Goal: Task Accomplishment & Management: Complete application form

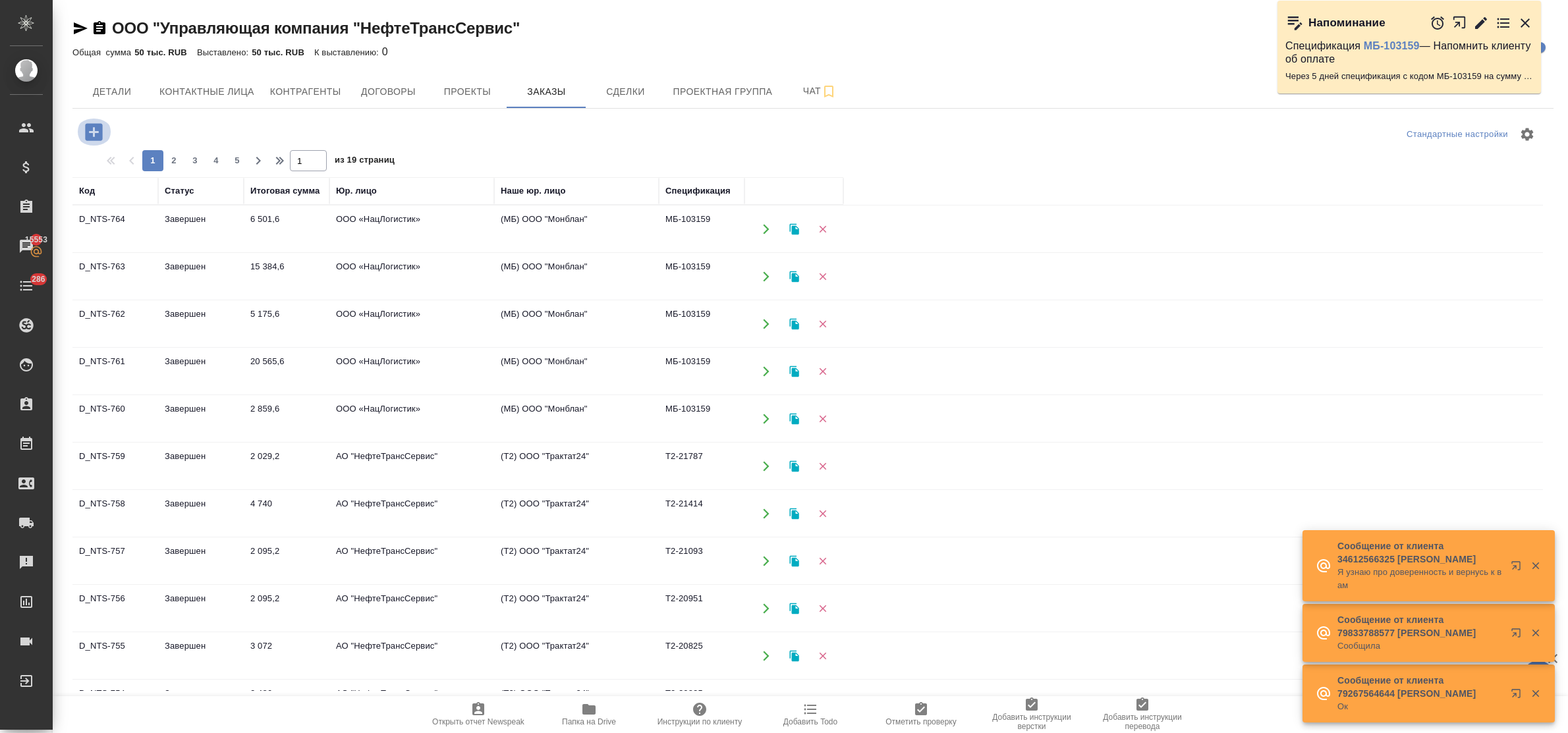
click at [90, 129] on icon "button" at bounding box center [93, 132] width 17 height 17
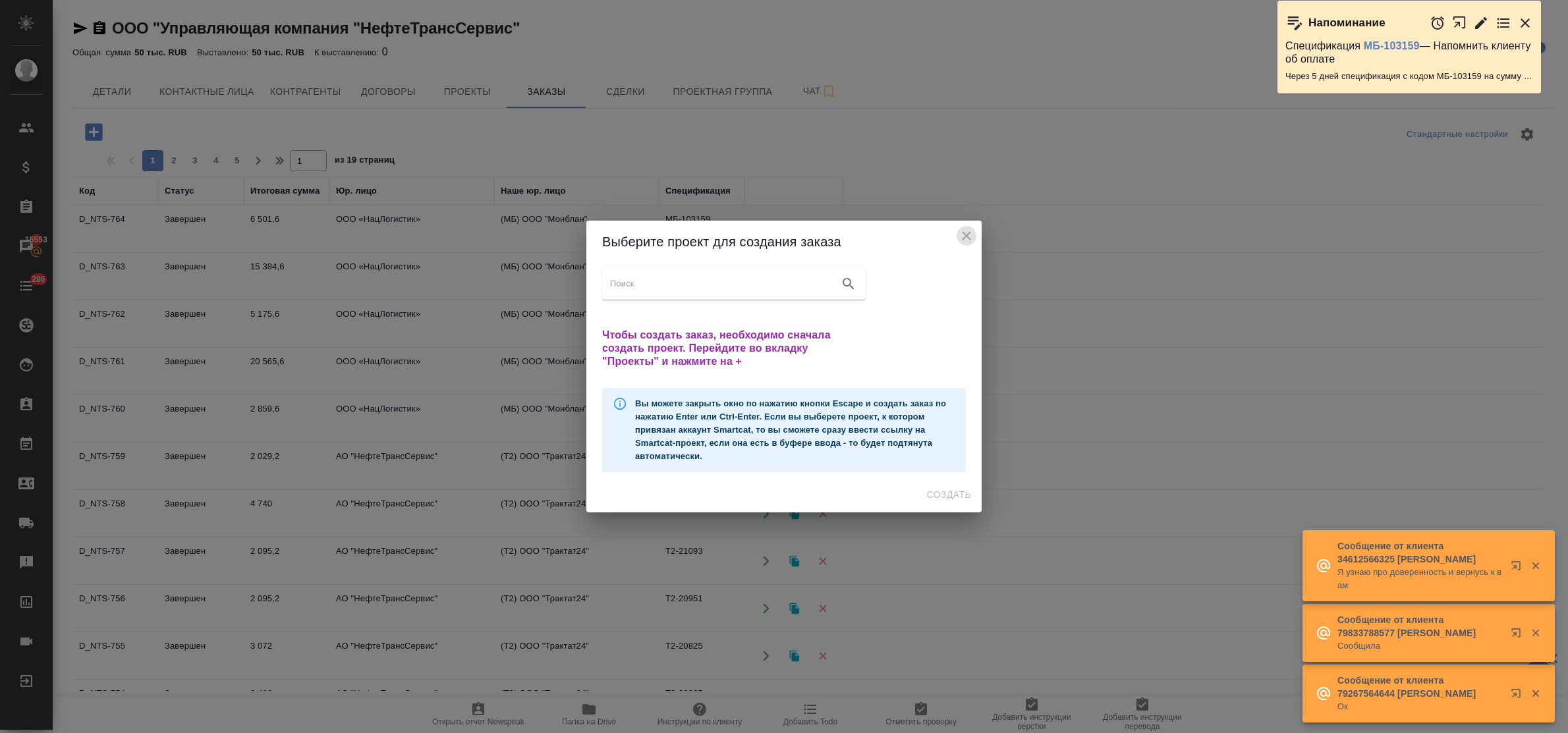
click at [967, 235] on icon "close" at bounding box center [967, 236] width 9 height 9
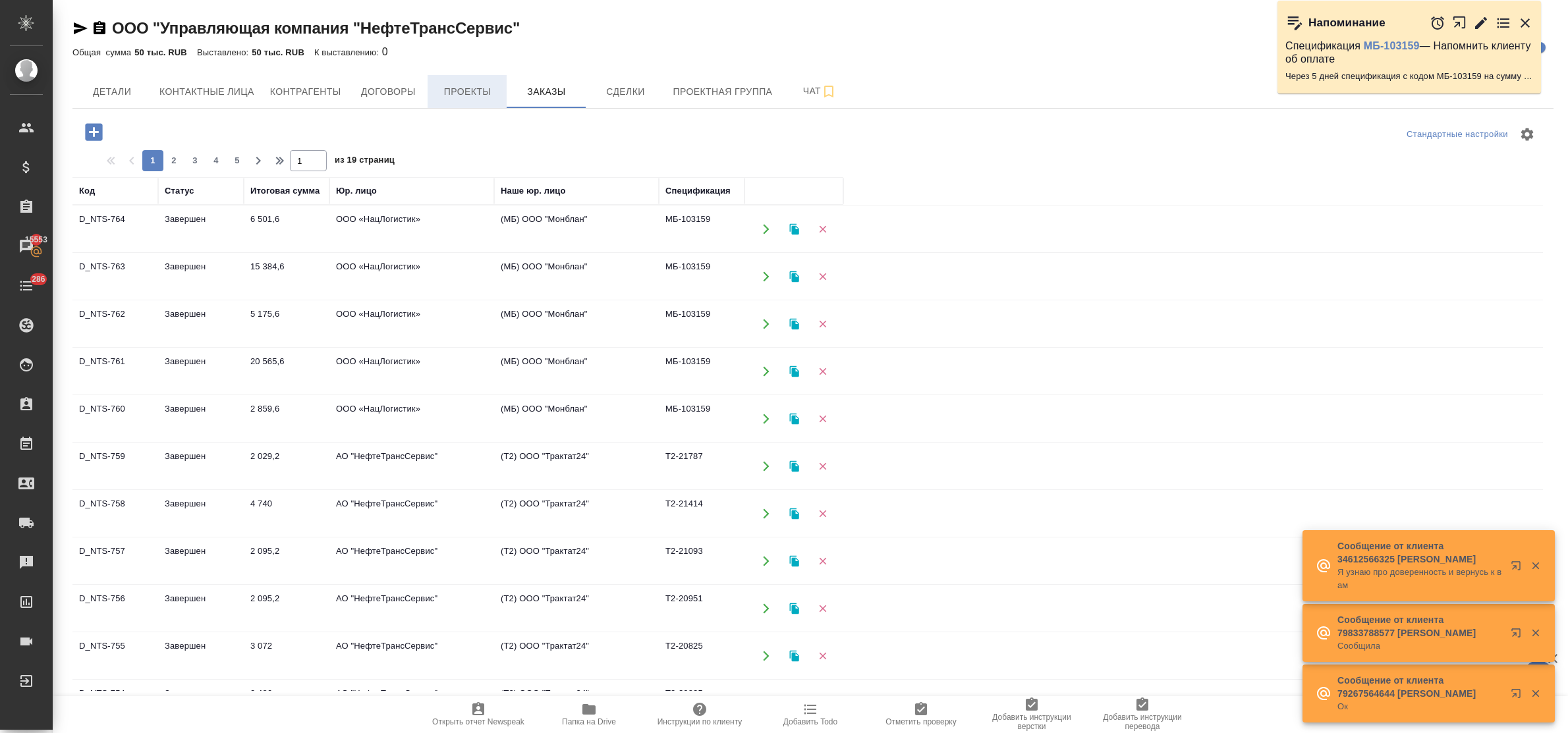
click at [469, 89] on span "Проекты" at bounding box center [467, 92] width 64 height 16
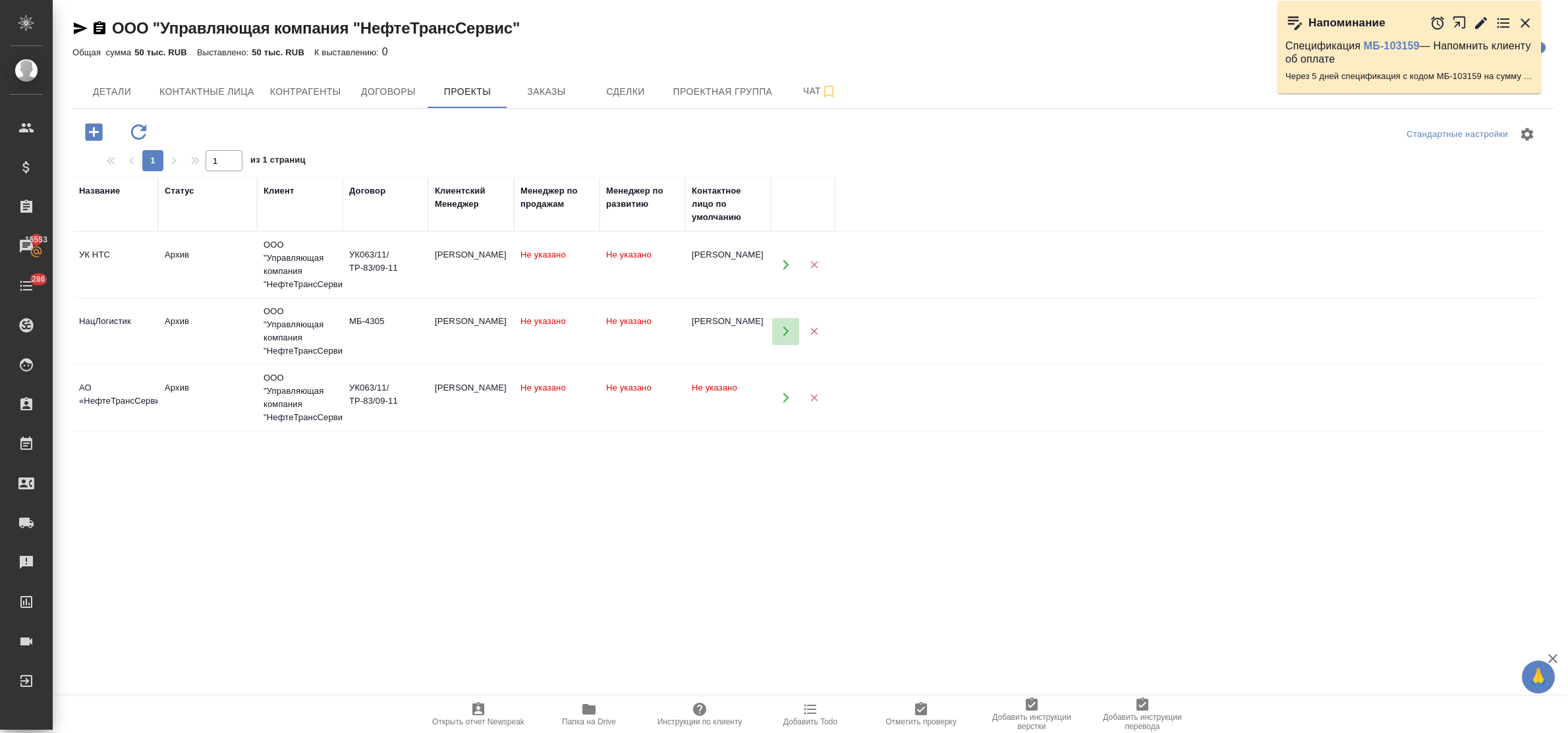
click at [788, 334] on icon "button" at bounding box center [785, 330] width 12 height 12
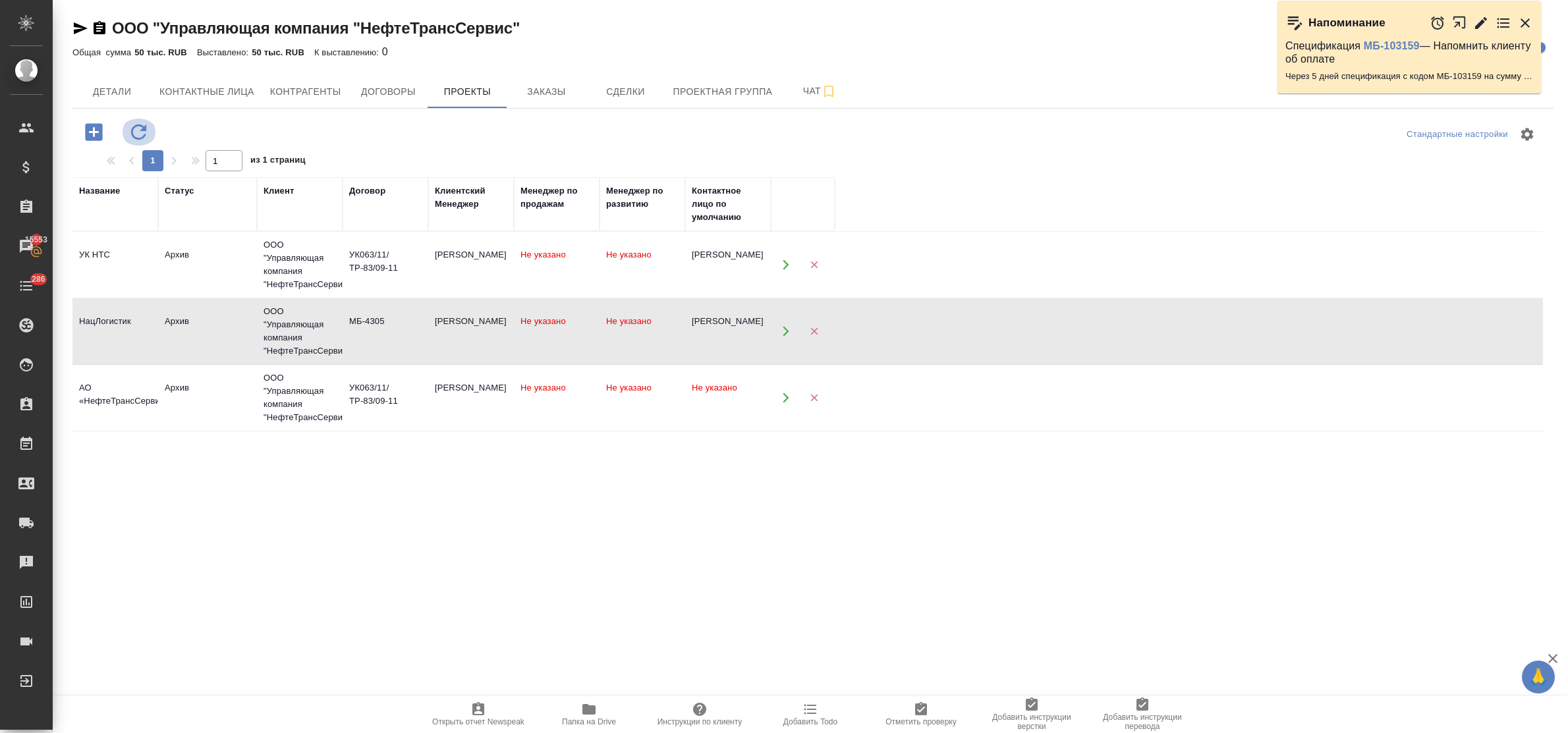
click at [133, 129] on icon "button" at bounding box center [138, 132] width 15 height 15
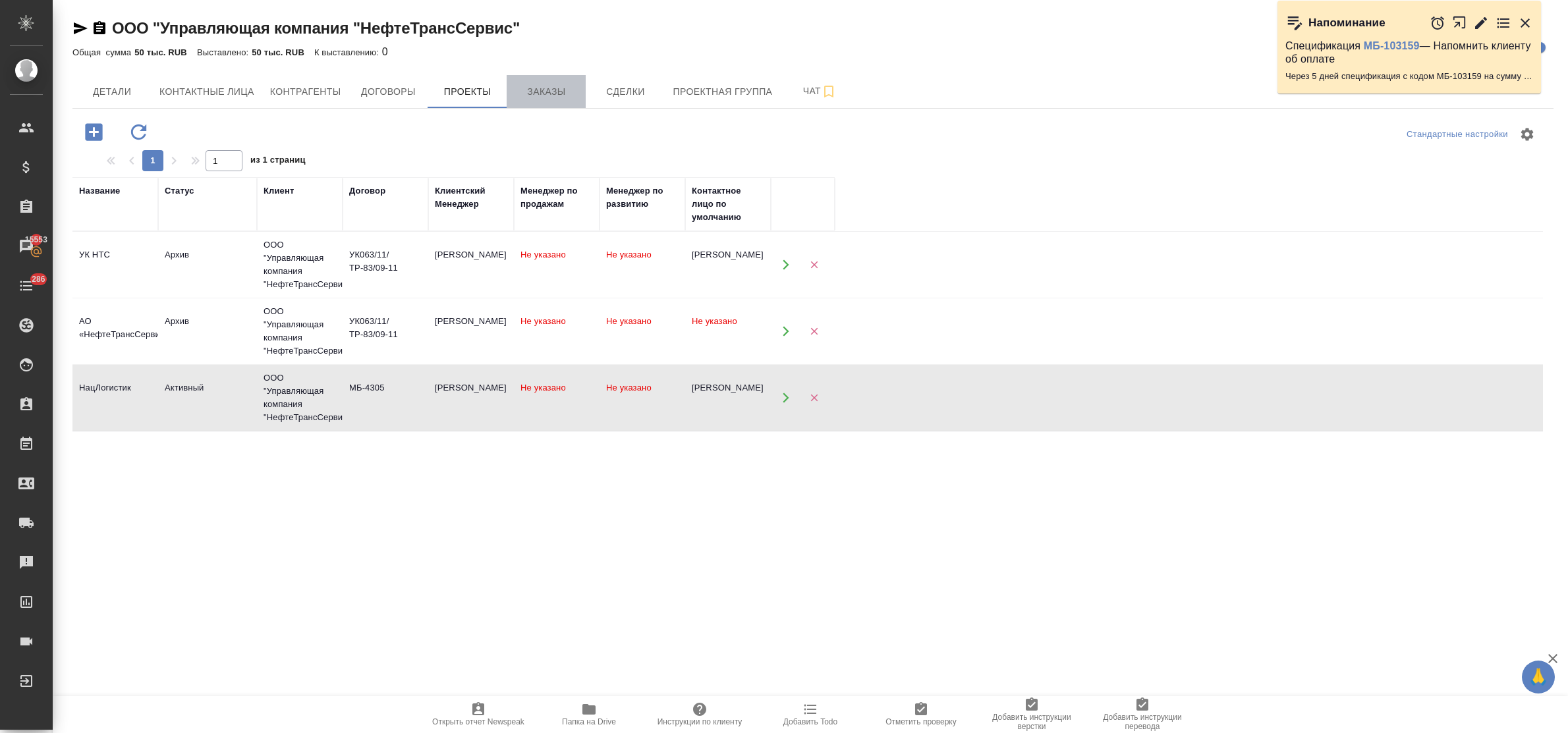
click at [535, 97] on span "Заказы" at bounding box center [546, 92] width 64 height 16
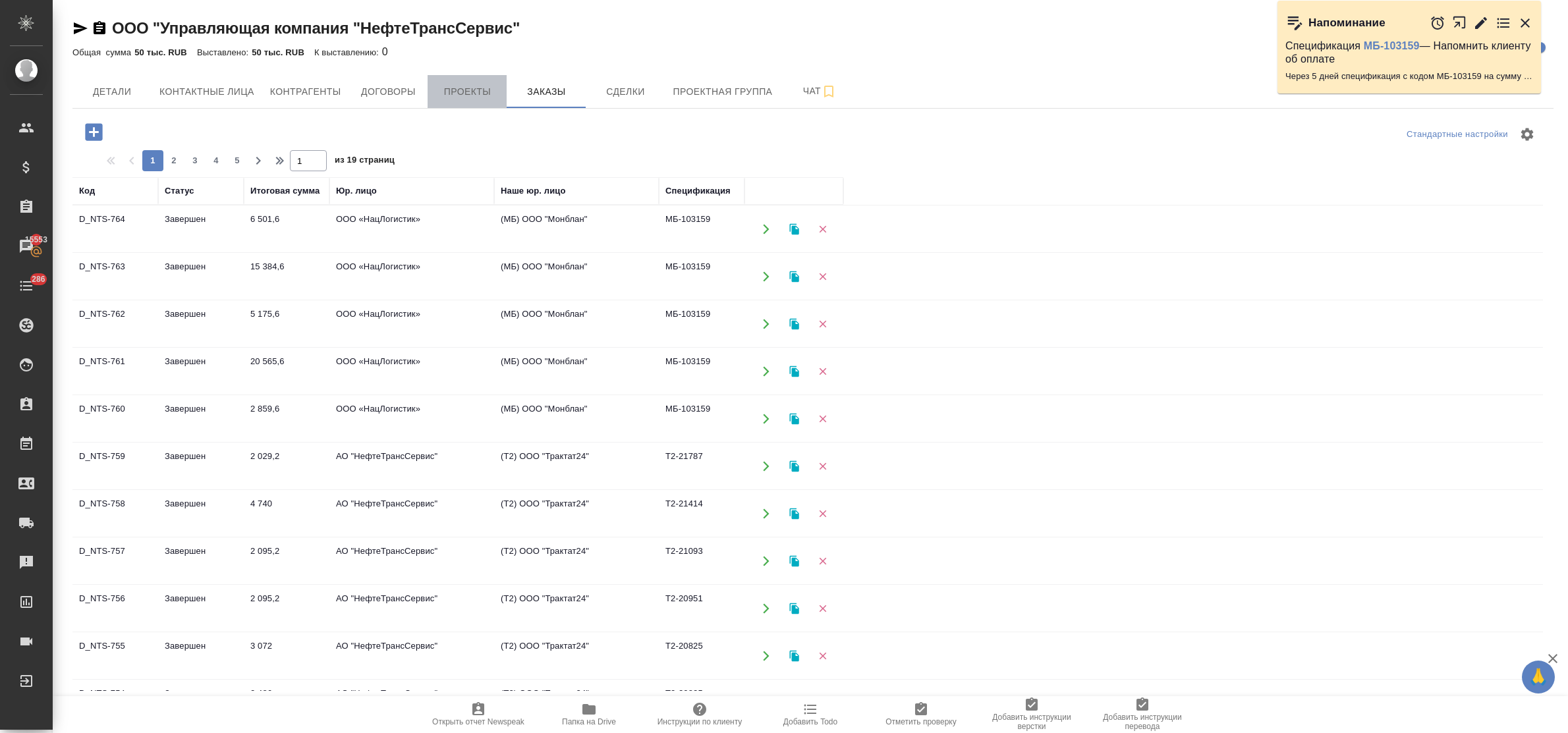
click at [475, 93] on span "Проекты" at bounding box center [467, 92] width 64 height 16
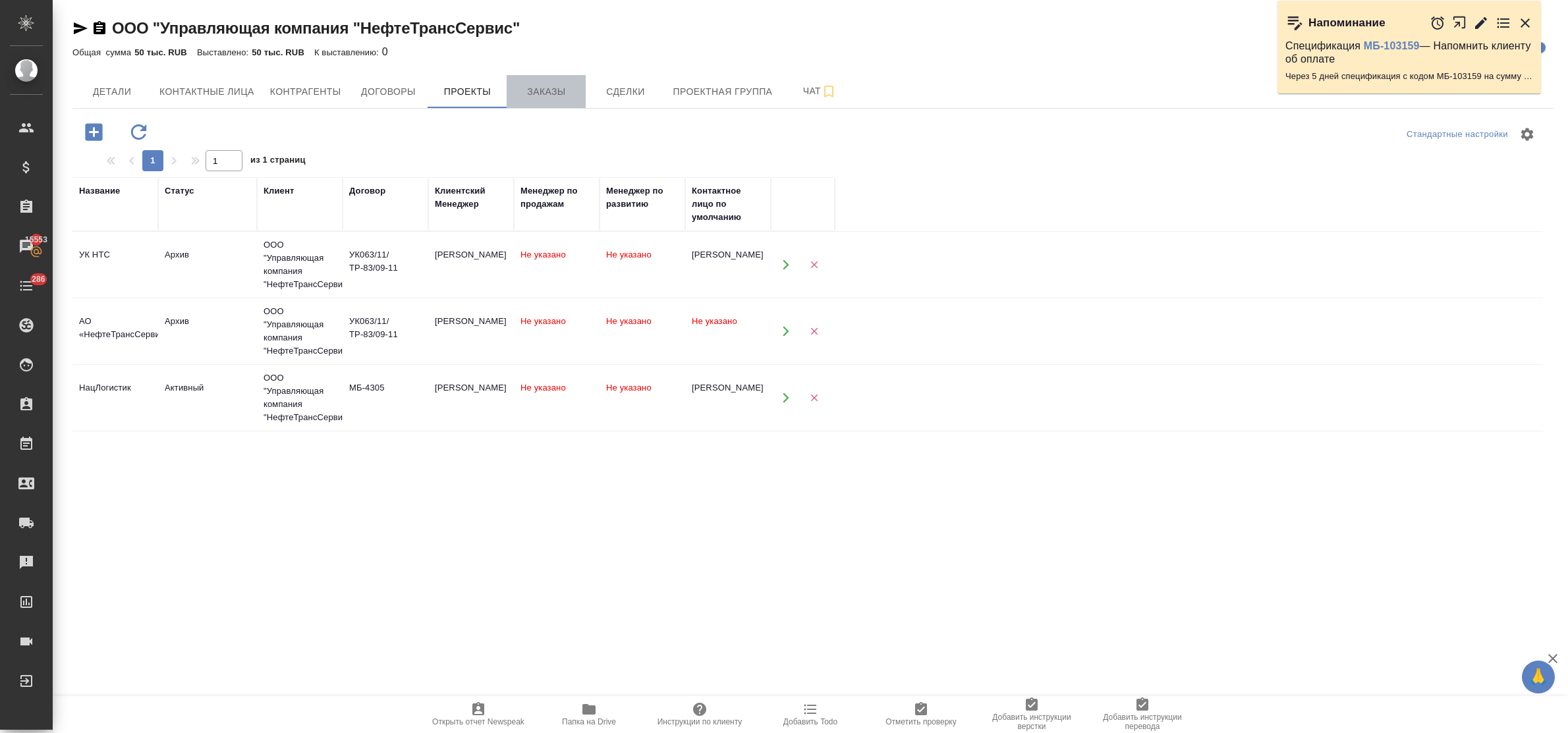
click at [567, 97] on span "Заказы" at bounding box center [546, 92] width 64 height 16
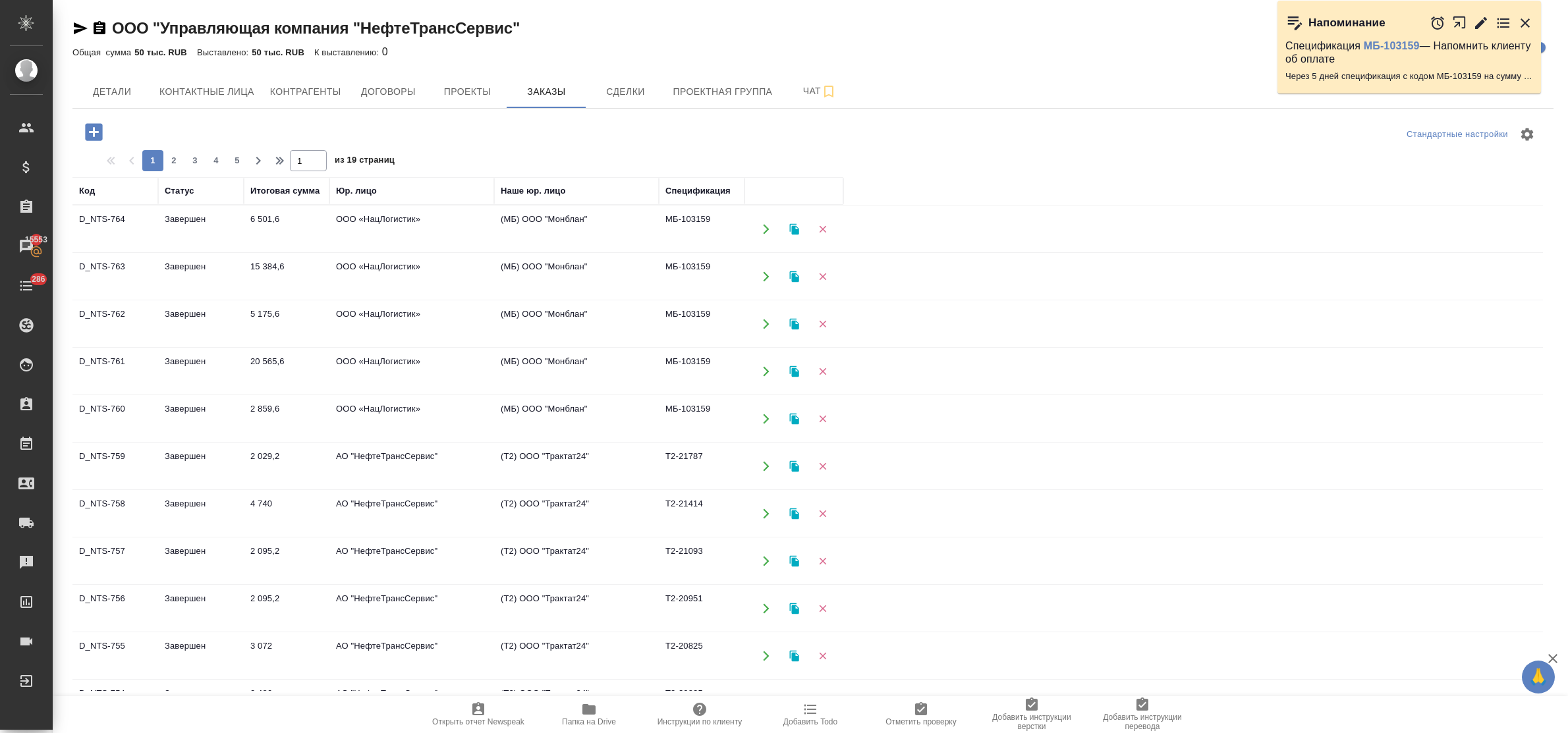
click at [90, 139] on icon "button" at bounding box center [93, 132] width 17 height 17
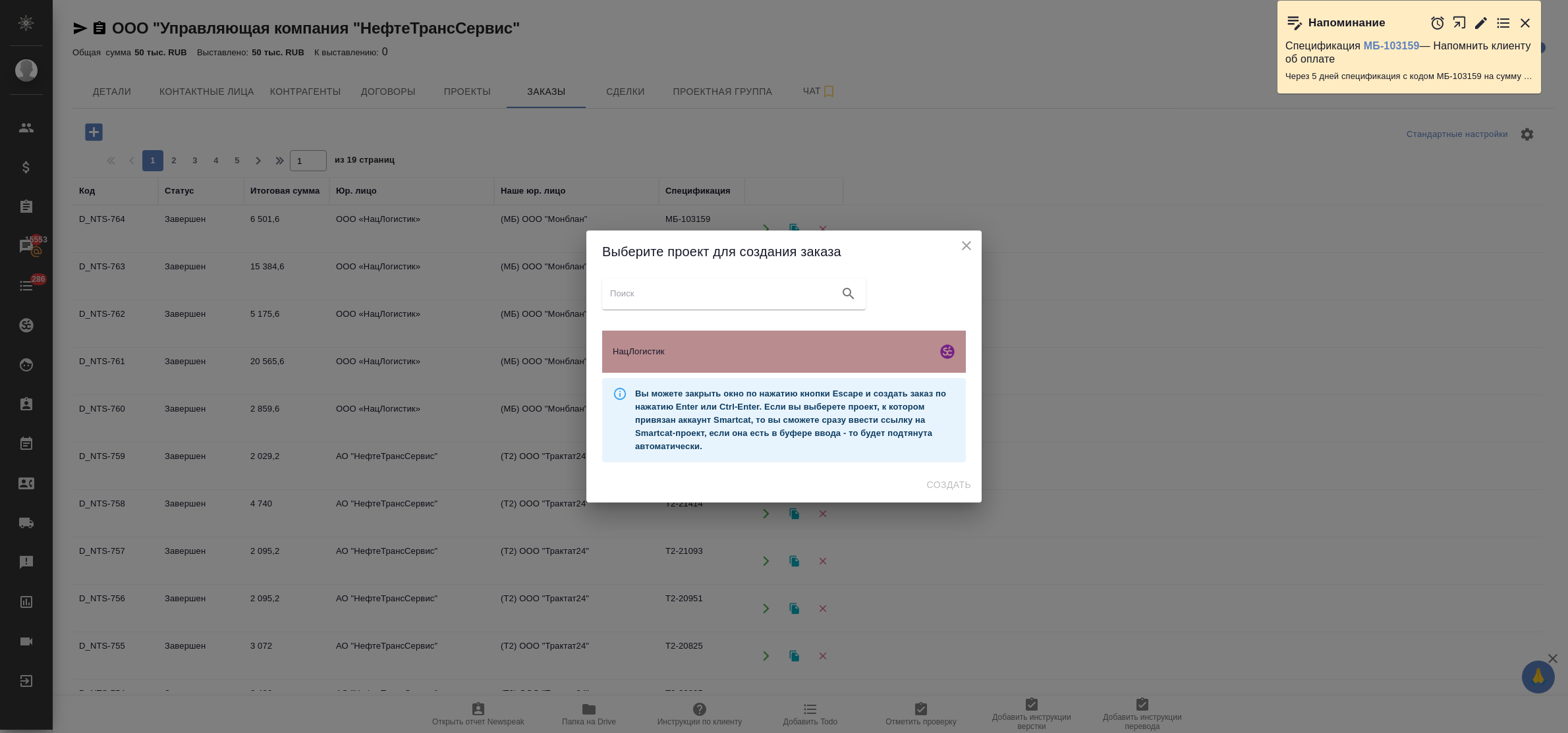
click at [702, 359] on div "НацЛогистик" at bounding box center [784, 352] width 364 height 42
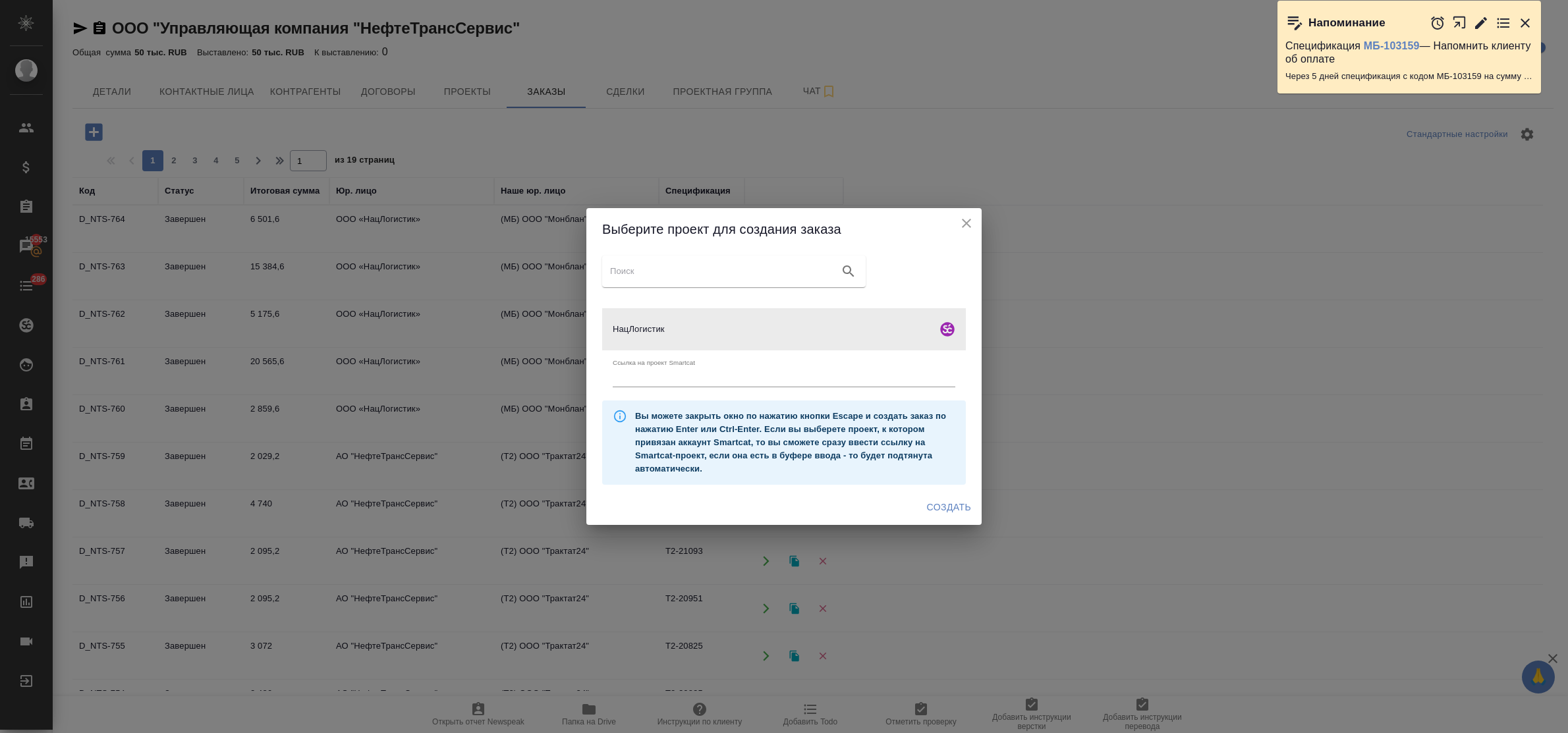
click at [956, 507] on span "Создать" at bounding box center [949, 507] width 44 height 16
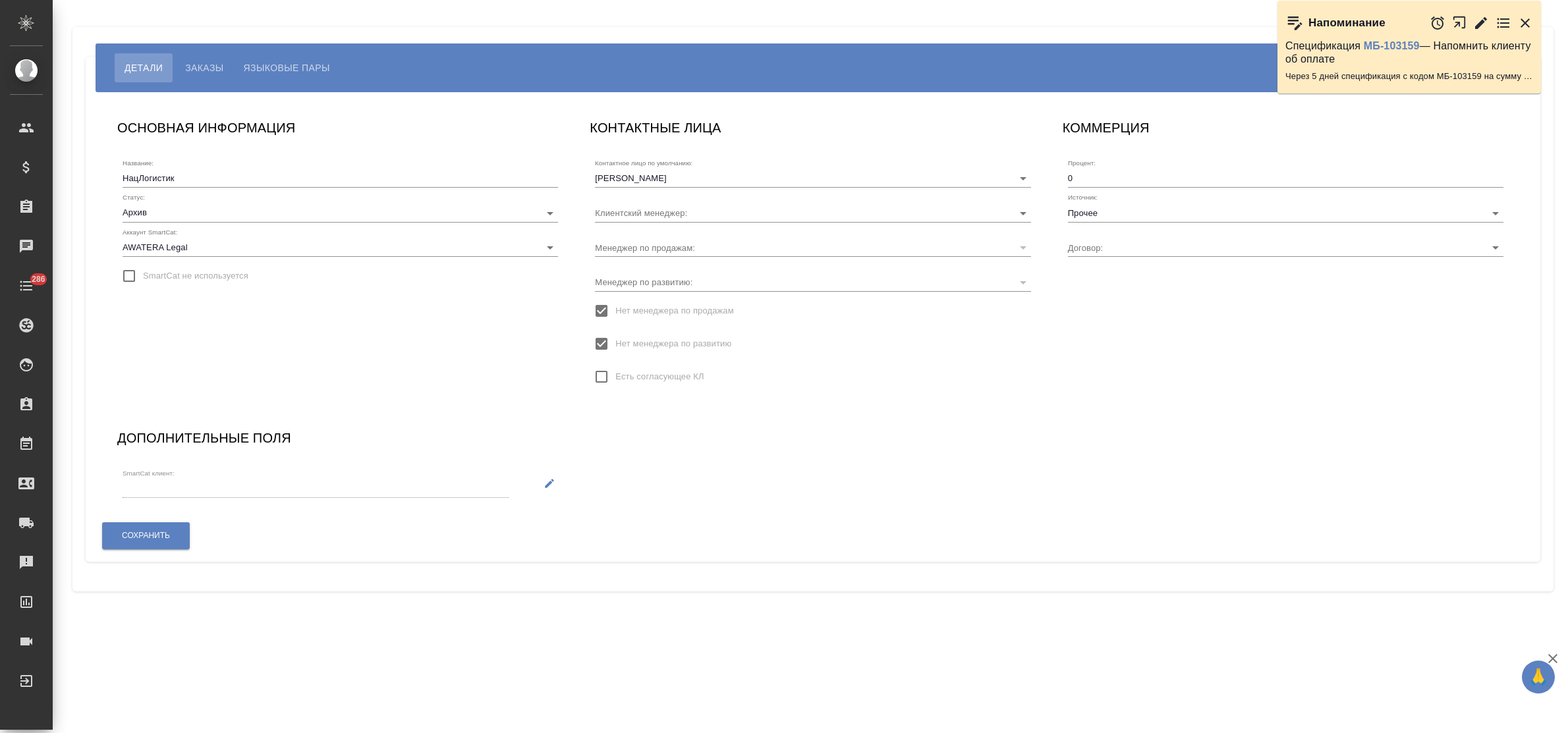
type input "[PERSON_NAME] [PERSON_NAME]"
type input "МБ-4305"
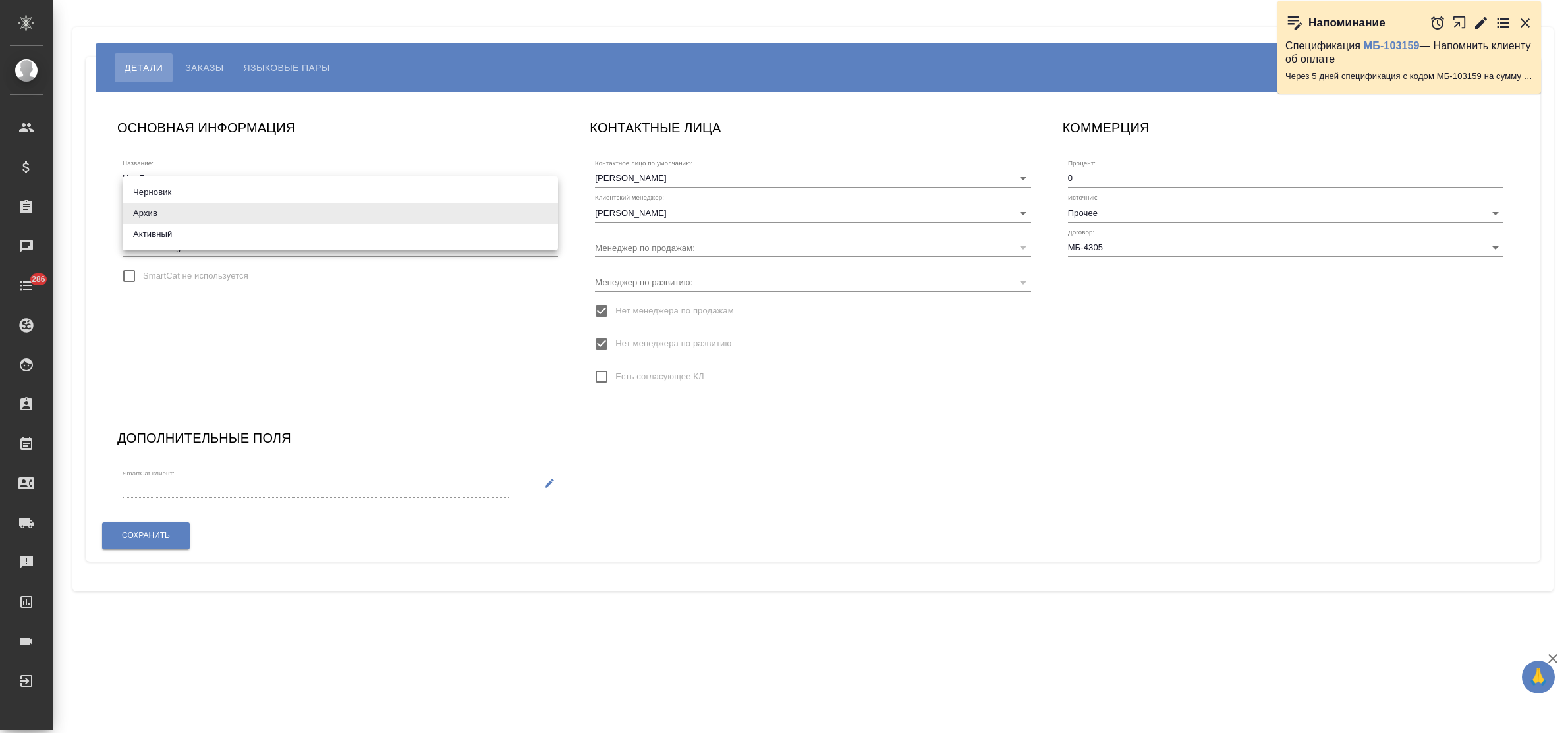
click at [163, 214] on body "🙏 .cls-1 fill:#fff; AWATERA Bulakhova Elena Клиенты Спецификации Заказы Чаты 28…" at bounding box center [784, 366] width 1568 height 733
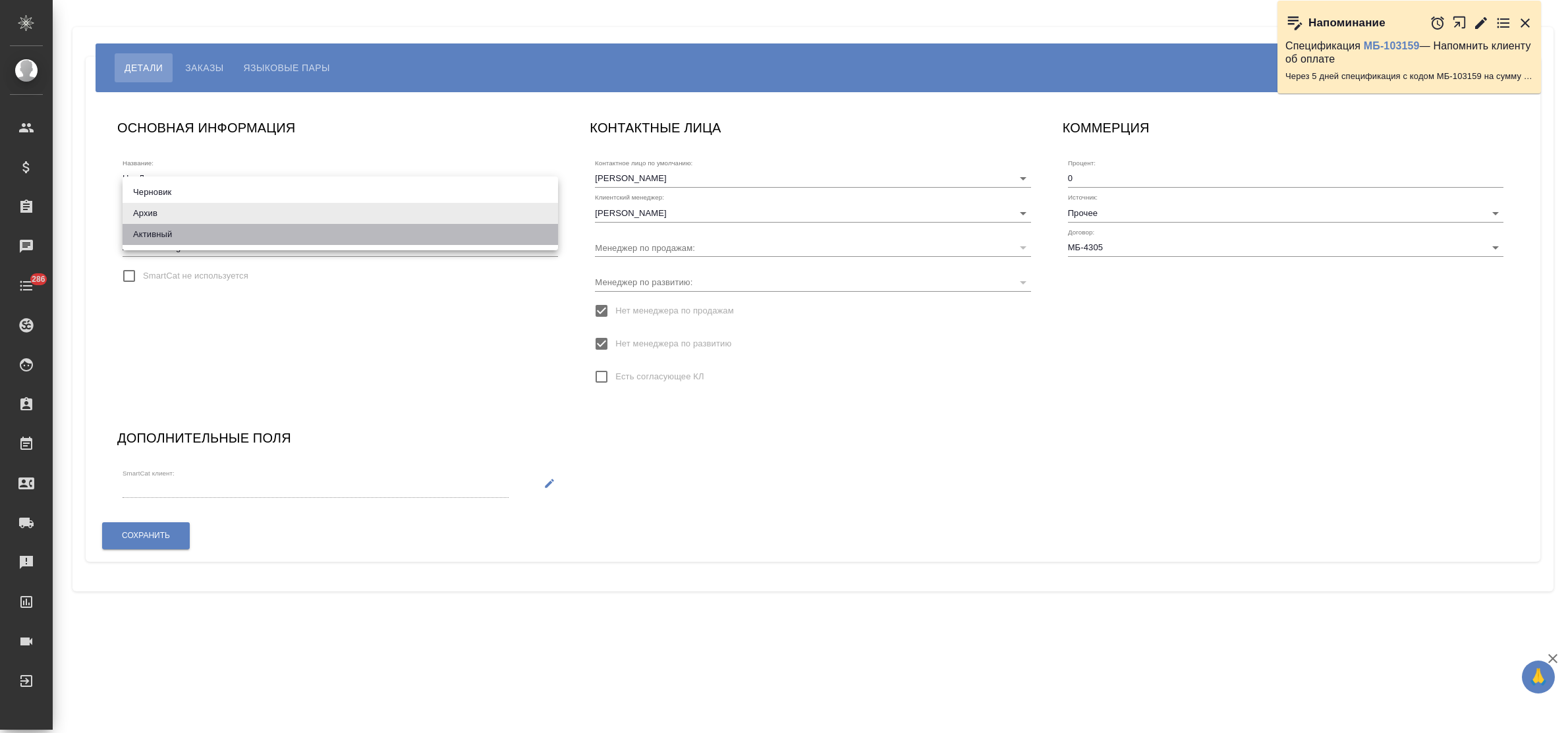
click at [166, 235] on li "Активный" at bounding box center [340, 234] width 436 height 21
type input "active"
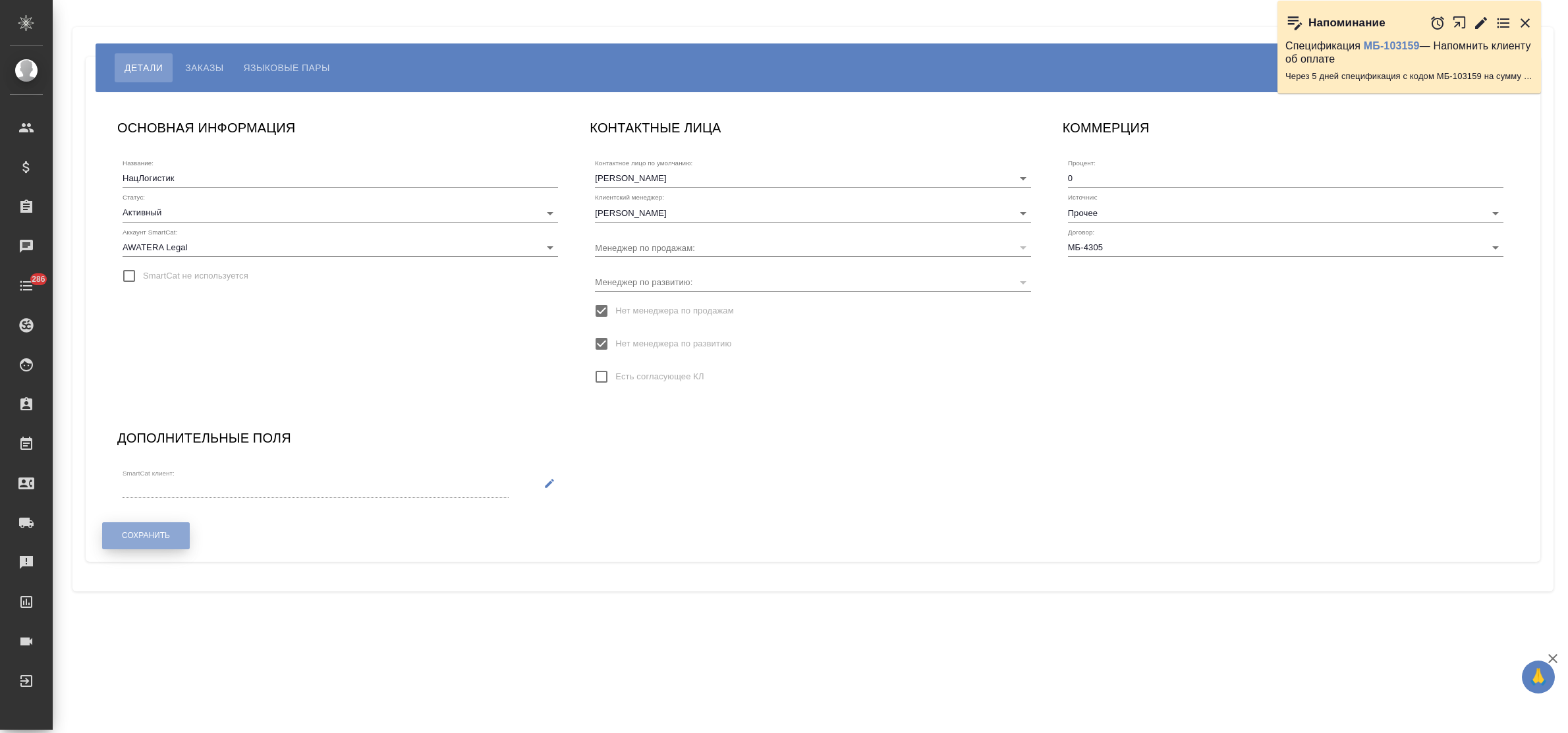
click at [142, 531] on span "Сохранить" at bounding box center [145, 535] width 48 height 11
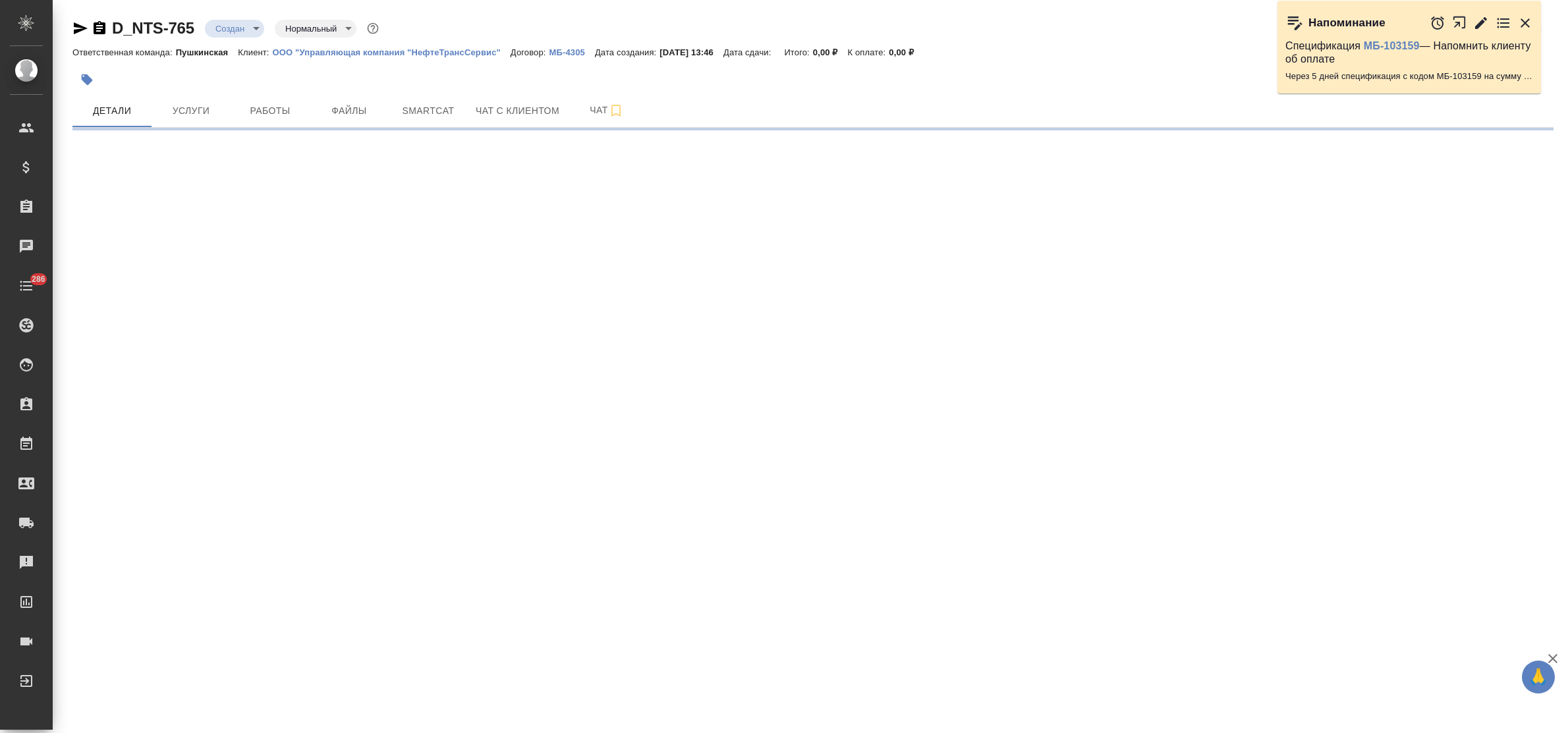
select select "RU"
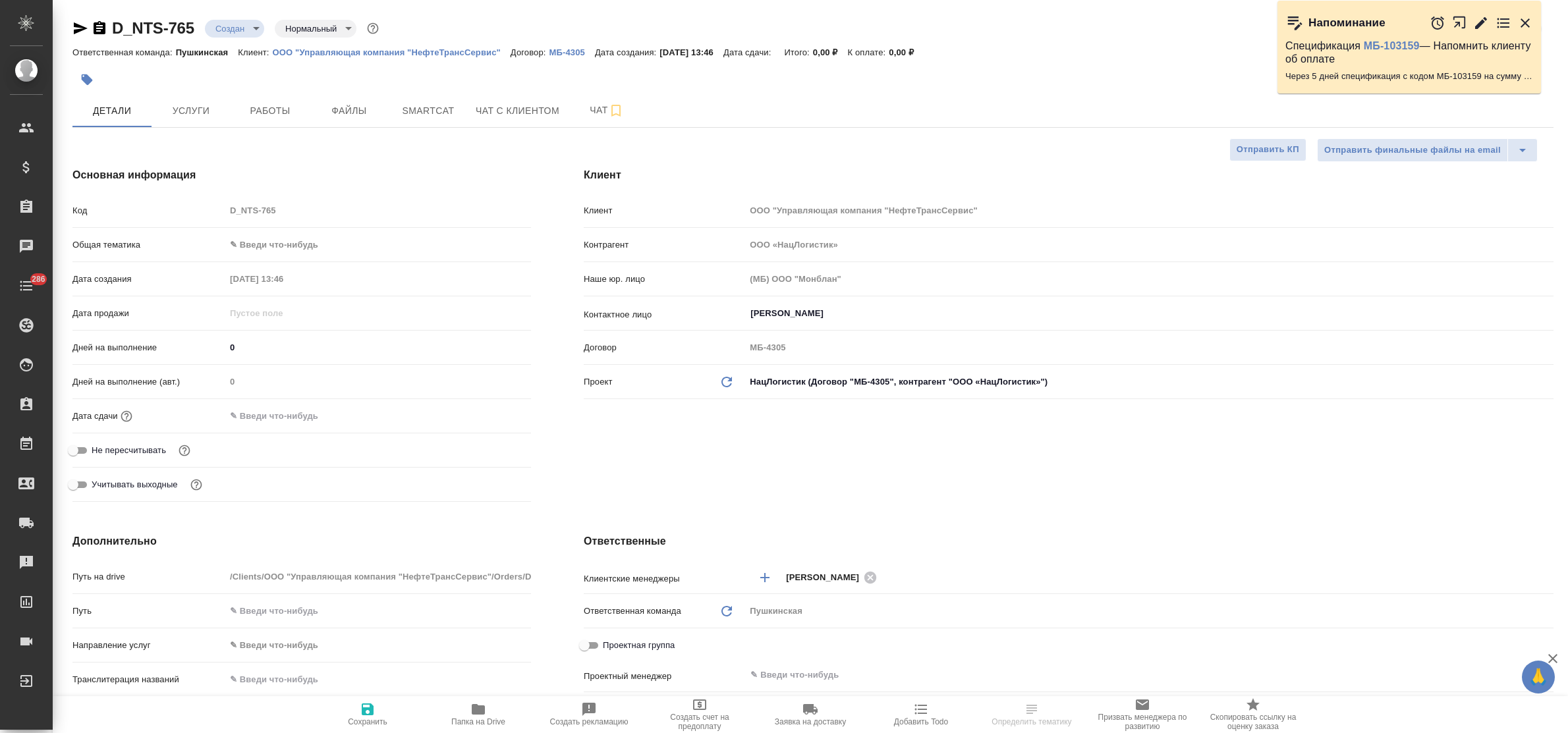
type textarea "x"
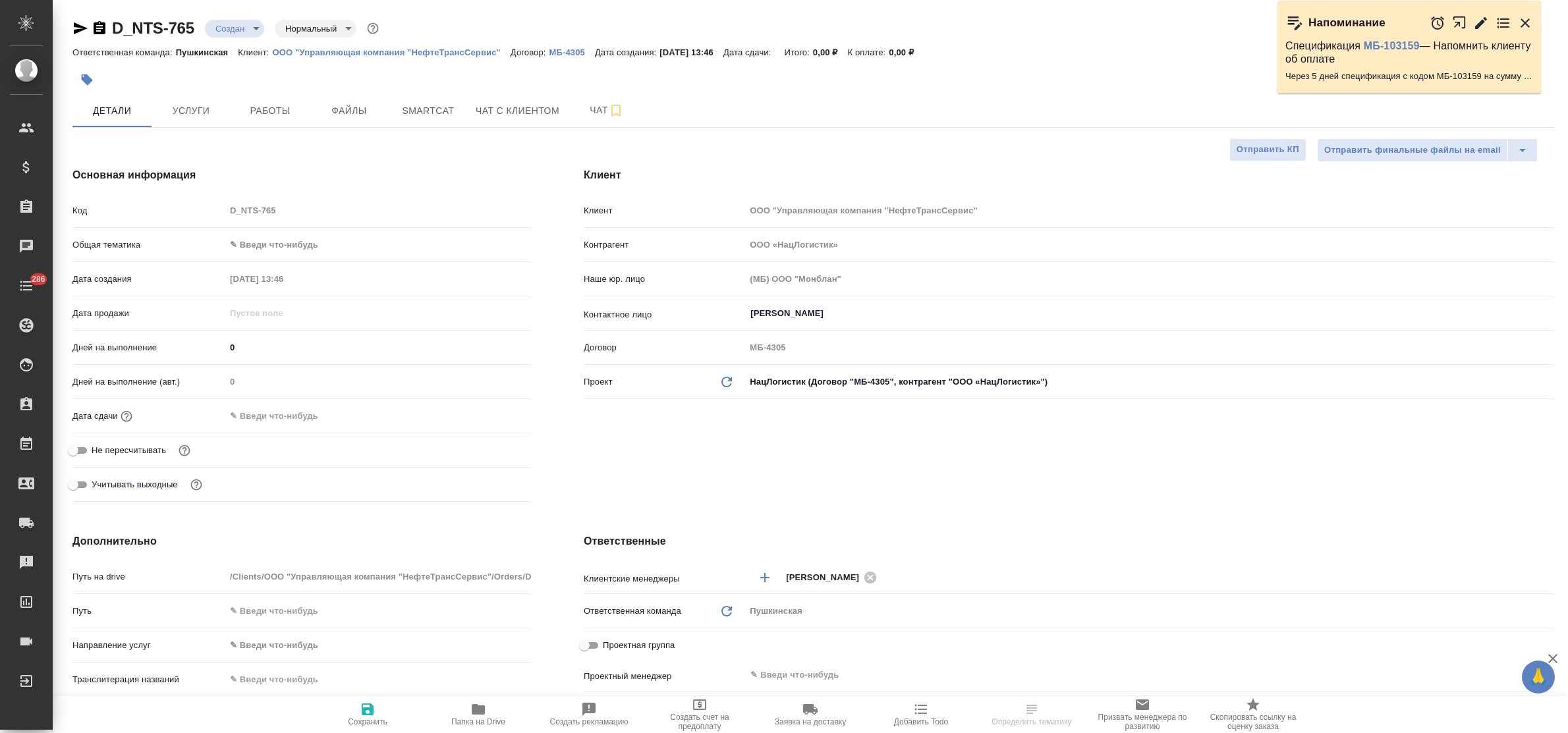
type textarea "x"
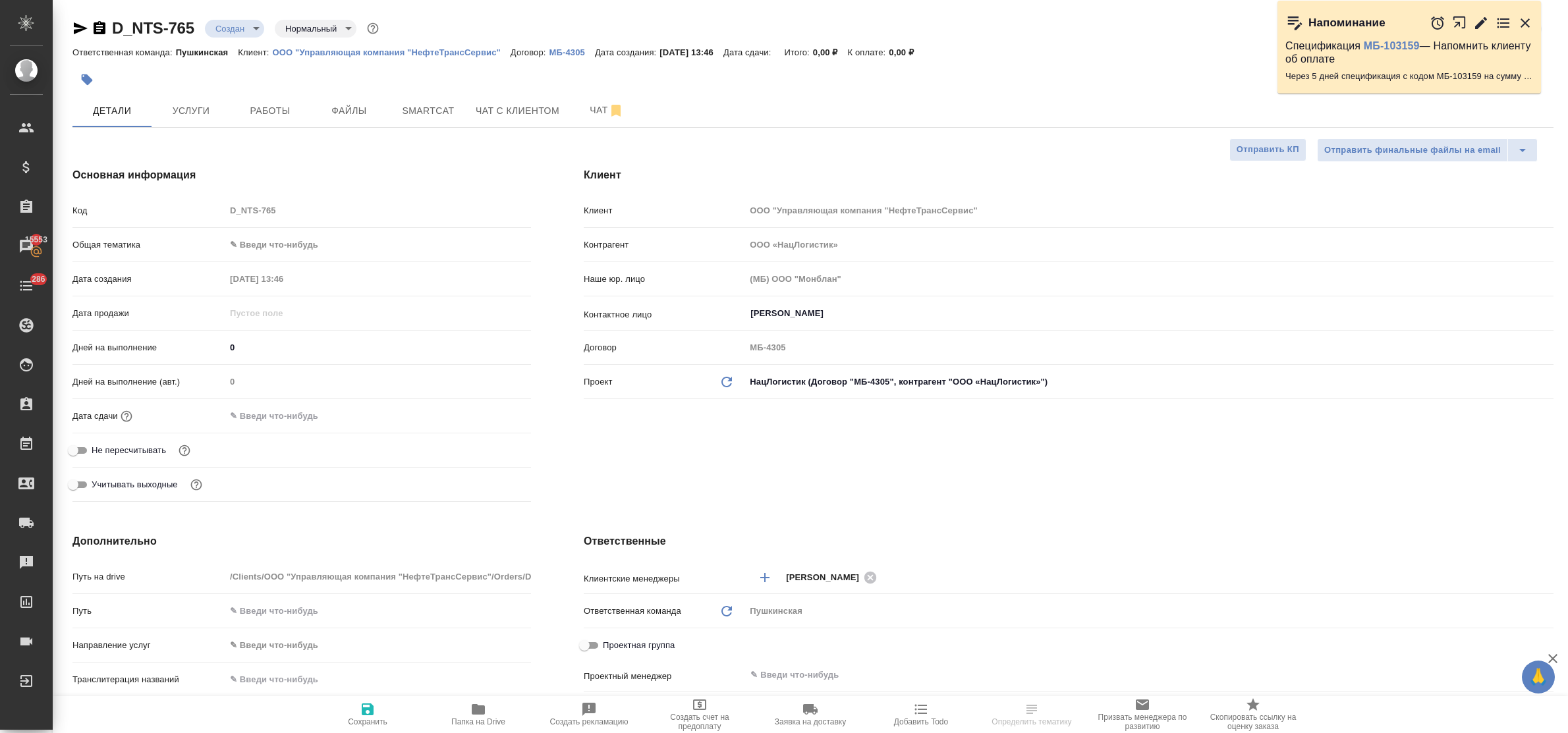
type textarea "x"
click at [289, 249] on body "🙏 .cls-1 fill:#fff; AWATERA Bulakhova Elena Клиенты Спецификации Заказы 15553 Ч…" at bounding box center [784, 366] width 1568 height 733
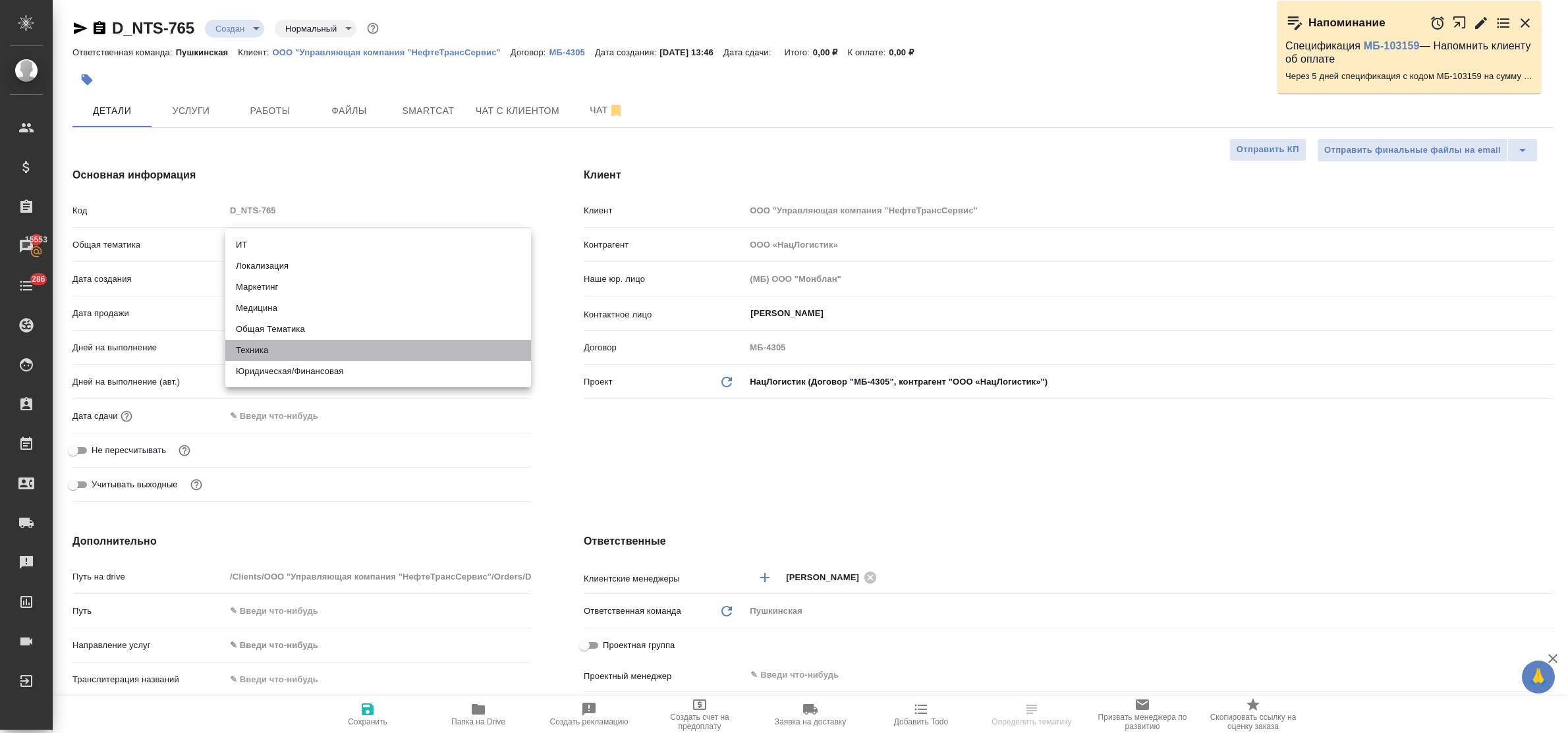
click at [293, 346] on li "Техника" at bounding box center [378, 350] width 305 height 21
type input "tech"
type textarea "x"
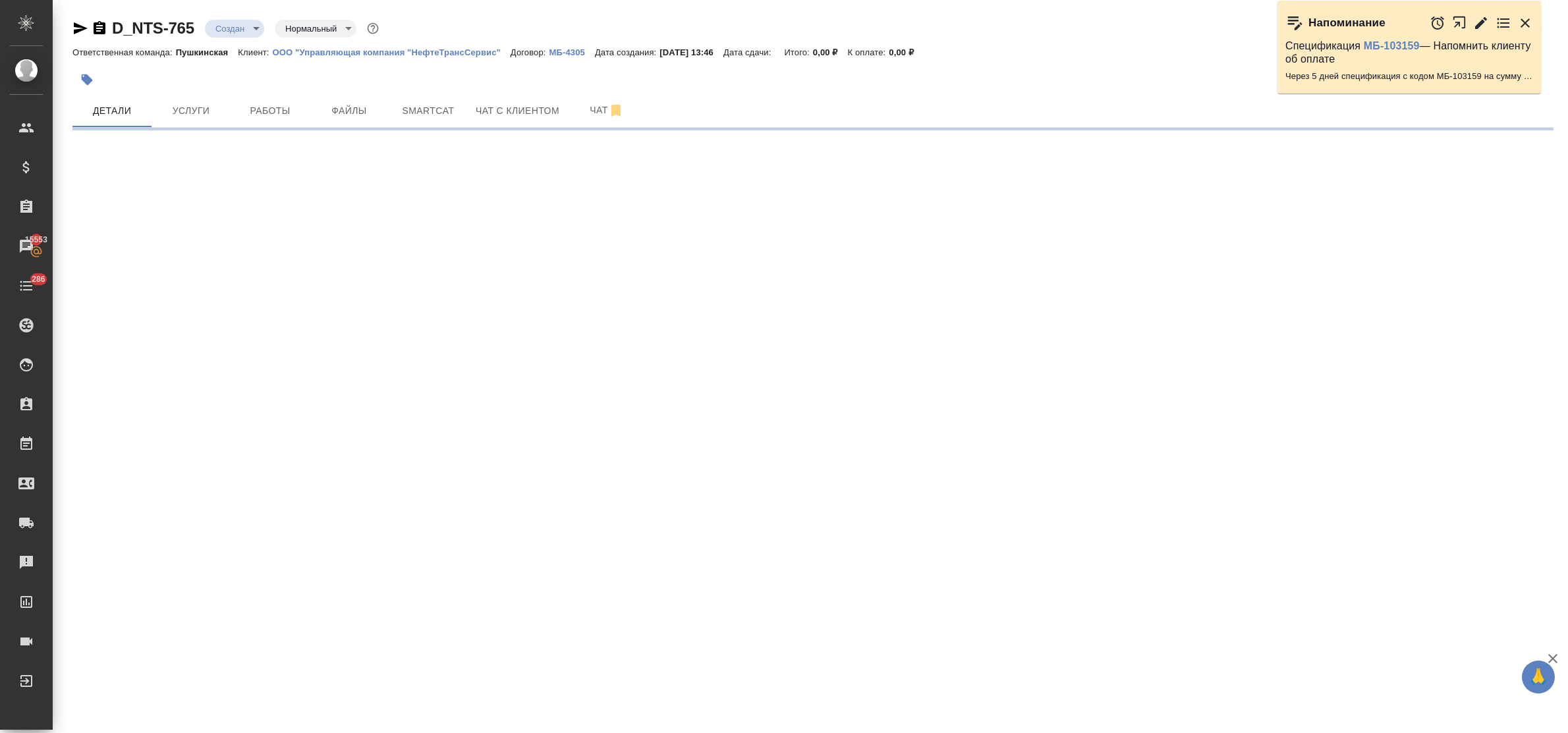
click at [281, 277] on div ".cls-1 fill:#fff; AWATERA Bulakhova Elena Клиенты Спецификации Заказы 15553 Чат…" at bounding box center [784, 366] width 1568 height 733
select select "RU"
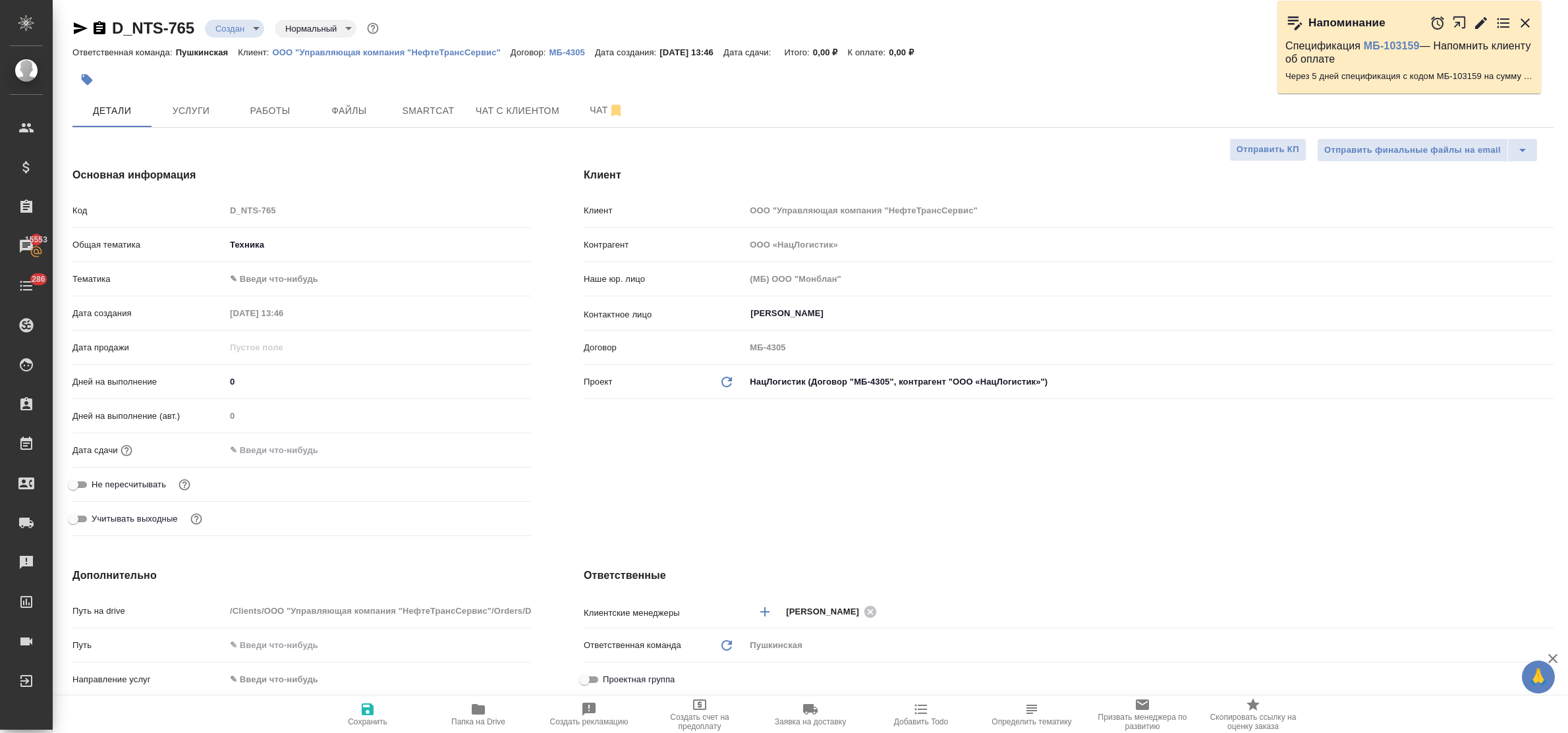
type textarea "x"
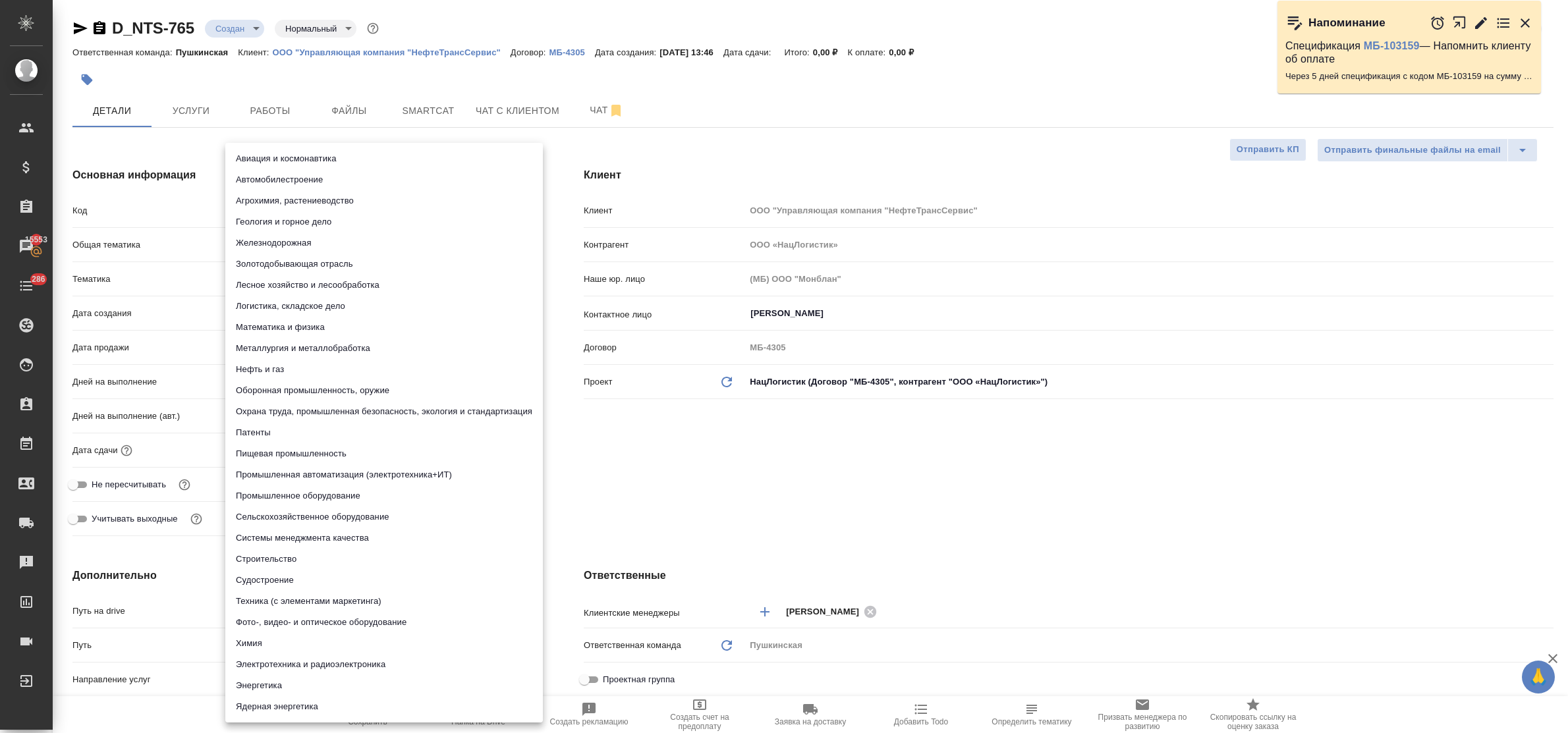
click at [281, 277] on body "🙏 .cls-1 fill:#fff; AWATERA Bulakhova Elena Клиенты Спецификации Заказы 15553 Ч…" at bounding box center [784, 366] width 1568 height 733
click at [279, 243] on li "Железнодорожная" at bounding box center [384, 243] width 317 height 21
type input "5f647205b73bc97568ca66b2"
type textarea "x"
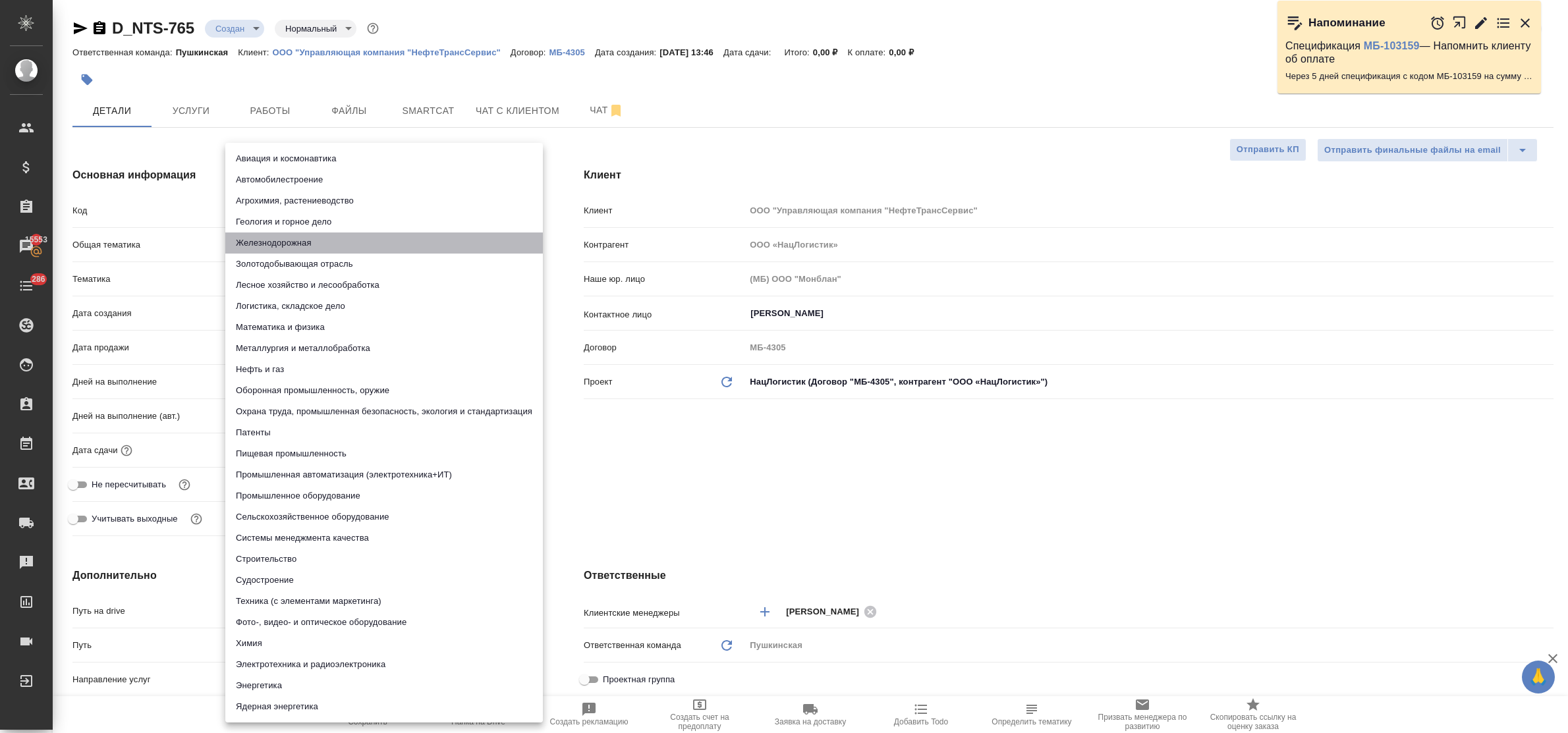
type textarea "x"
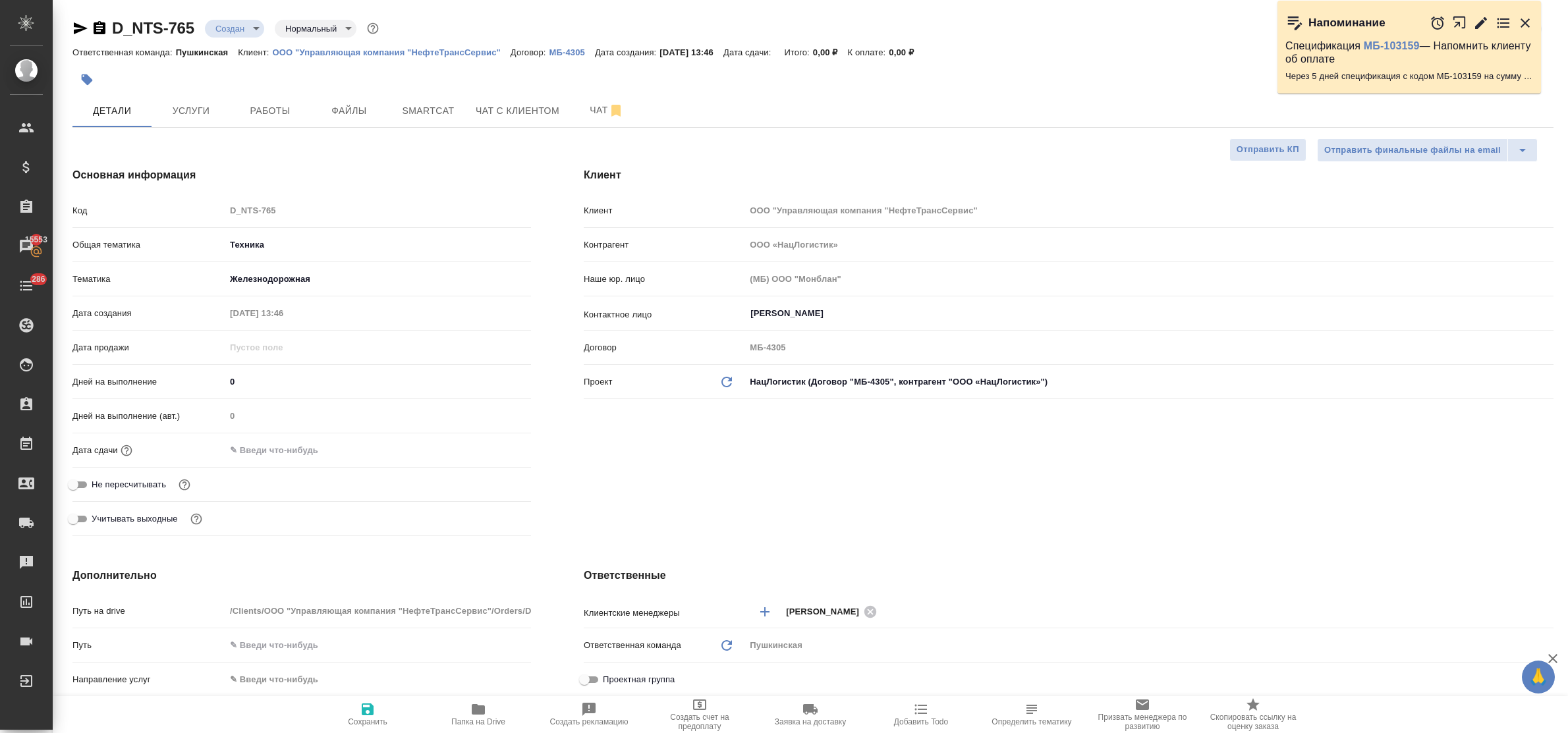
click at [334, 451] on input "text" at bounding box center [283, 450] width 115 height 19
click at [492, 449] on icon "button" at bounding box center [493, 449] width 16 height 16
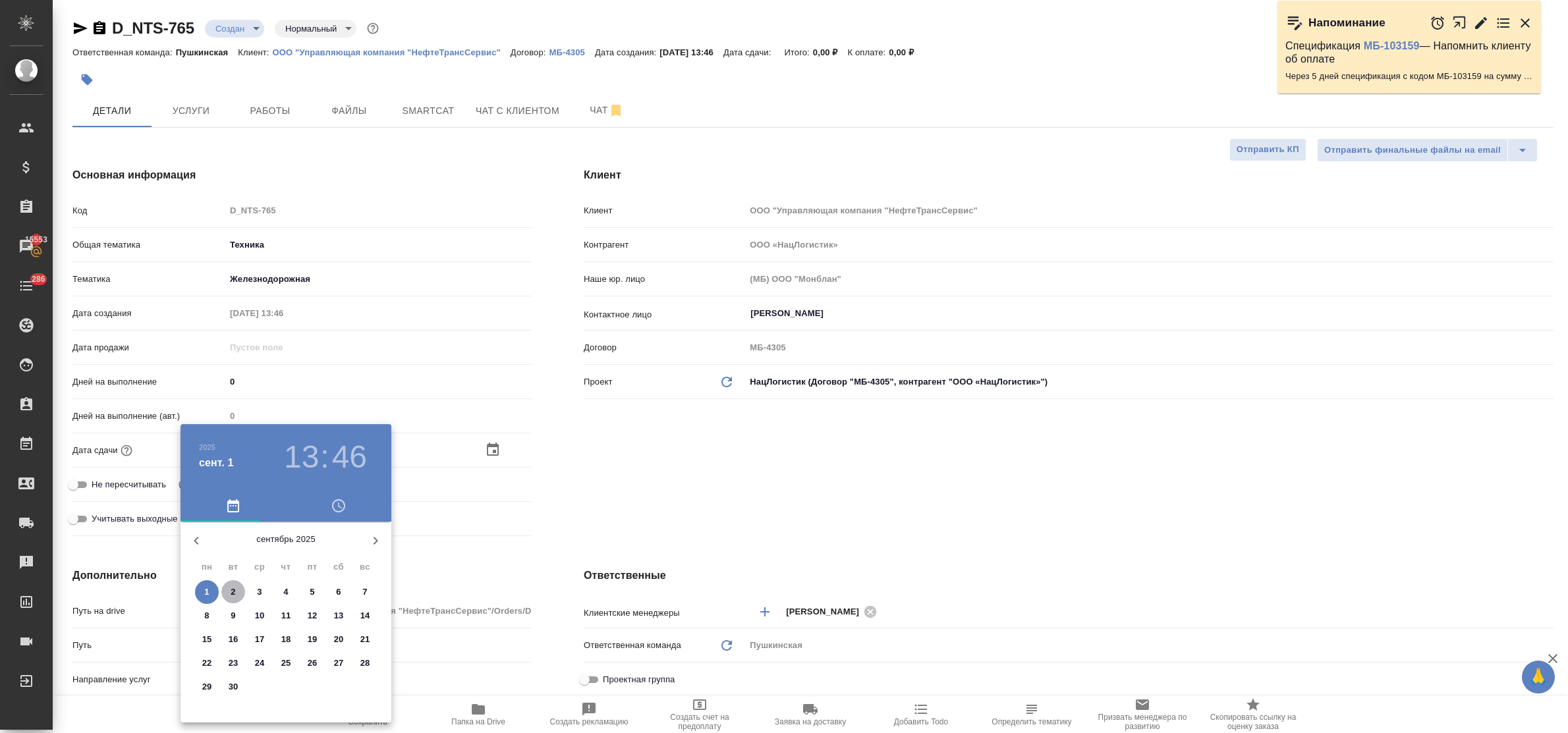
click at [232, 588] on p "2" at bounding box center [233, 592] width 5 height 13
type input "02.09.2025 13:46"
type textarea "x"
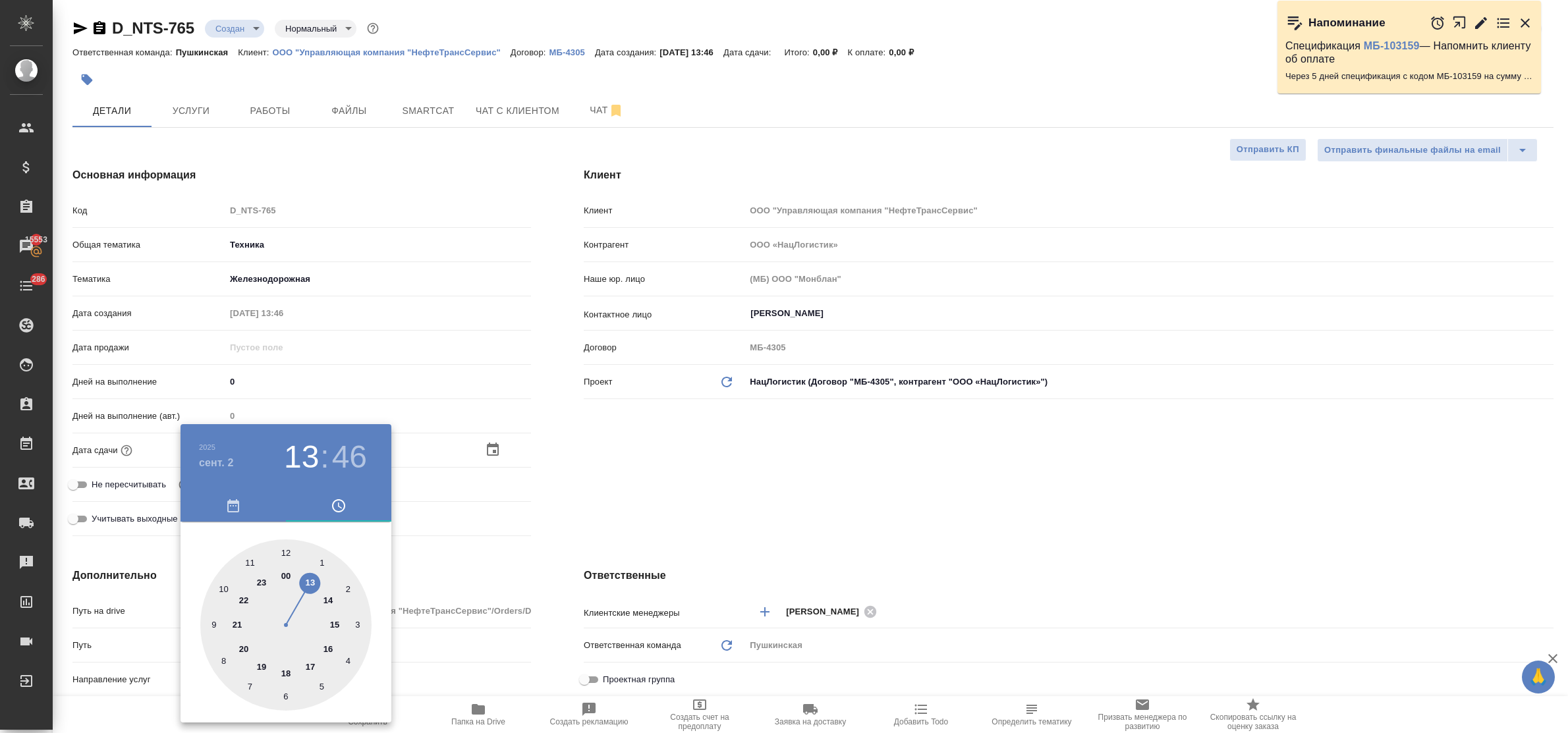
click at [327, 596] on div at bounding box center [286, 625] width 171 height 171
type input "02.09.2025 14:46"
type textarea "x"
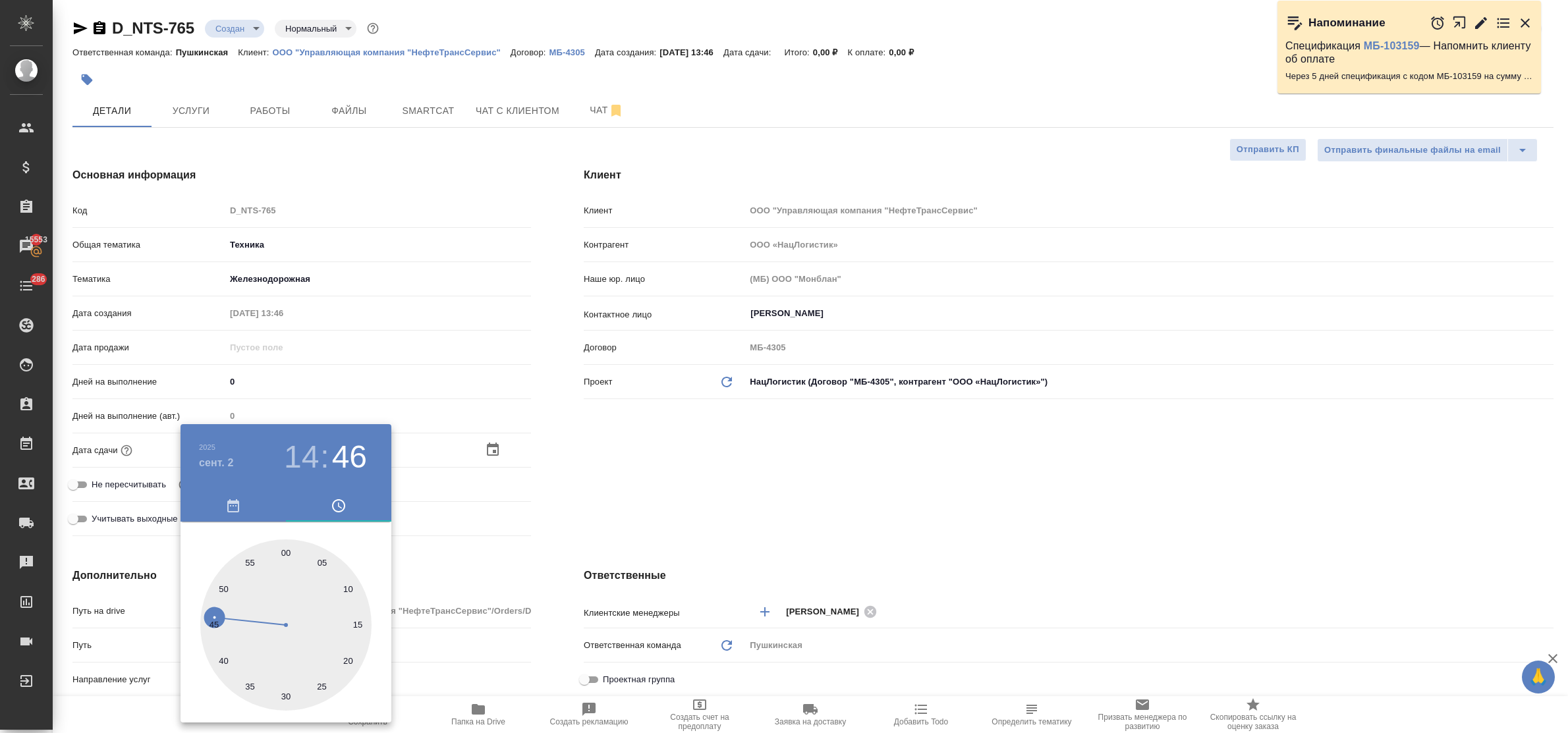
click at [285, 554] on div at bounding box center [286, 625] width 171 height 171
type input "02.09.2025 14:00"
type textarea "x"
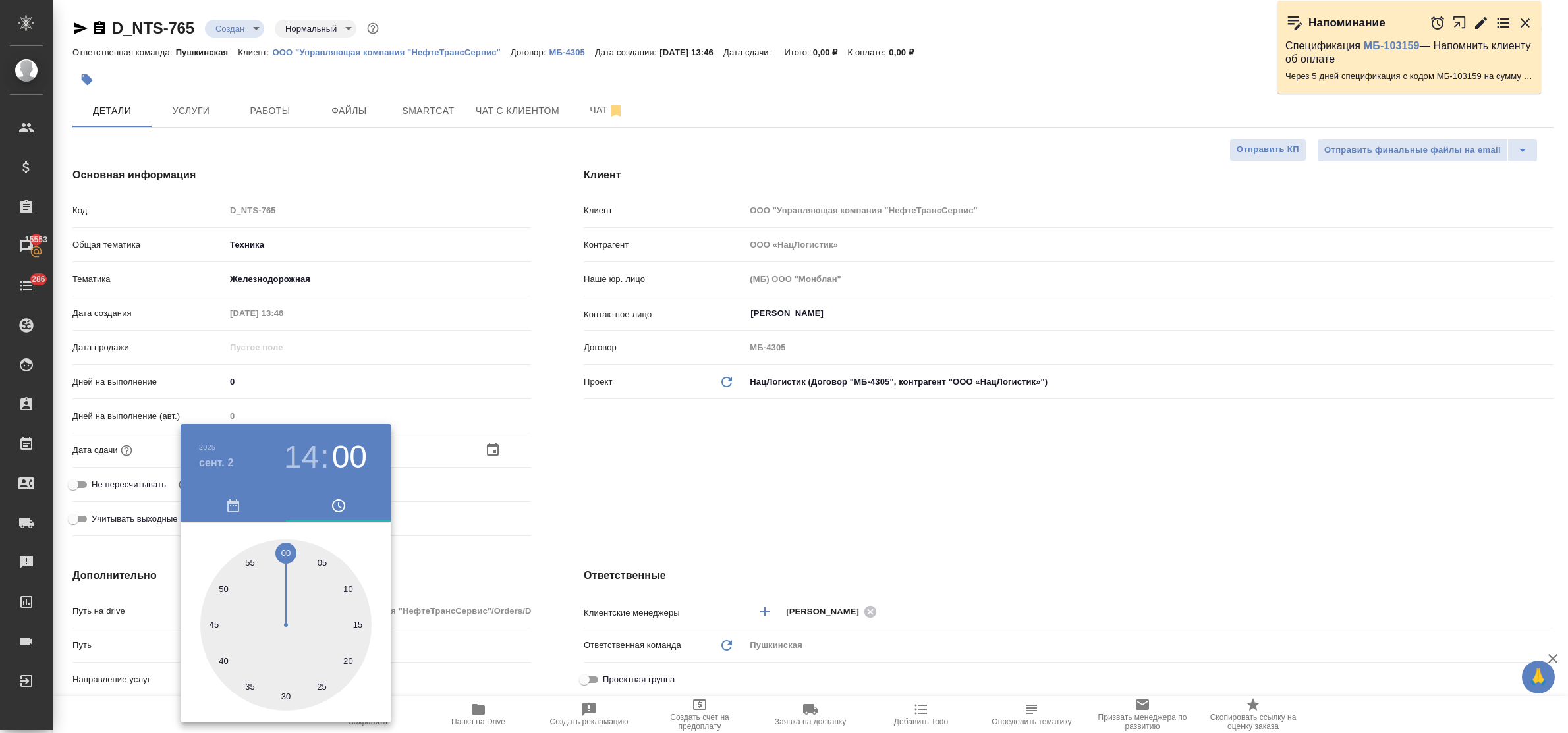
click at [472, 562] on div at bounding box center [784, 366] width 1568 height 733
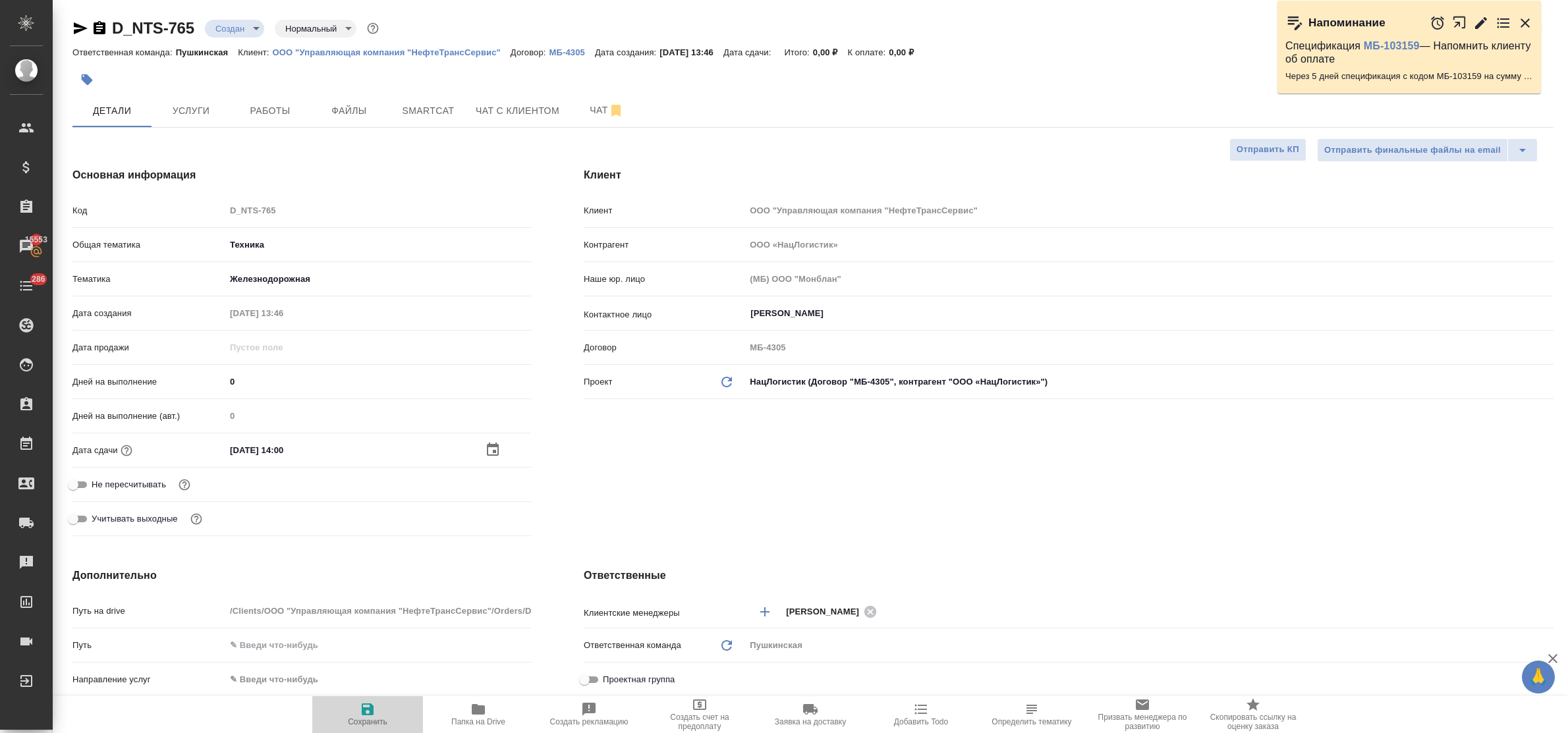
click at [363, 703] on icon "button" at bounding box center [367, 709] width 16 height 16
type textarea "x"
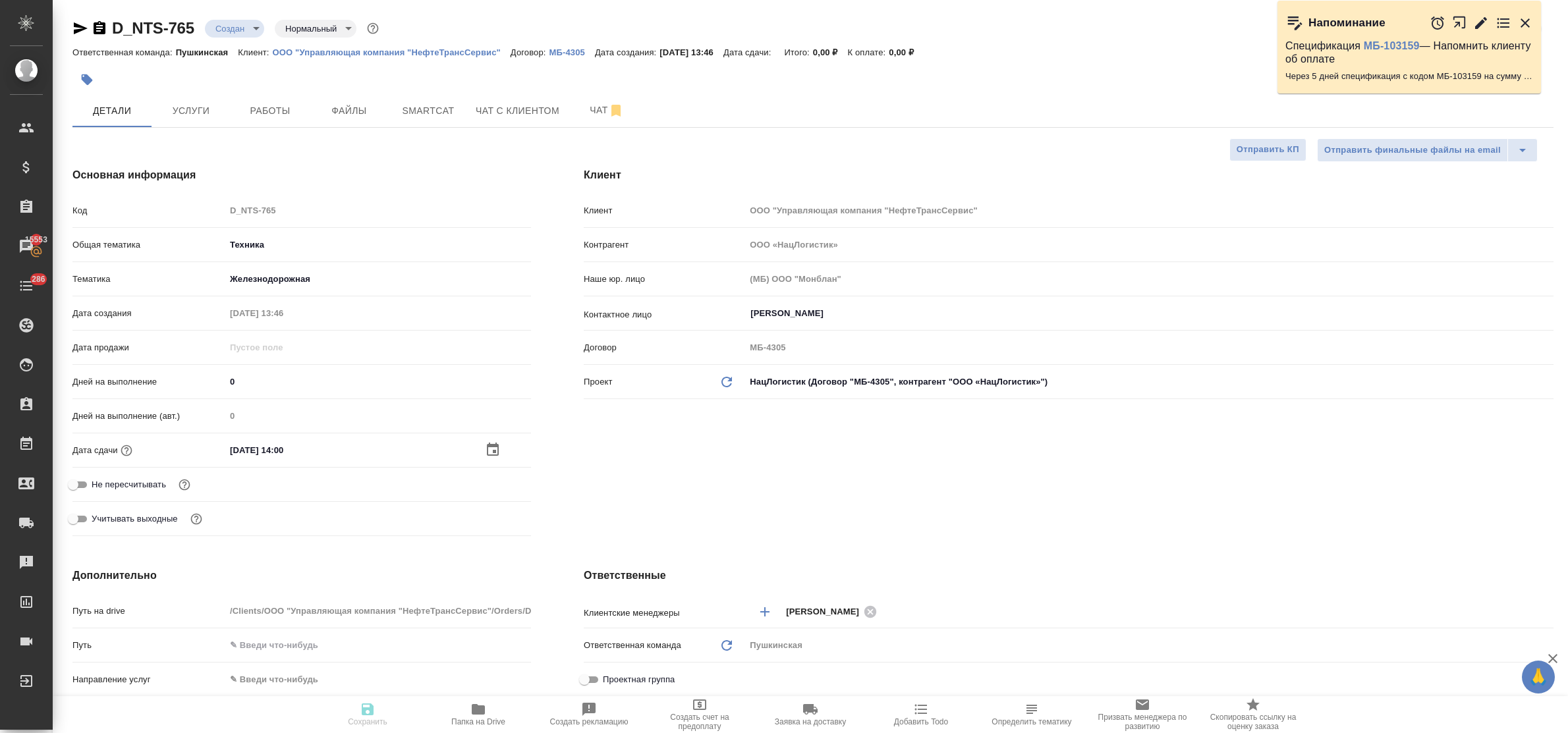
type textarea "x"
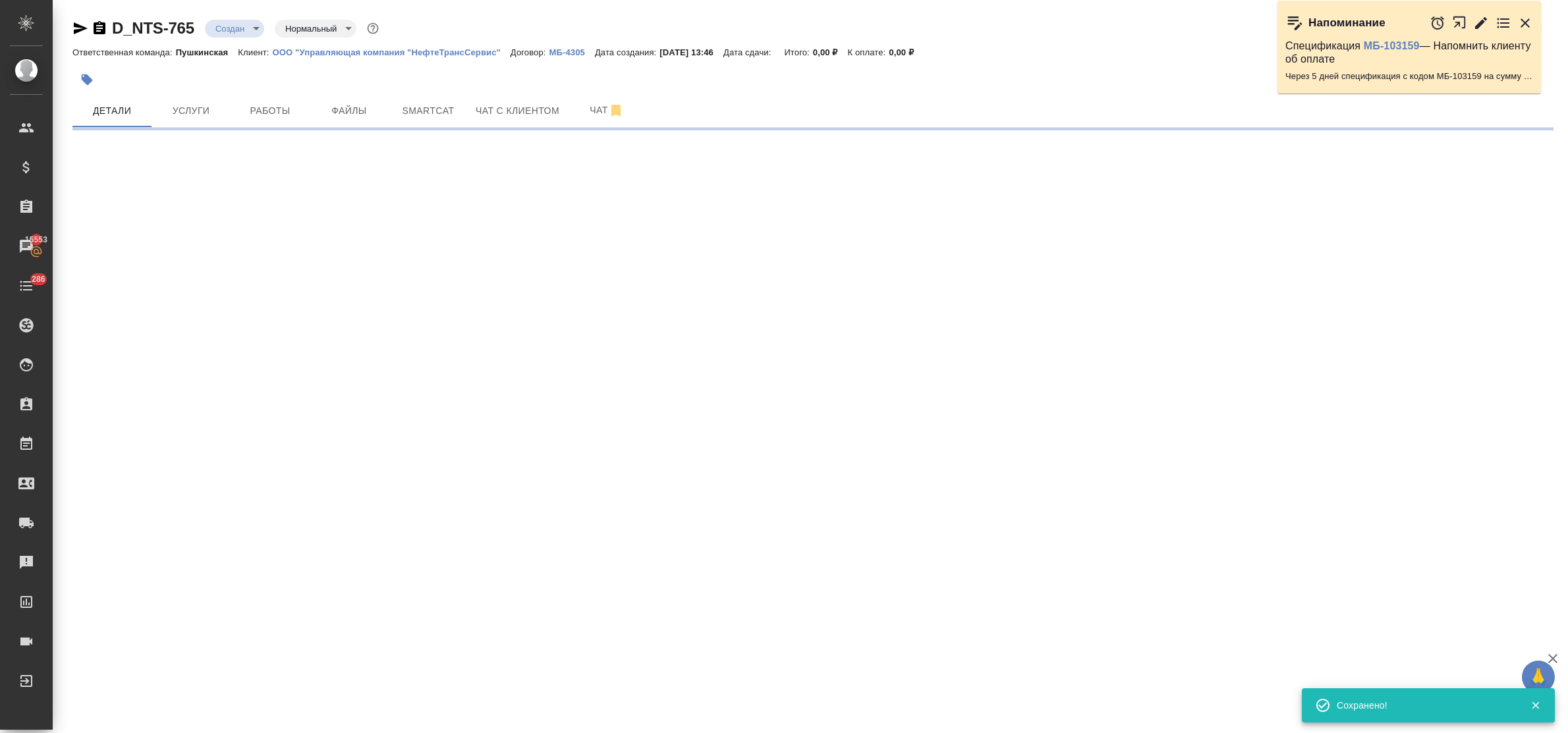
select select "RU"
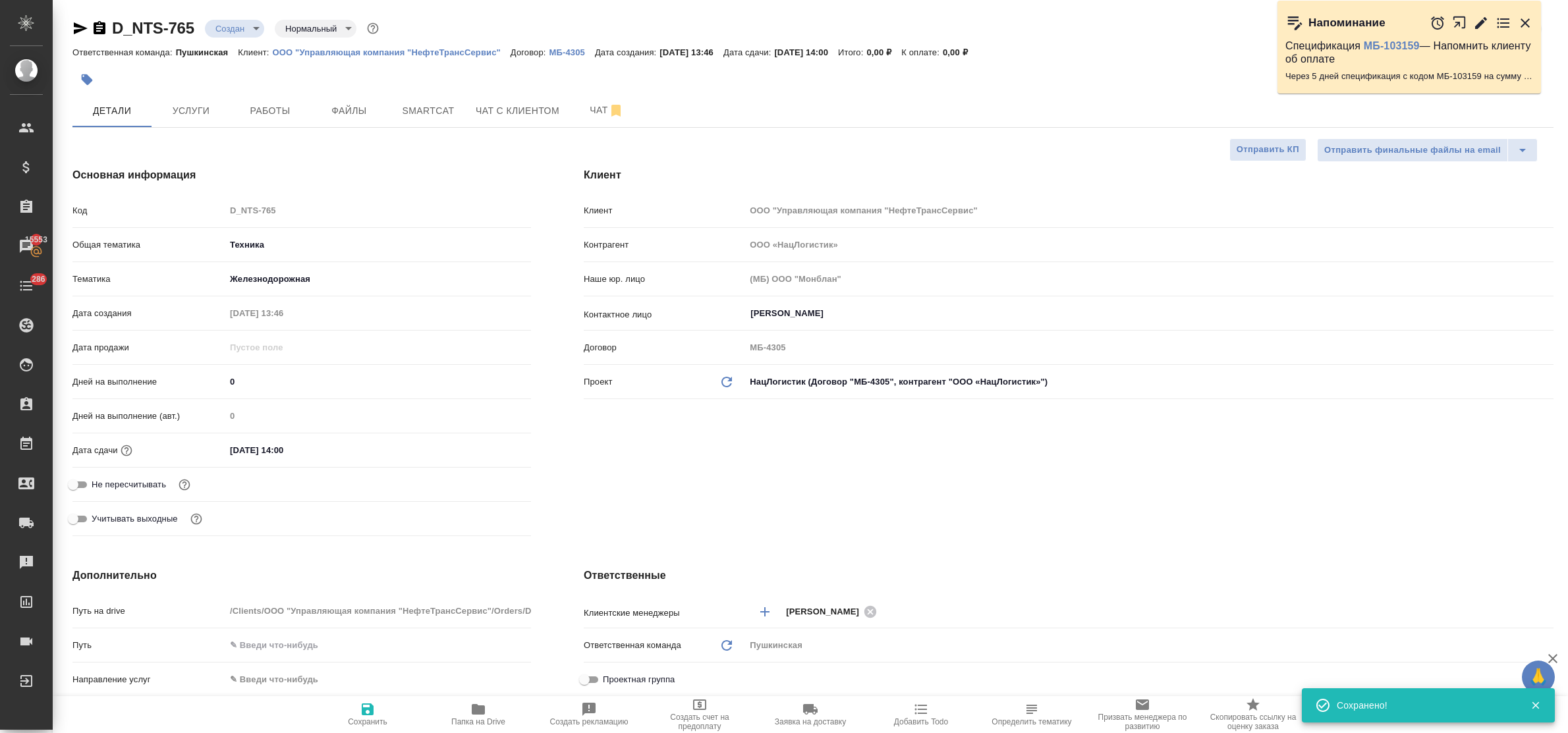
type textarea "x"
drag, startPoint x: 350, startPoint y: 116, endPoint x: 390, endPoint y: 160, distance: 59.5
click at [350, 119] on button "Файлы" at bounding box center [349, 111] width 79 height 33
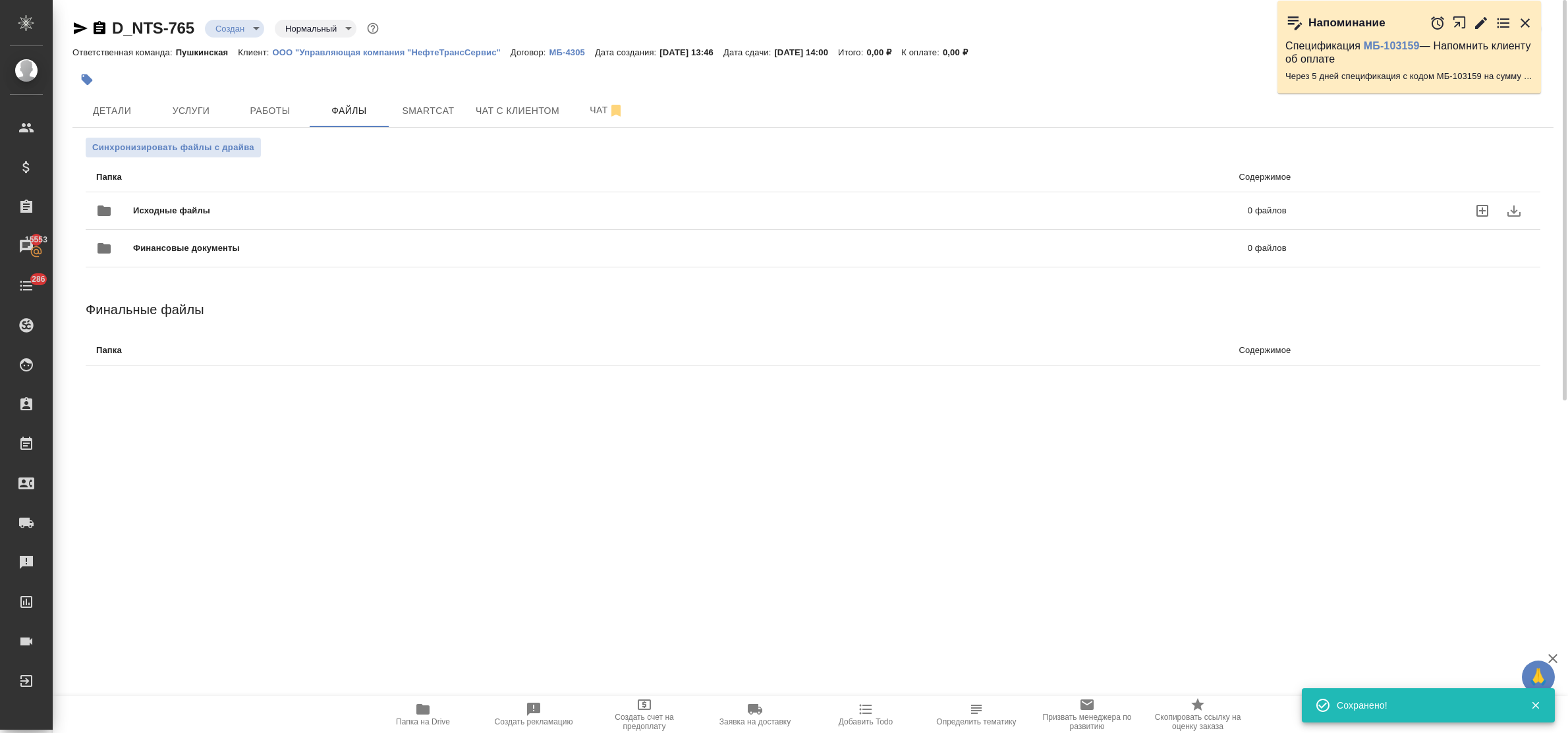
click at [1483, 206] on icon "uploadFiles" at bounding box center [1482, 210] width 12 height 12
click at [0, 0] on input "uploadFiles" at bounding box center [0, 0] width 0 height 0
click at [171, 115] on span "Услуги" at bounding box center [191, 111] width 64 height 16
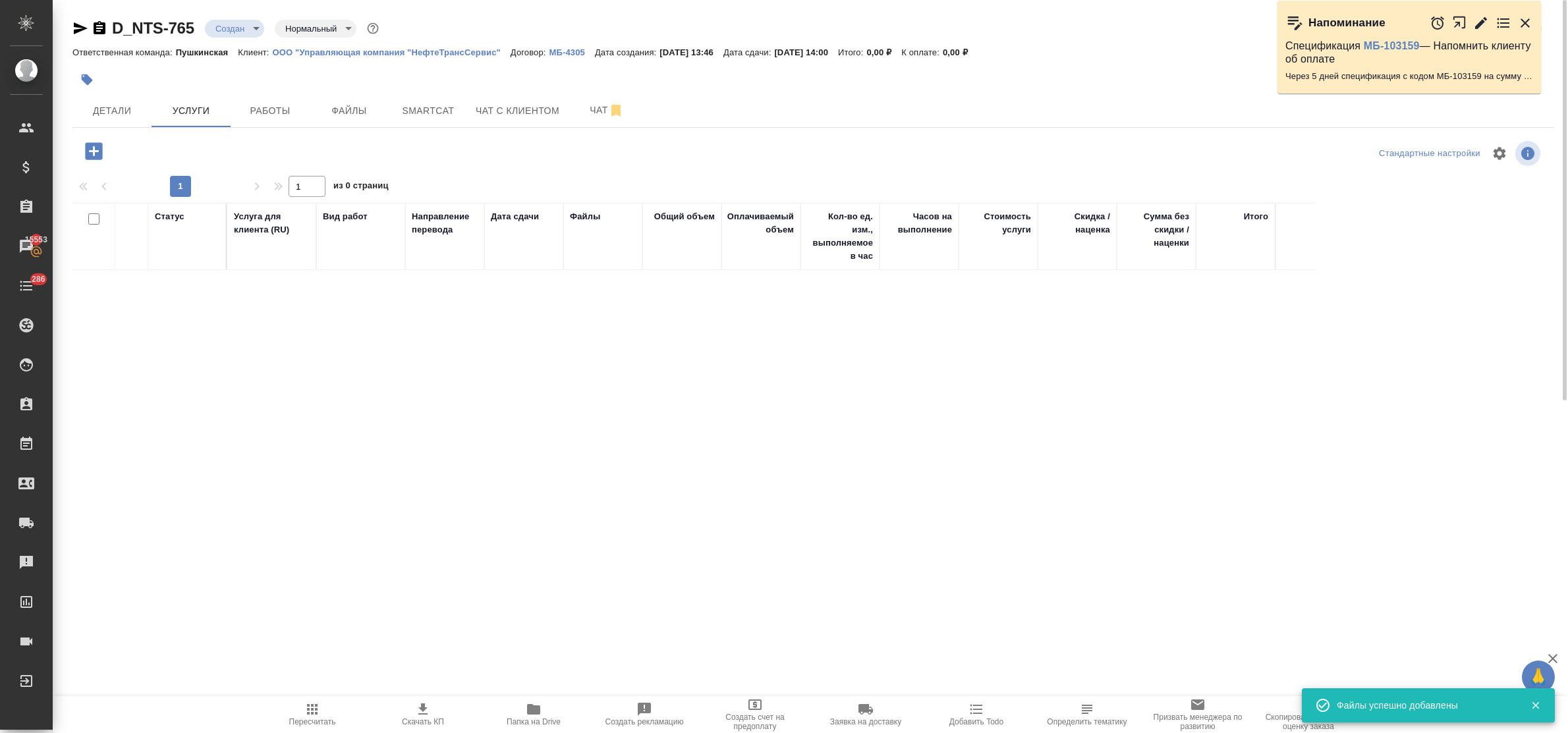
click at [86, 149] on icon "button" at bounding box center [93, 151] width 17 height 17
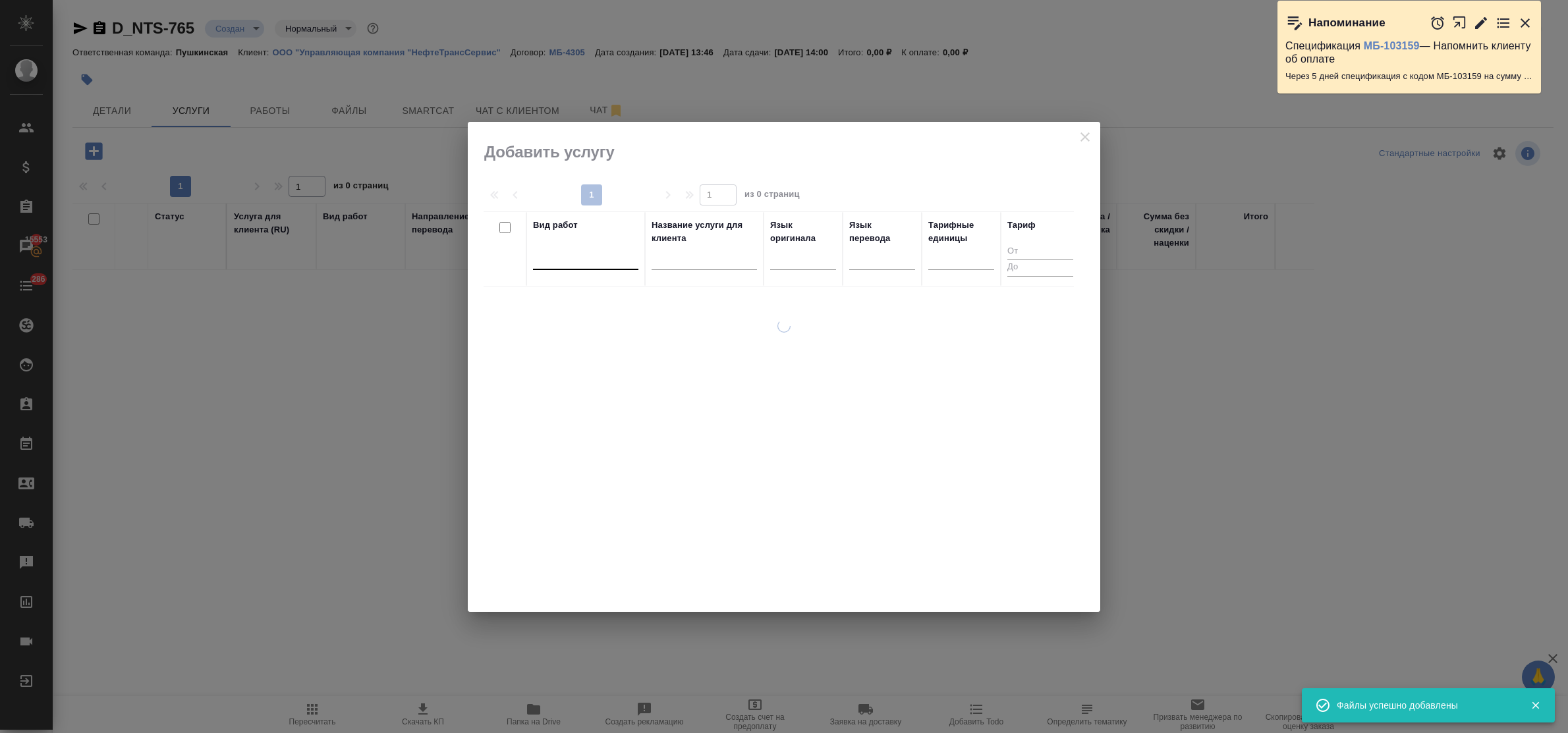
click at [572, 262] on div at bounding box center [586, 257] width 105 height 19
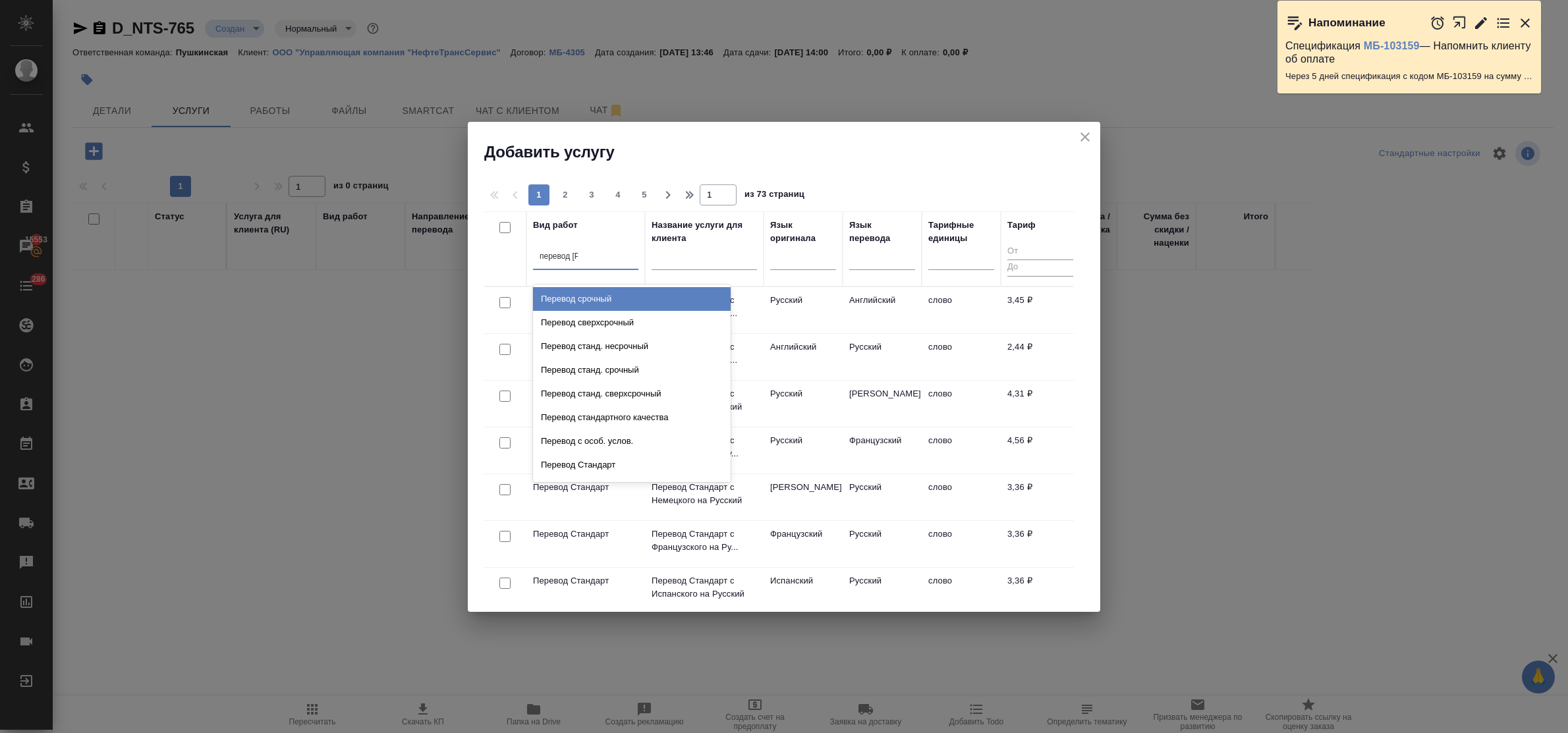
type input "перевод ст"
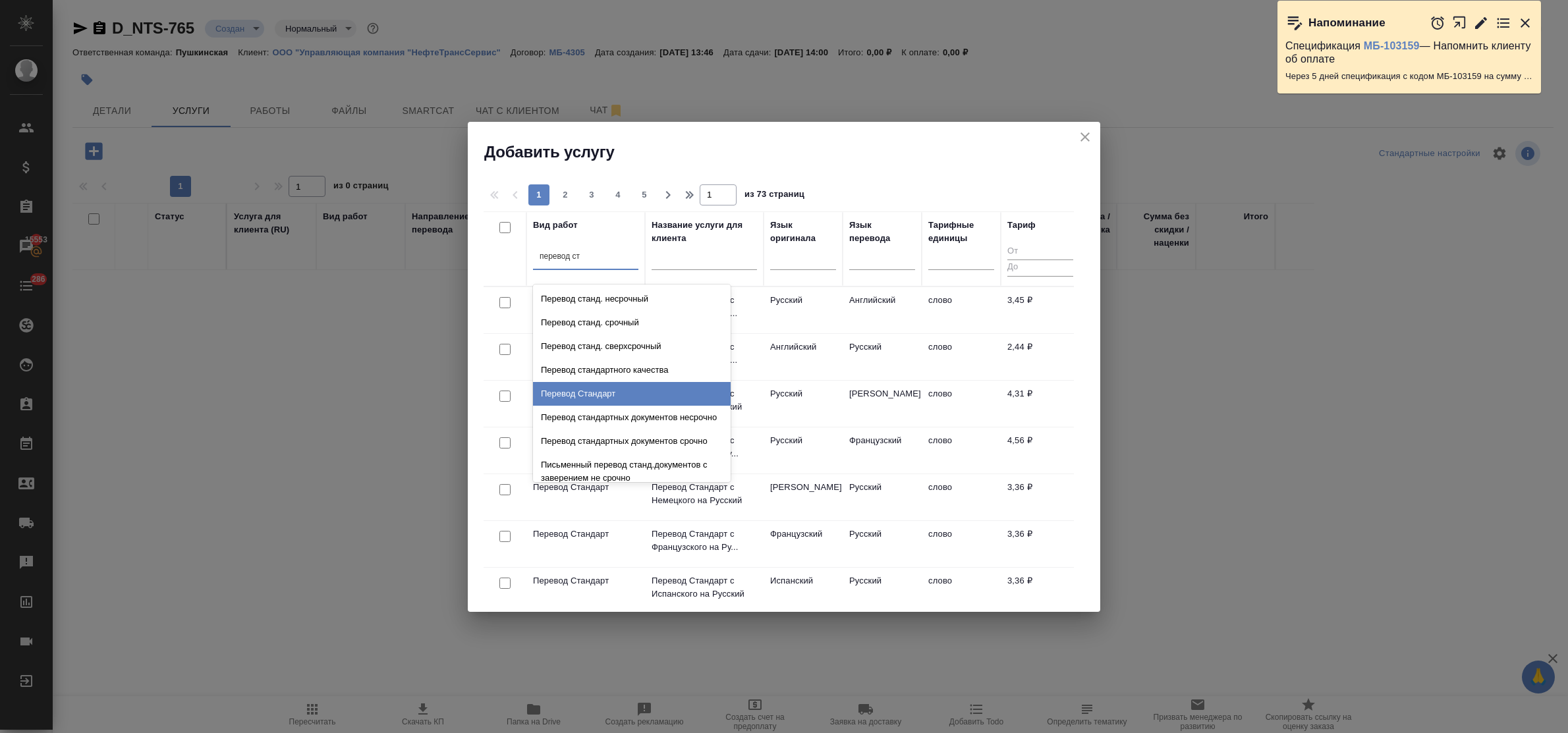
click at [587, 403] on div "Перевод Стандарт" at bounding box center [632, 394] width 198 height 24
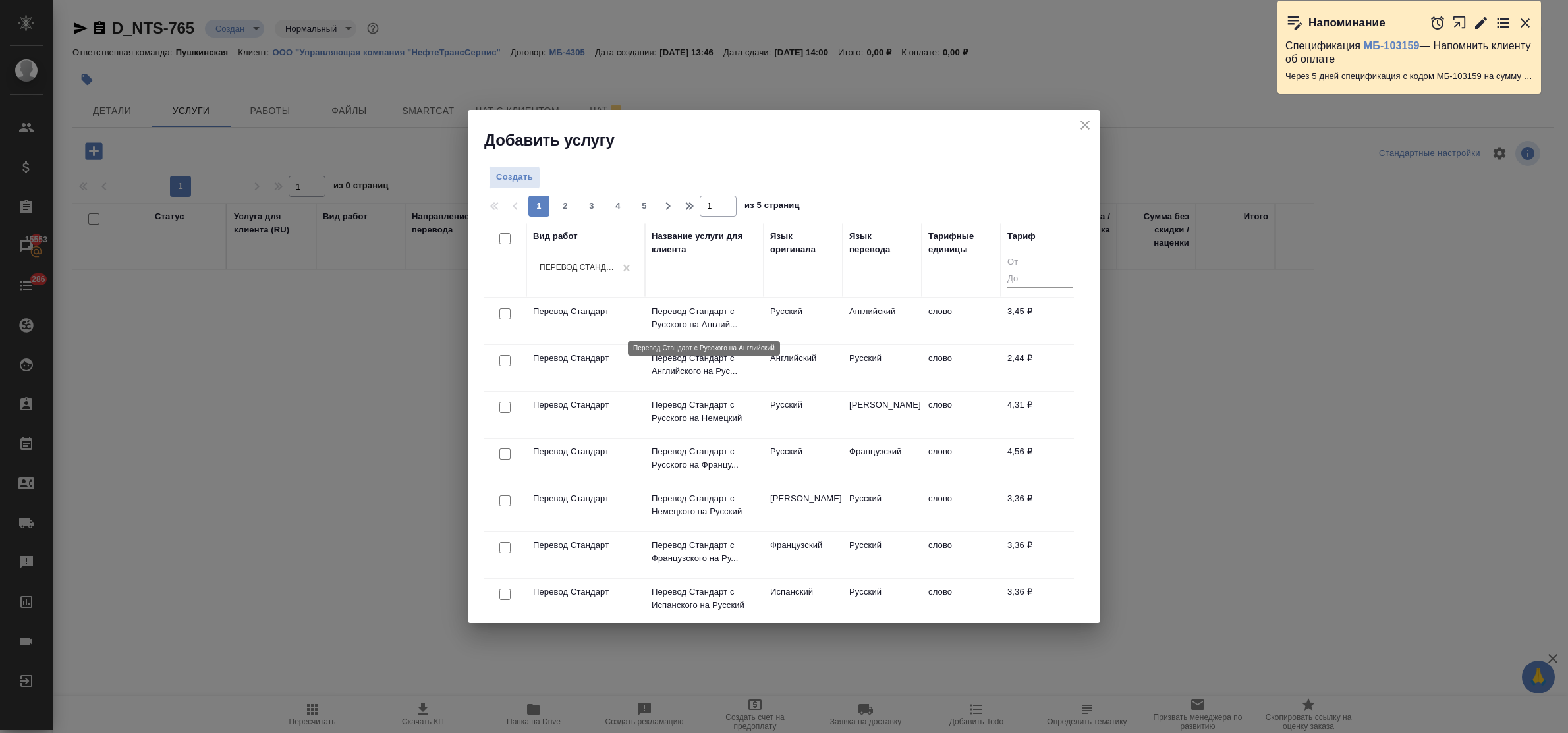
click at [678, 323] on p "Перевод Стандарт с Русского на Англий..." at bounding box center [704, 318] width 105 height 27
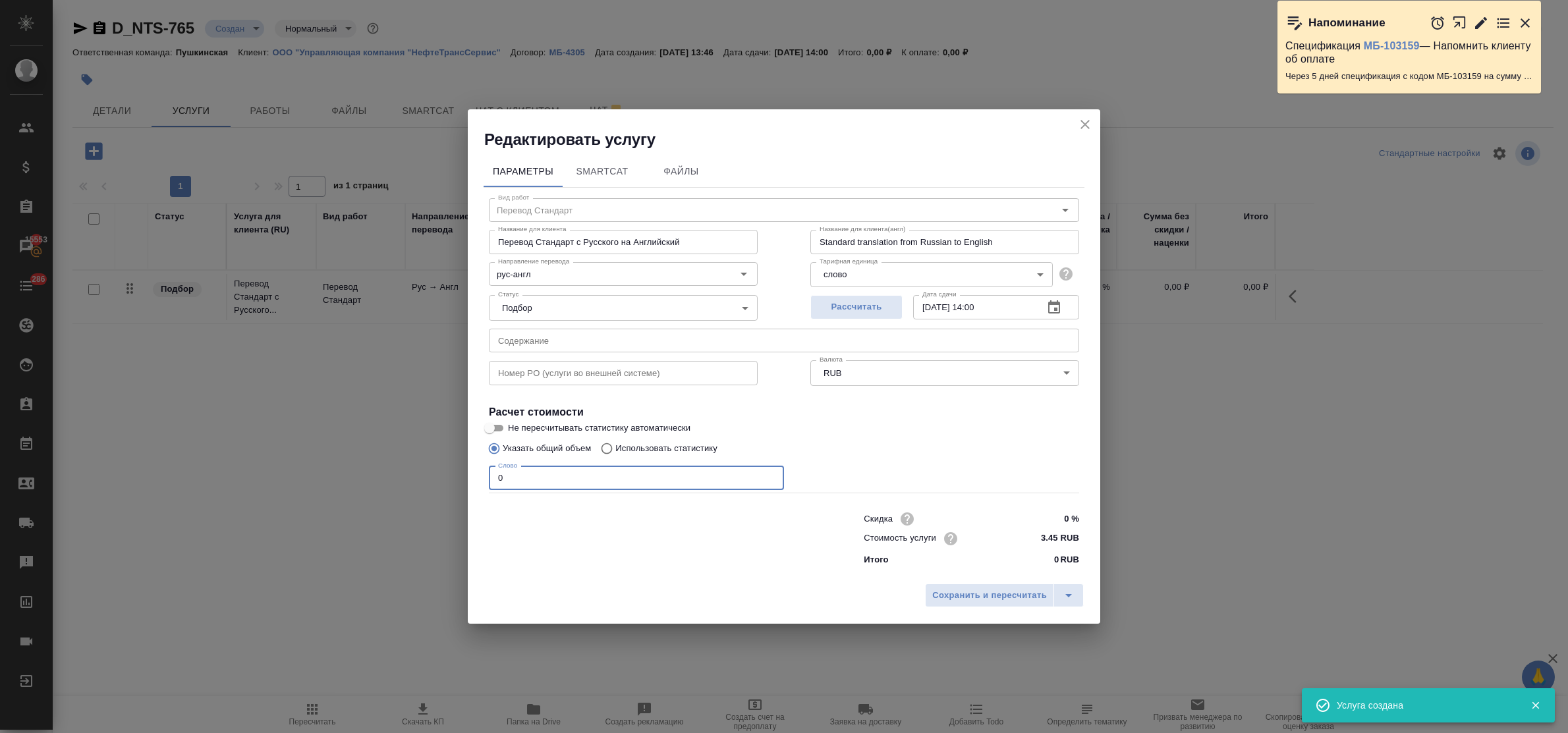
drag, startPoint x: 512, startPoint y: 477, endPoint x: 481, endPoint y: 469, distance: 32.0
click at [481, 469] on div "Параметры SmartCat Файлы Вид работ Перевод Стандарт Вид работ Название для клие…" at bounding box center [784, 363] width 633 height 427
type input "3"
type input "434"
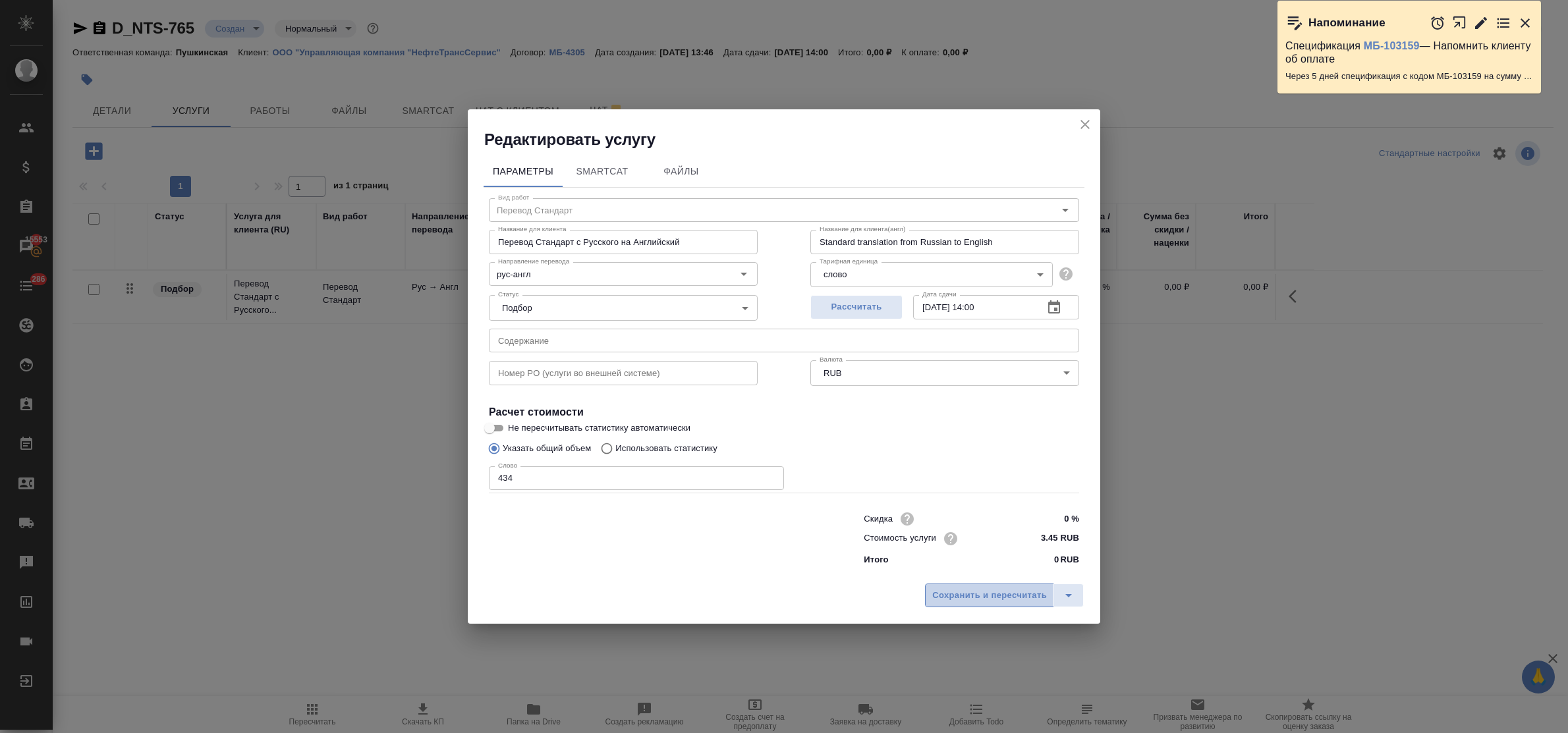
click at [996, 593] on span "Сохранить и пересчитать" at bounding box center [989, 595] width 115 height 15
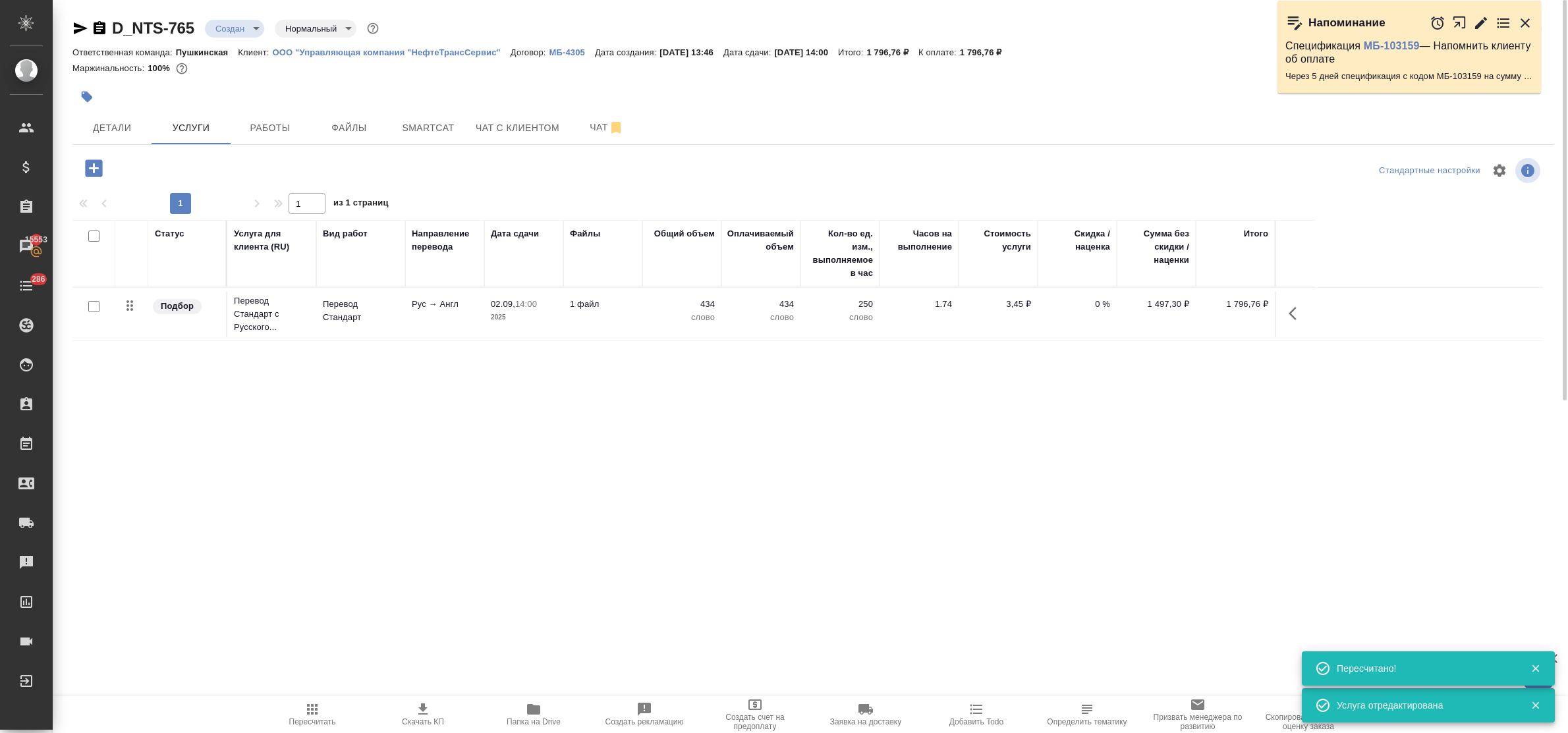
click at [96, 172] on icon "button" at bounding box center [93, 168] width 17 height 17
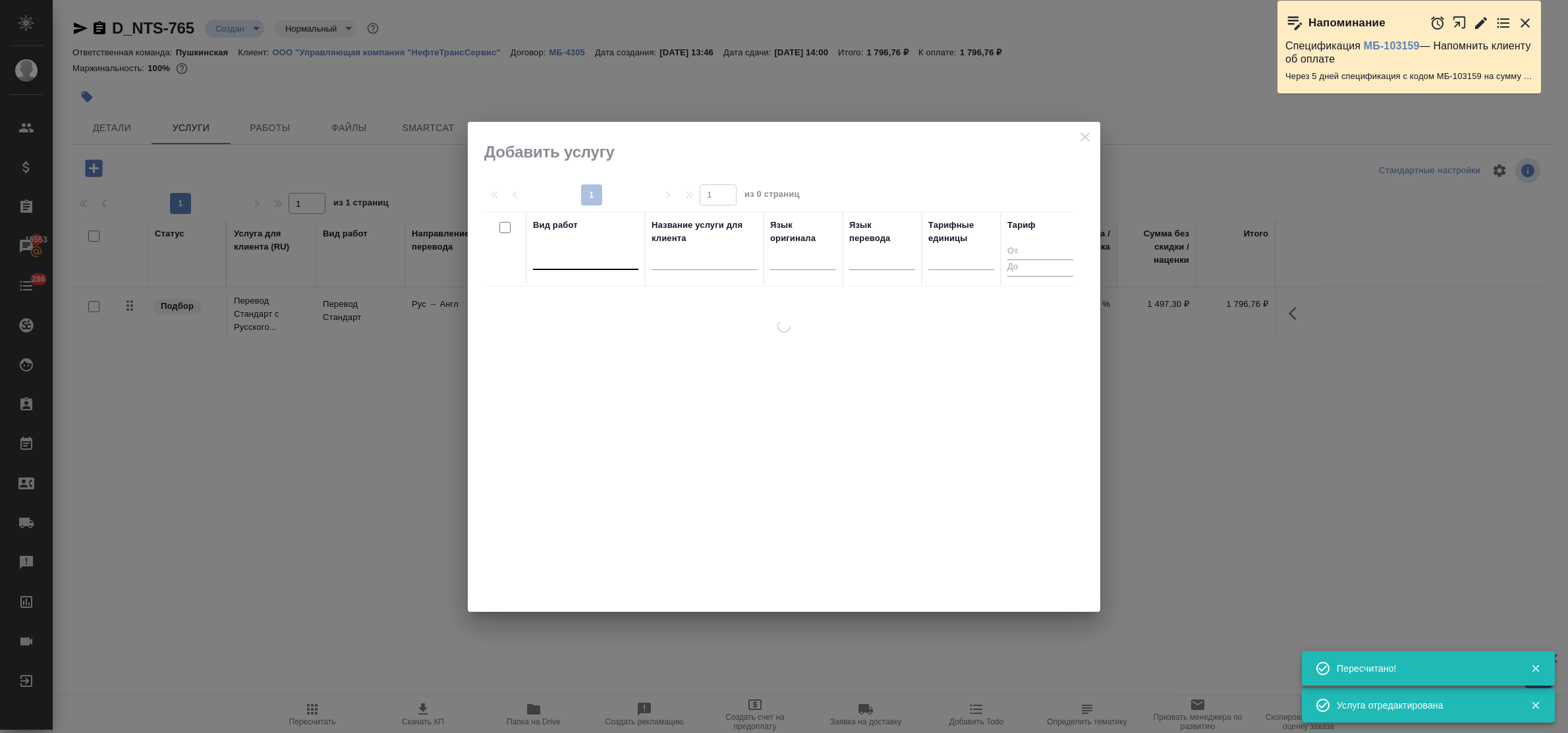
click at [559, 266] on div at bounding box center [586, 257] width 105 height 19
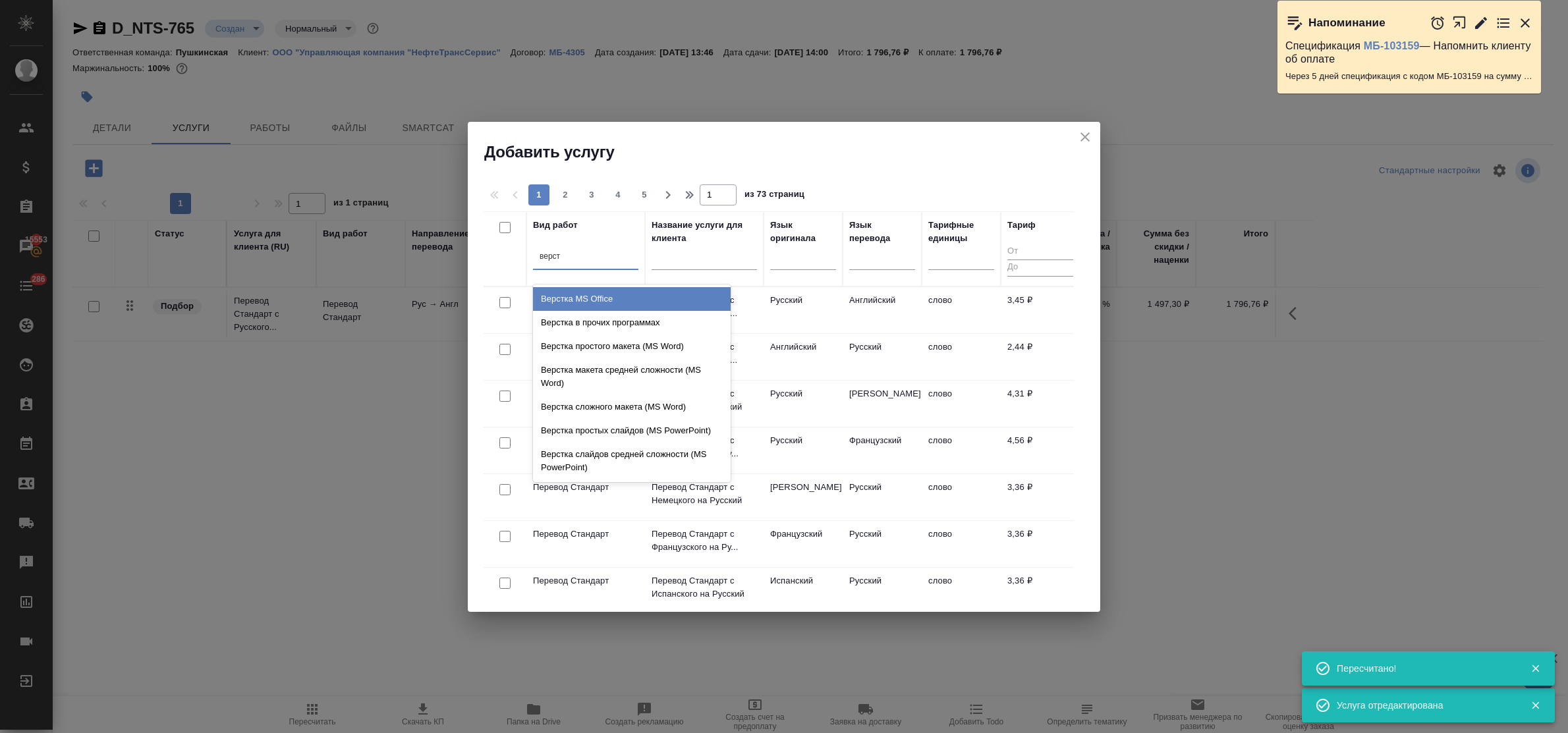
type input "верстк"
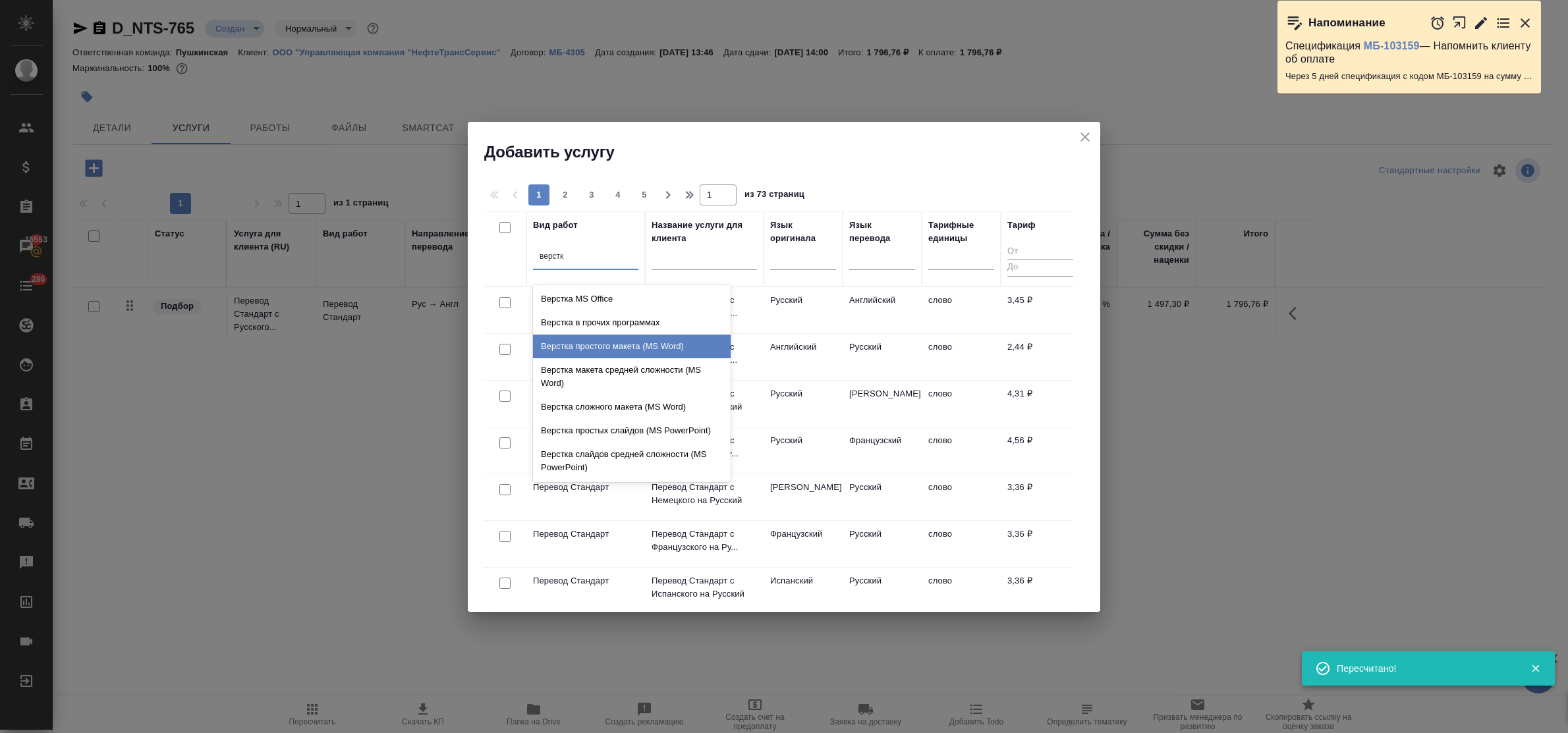
click at [612, 345] on div "Верстка простого макета (MS Word)" at bounding box center [632, 346] width 198 height 24
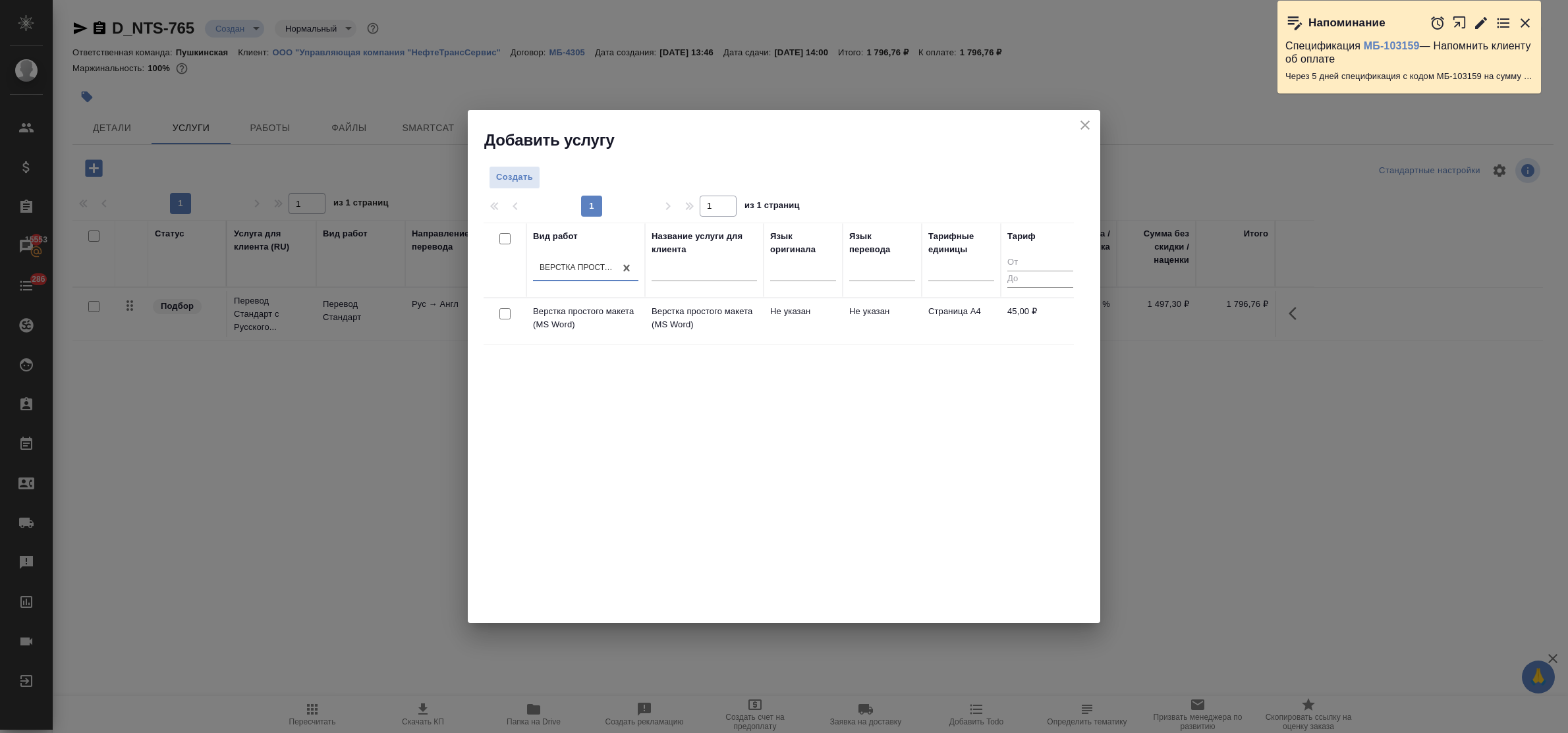
click at [593, 313] on p "Верстка простого макета (MS Word)" at bounding box center [586, 318] width 105 height 27
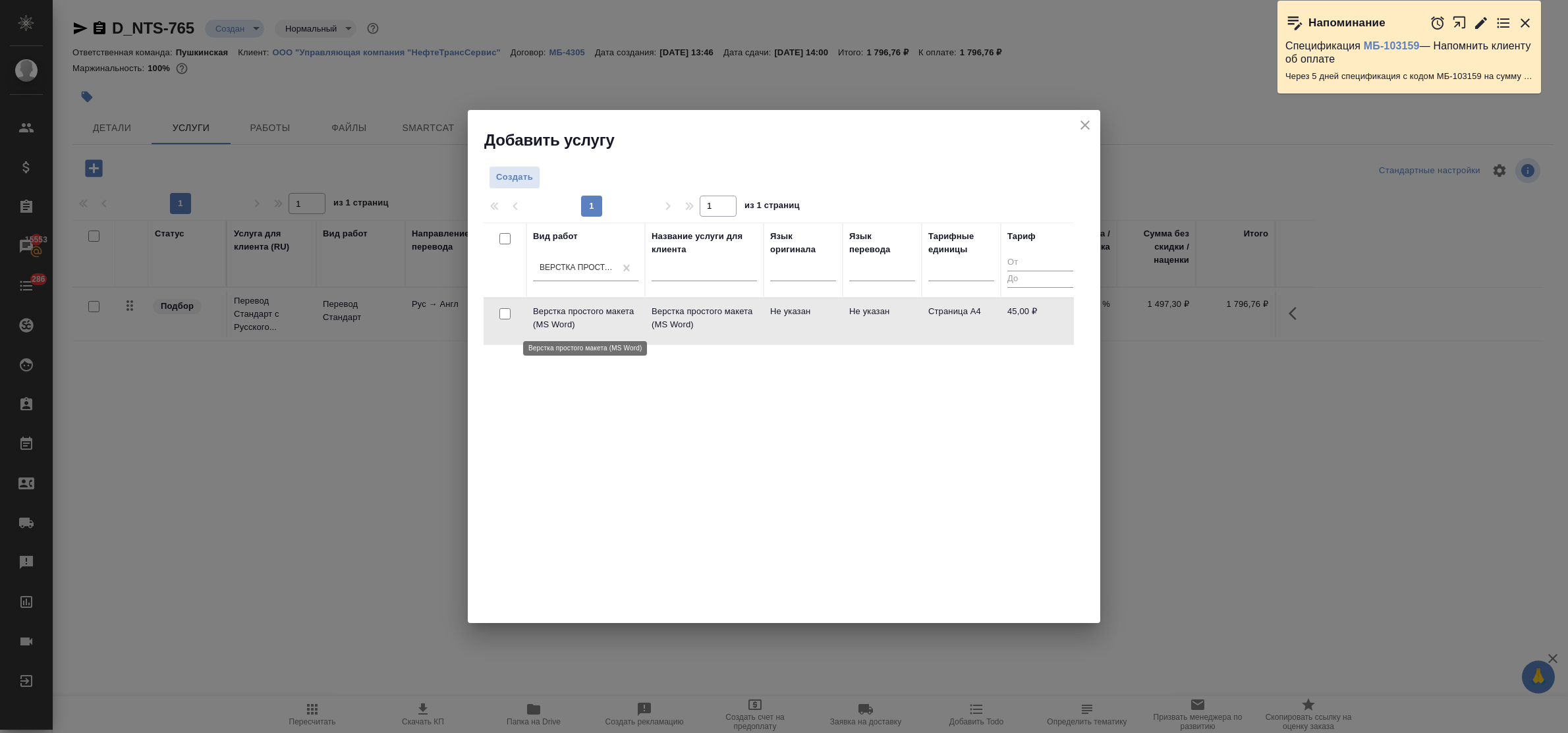
click at [593, 313] on p "Верстка простого макета (MS Word)" at bounding box center [586, 318] width 105 height 27
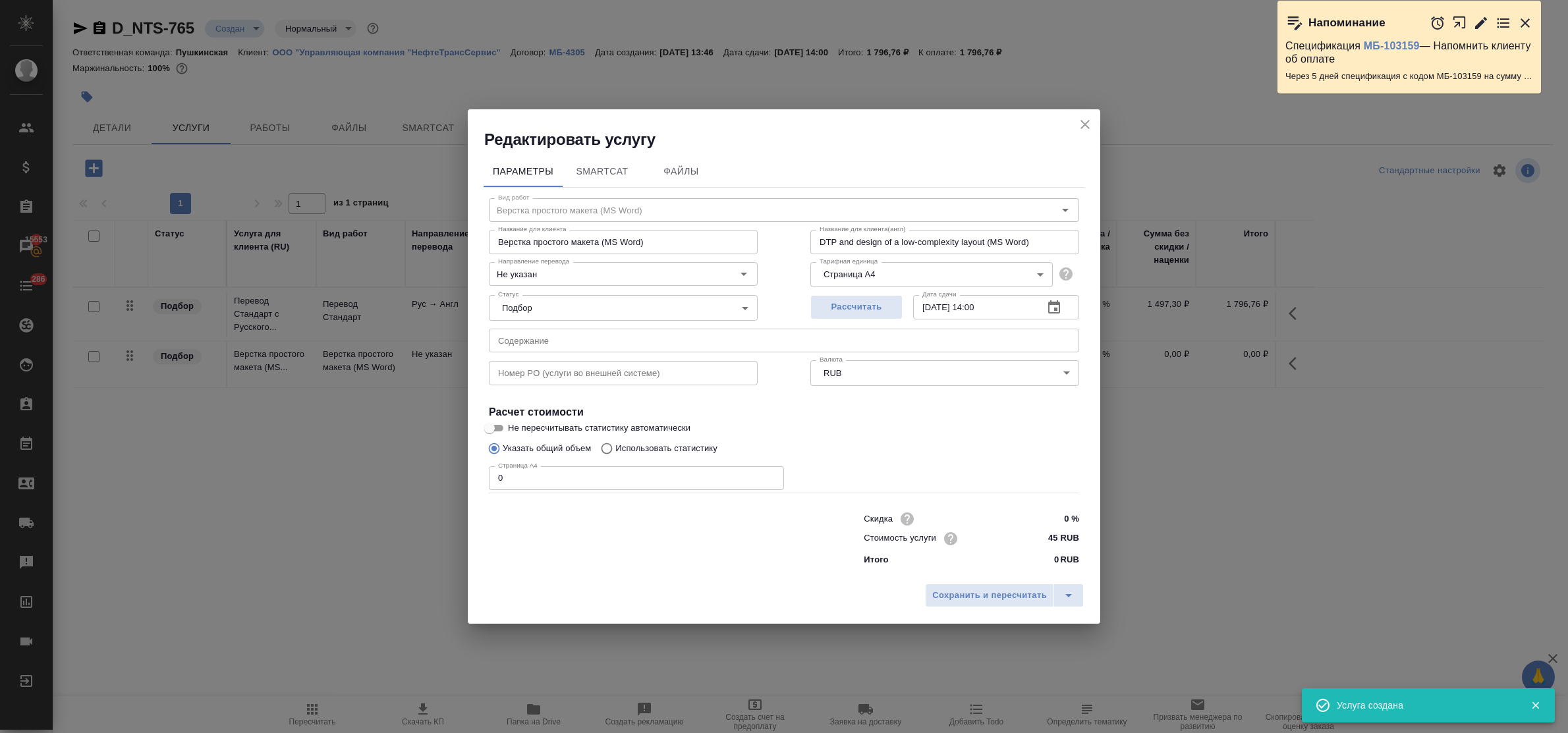
drag, startPoint x: 513, startPoint y: 476, endPoint x: 479, endPoint y: 468, distance: 34.9
click at [479, 468] on div "Параметры SmartCat Файлы Вид работ Верстка простого макета (MS Word) Вид работ …" at bounding box center [784, 363] width 633 height 427
type input "2"
click at [989, 586] on button "Сохранить и пересчитать" at bounding box center [989, 595] width 129 height 24
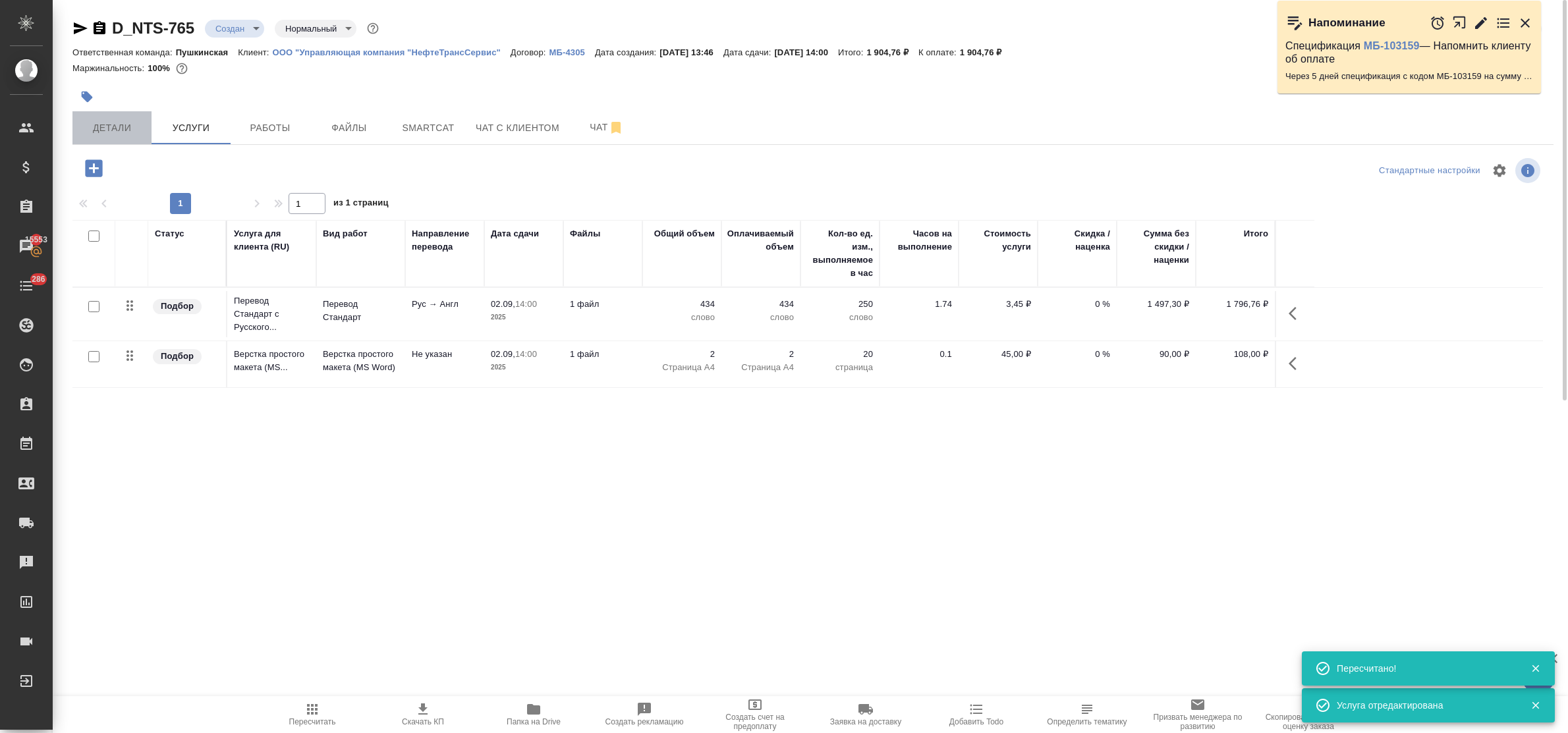
click at [101, 129] on span "Детали" at bounding box center [111, 128] width 64 height 16
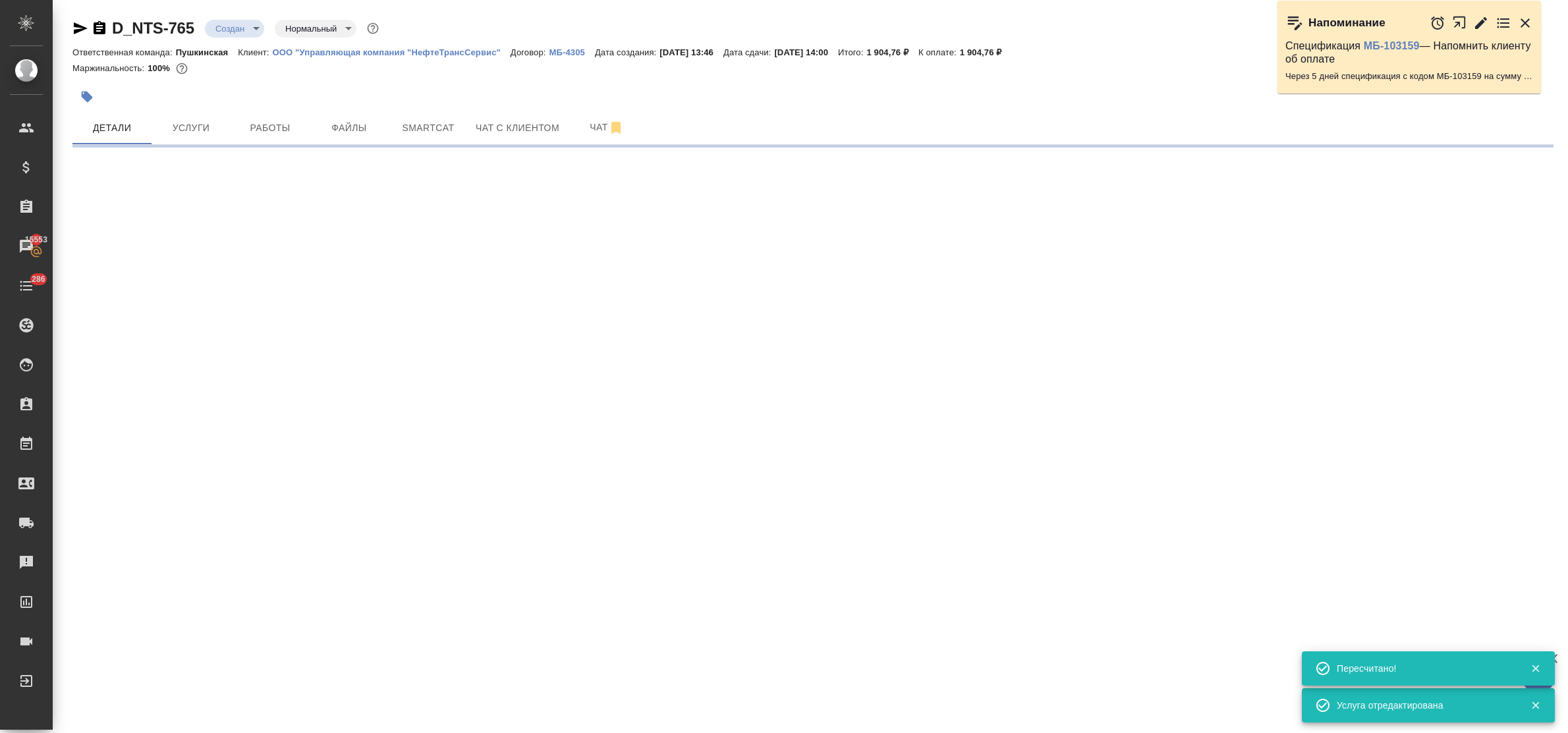
select select "RU"
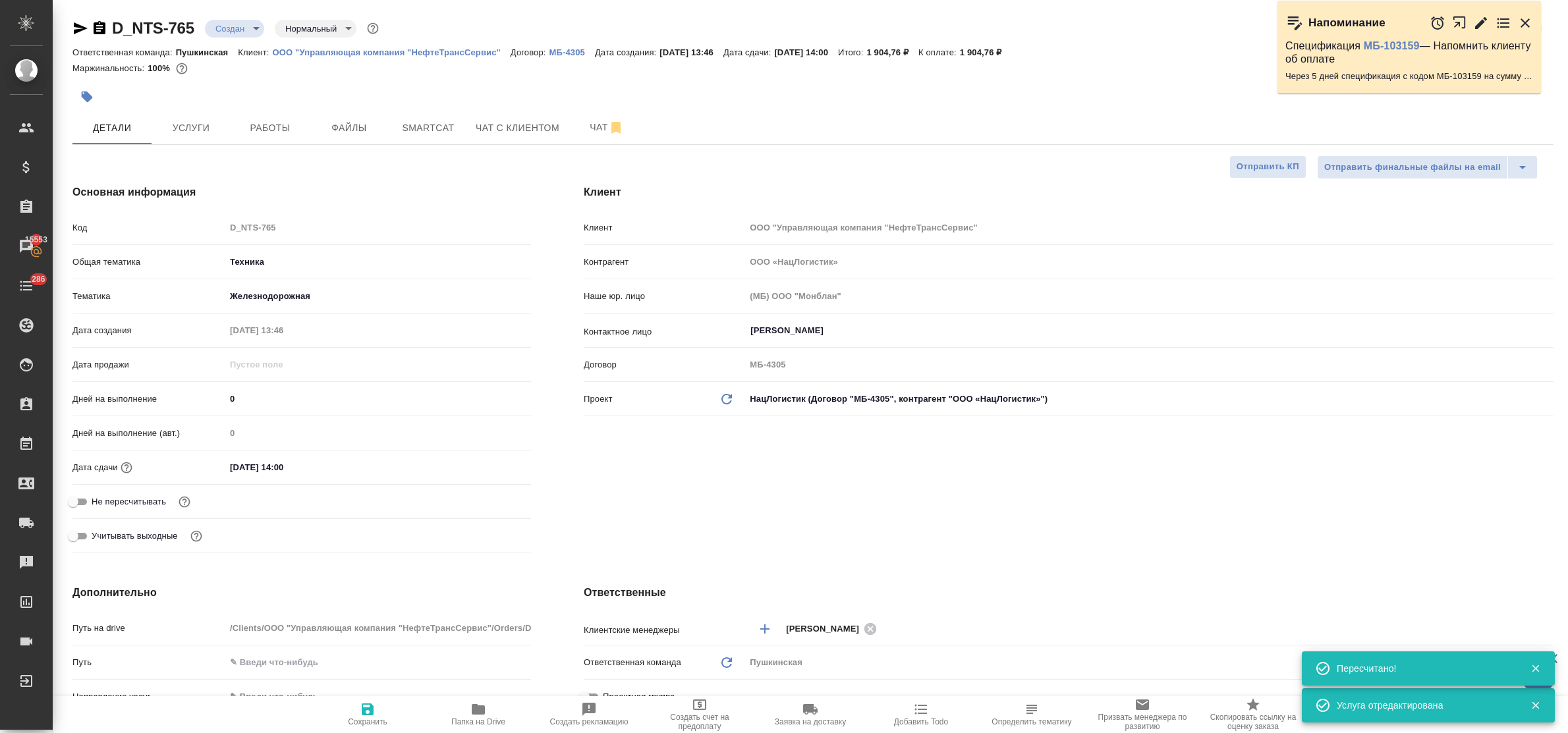
type textarea "x"
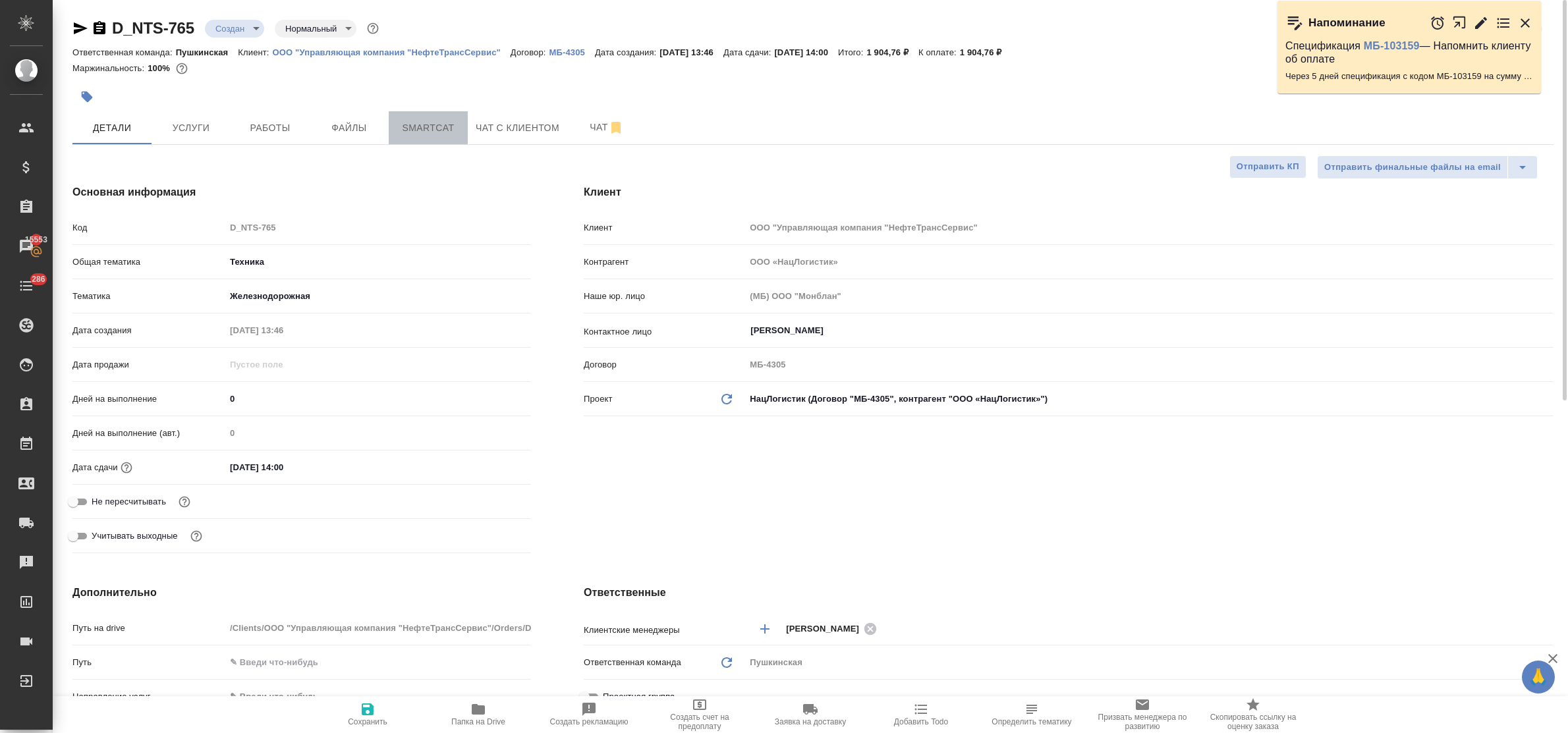
click at [412, 133] on span "Smartcat" at bounding box center [428, 128] width 64 height 16
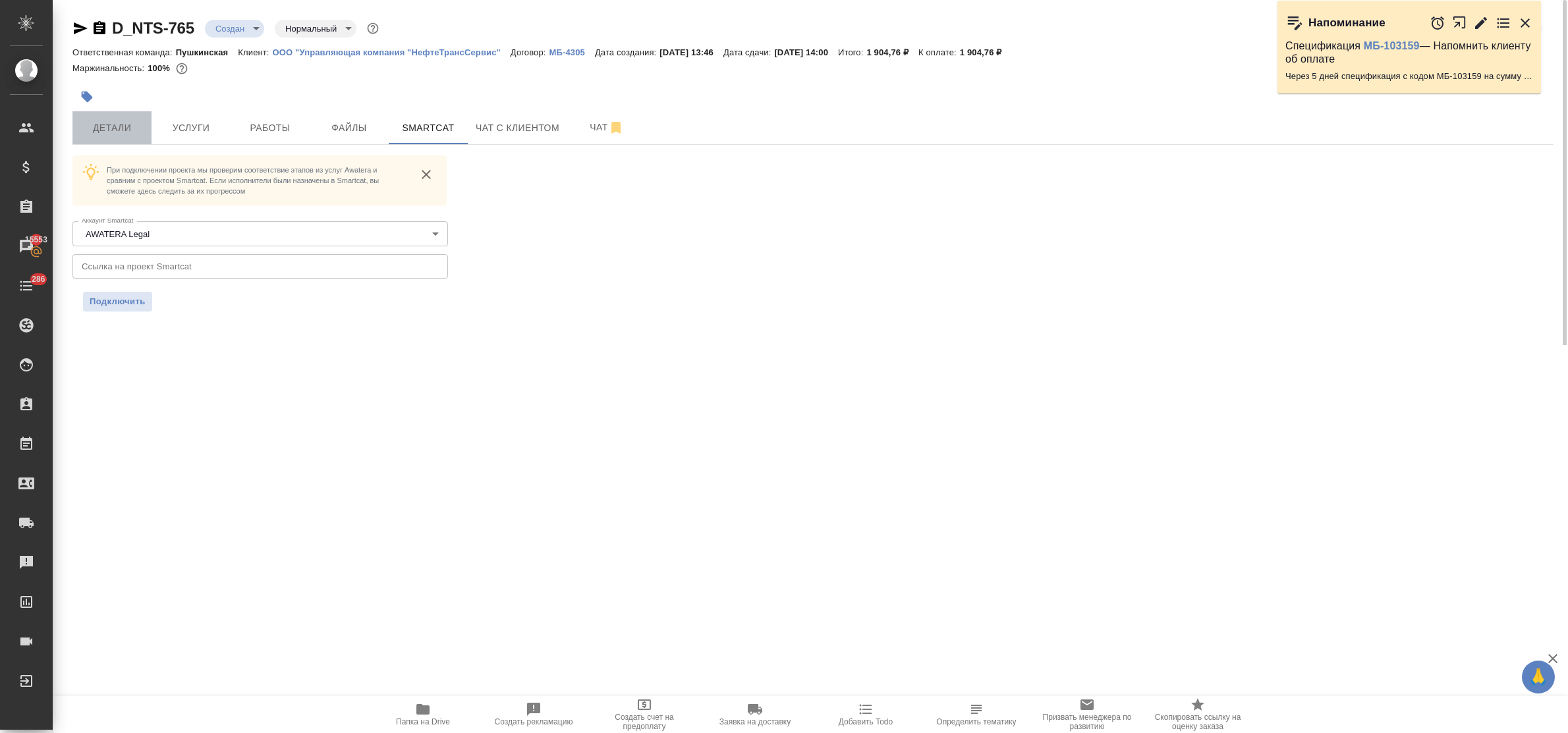
click at [119, 133] on span "Детали" at bounding box center [111, 128] width 64 height 16
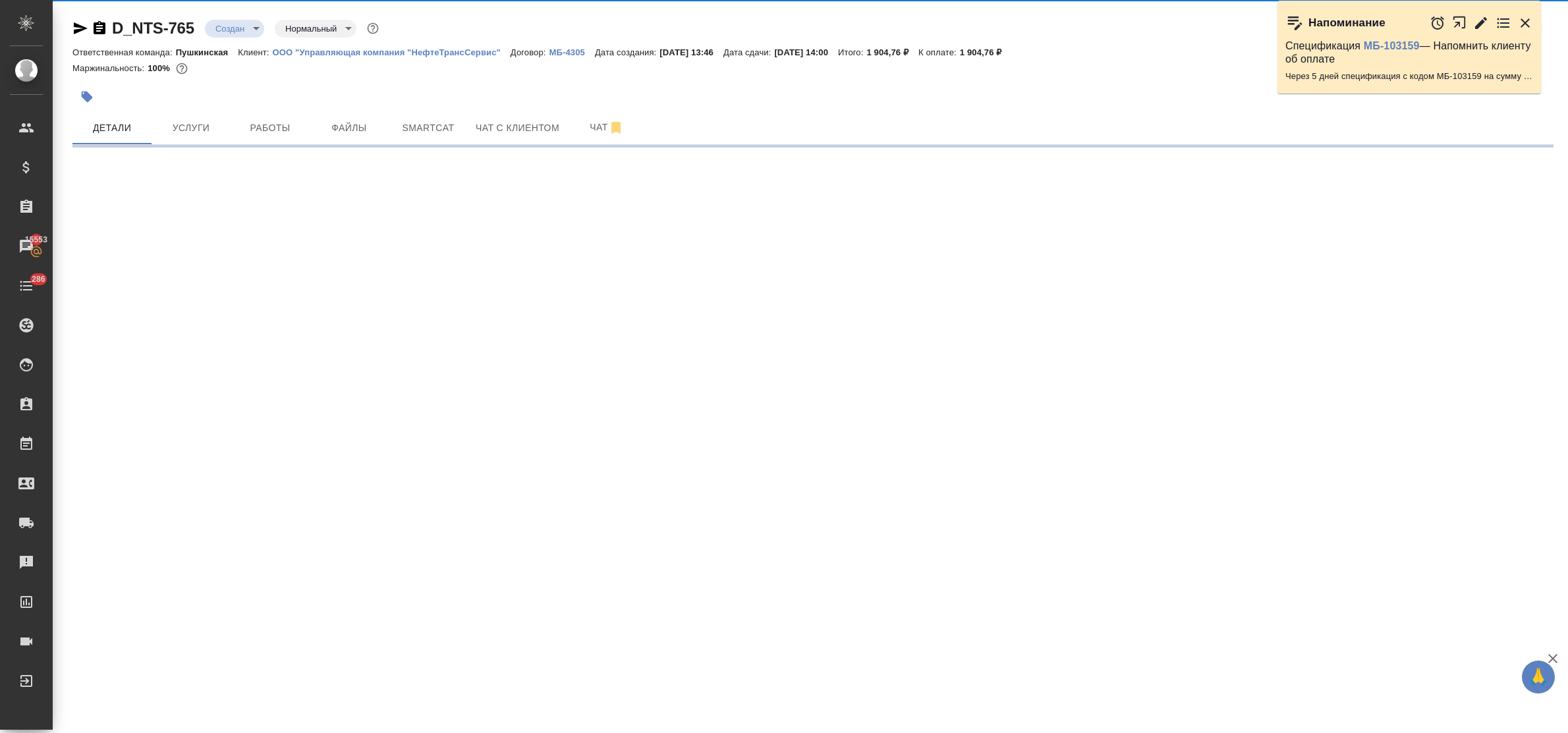
select select "RU"
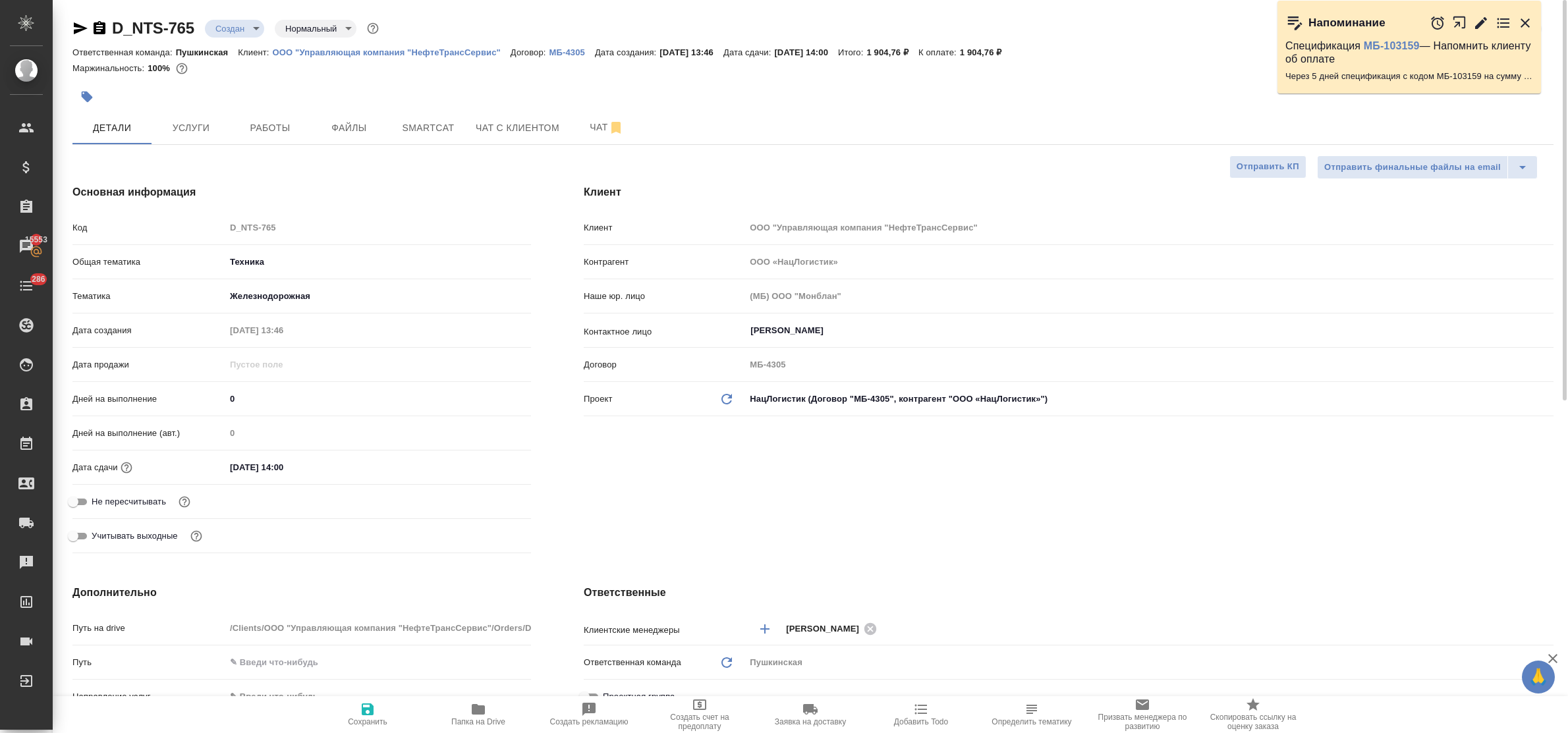
type textarea "x"
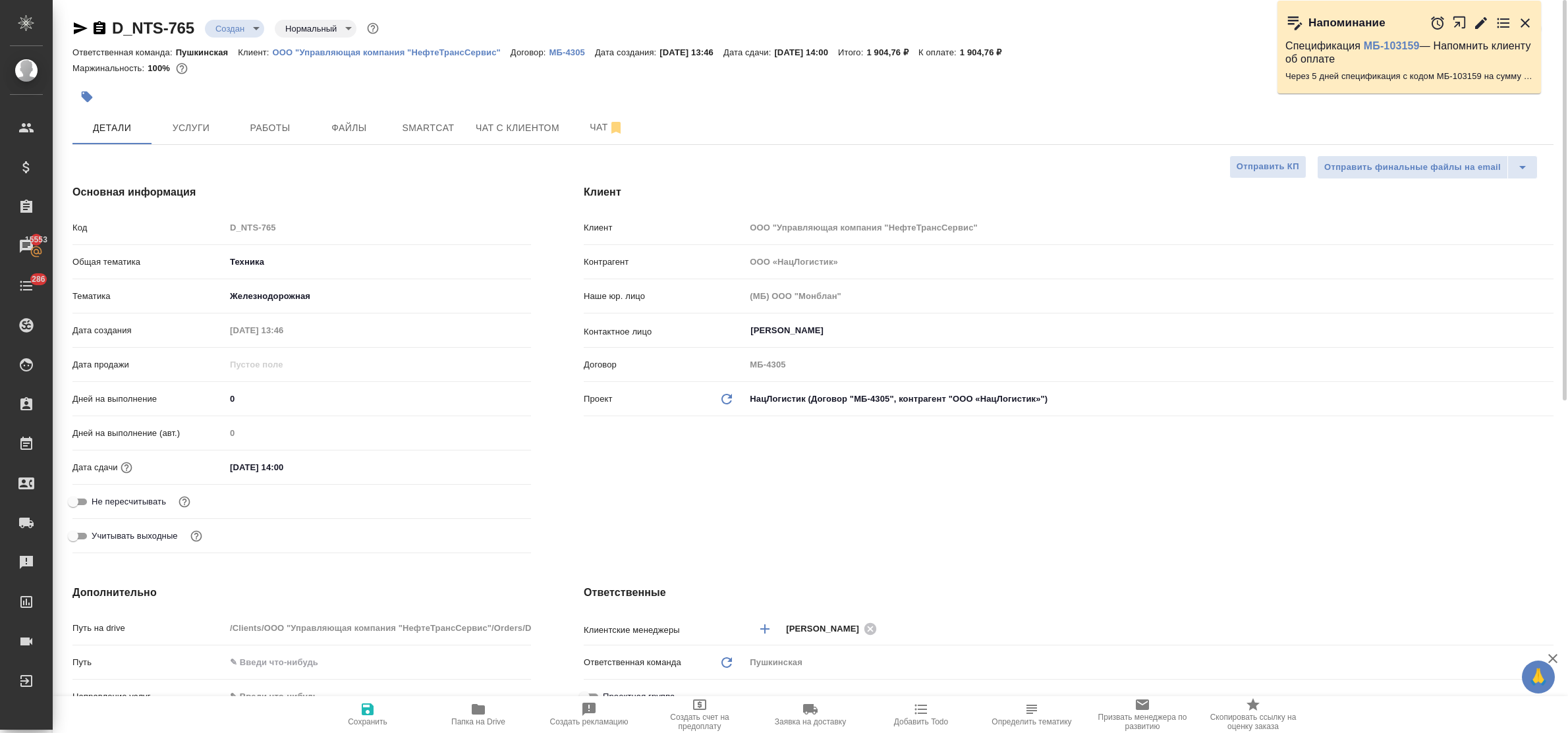
type textarea "x"
click at [436, 133] on span "Smartcat" at bounding box center [428, 128] width 64 height 16
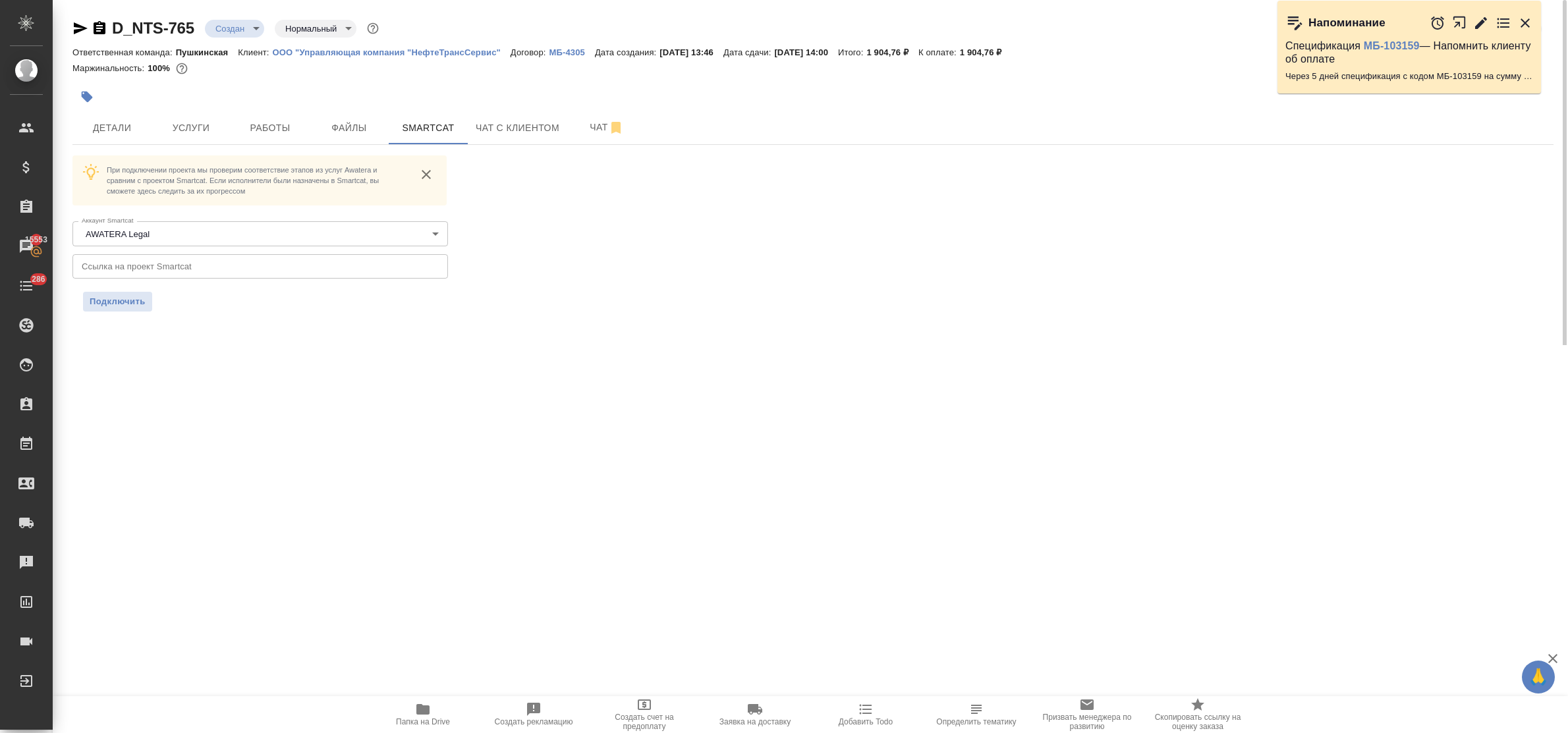
click at [188, 268] on input "text" at bounding box center [260, 266] width 375 height 24
click at [135, 301] on span "Подключить" at bounding box center [117, 301] width 56 height 13
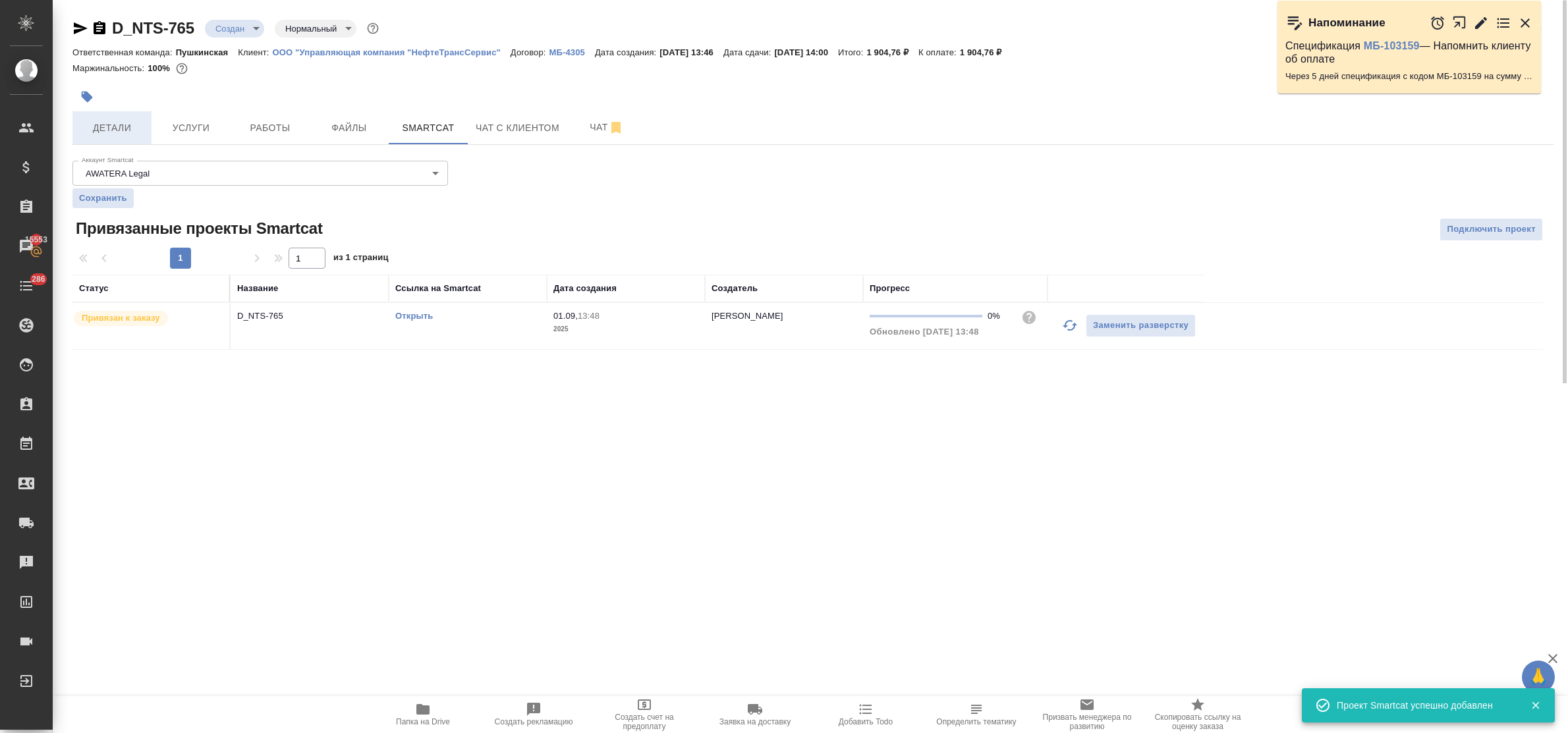
click at [109, 127] on span "Детали" at bounding box center [111, 128] width 64 height 16
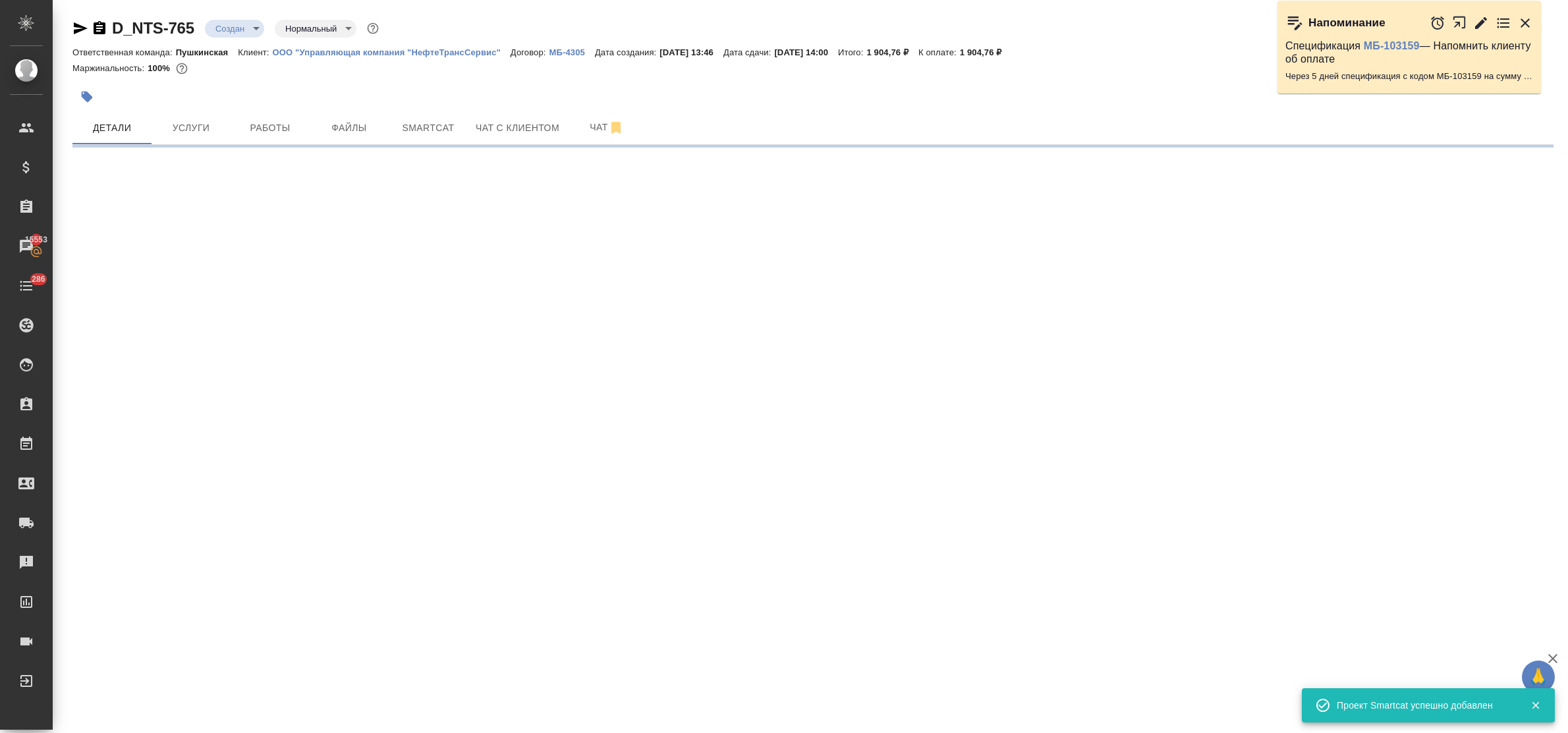
select select "RU"
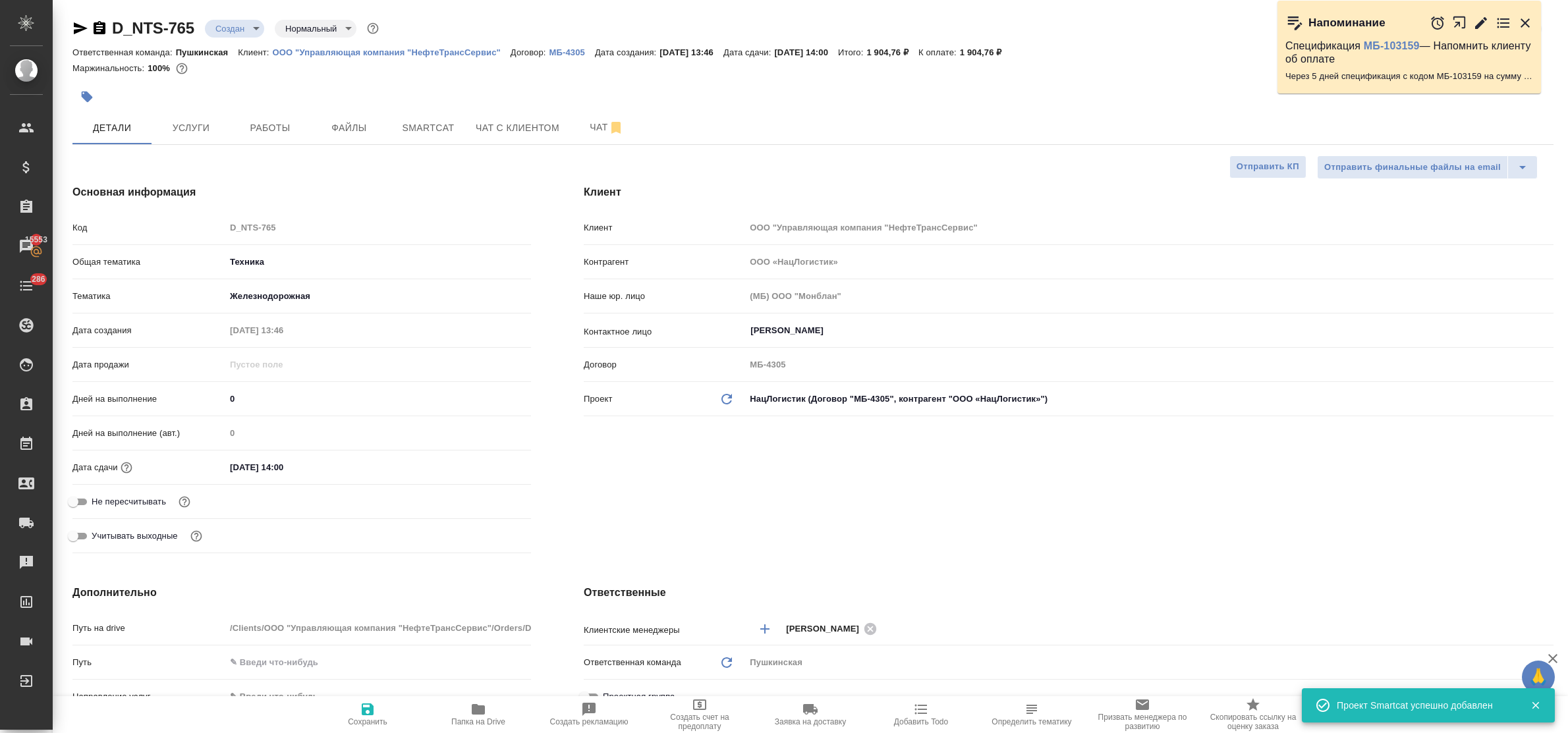
type textarea "x"
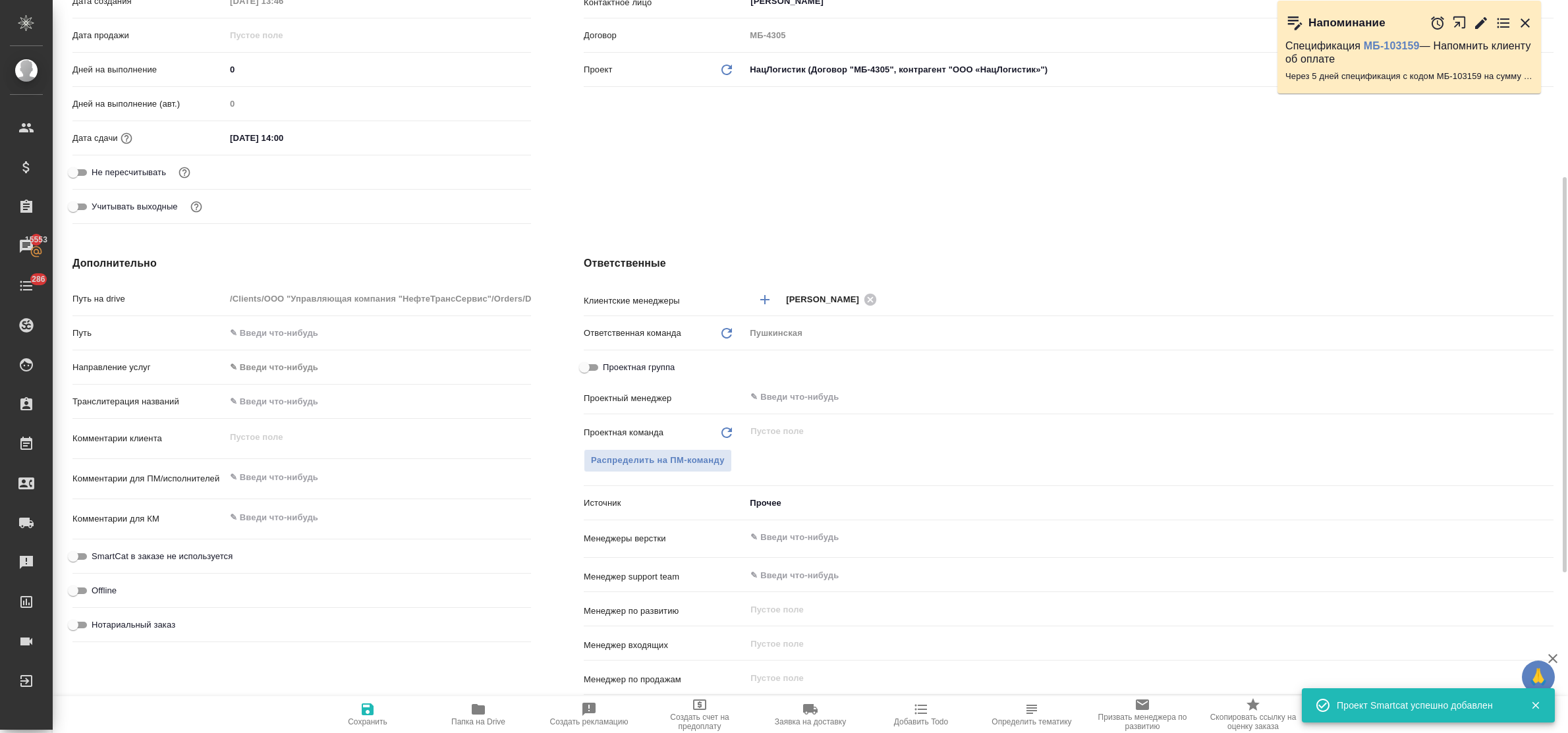
type textarea "x"
click at [331, 475] on textarea at bounding box center [378, 477] width 305 height 23
type textarea "п"
type textarea "x"
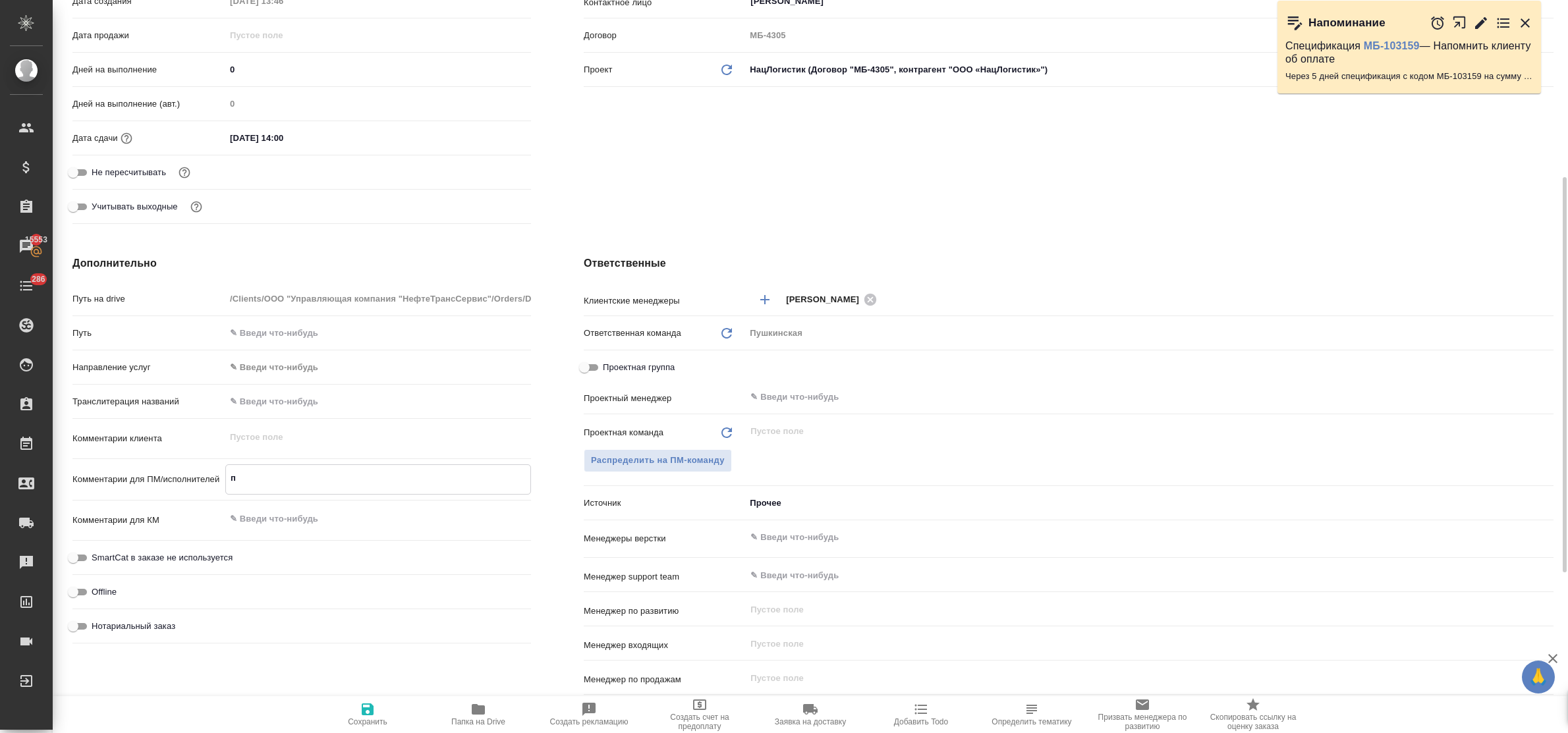
type textarea "x"
type textarea "по"
type textarea "x"
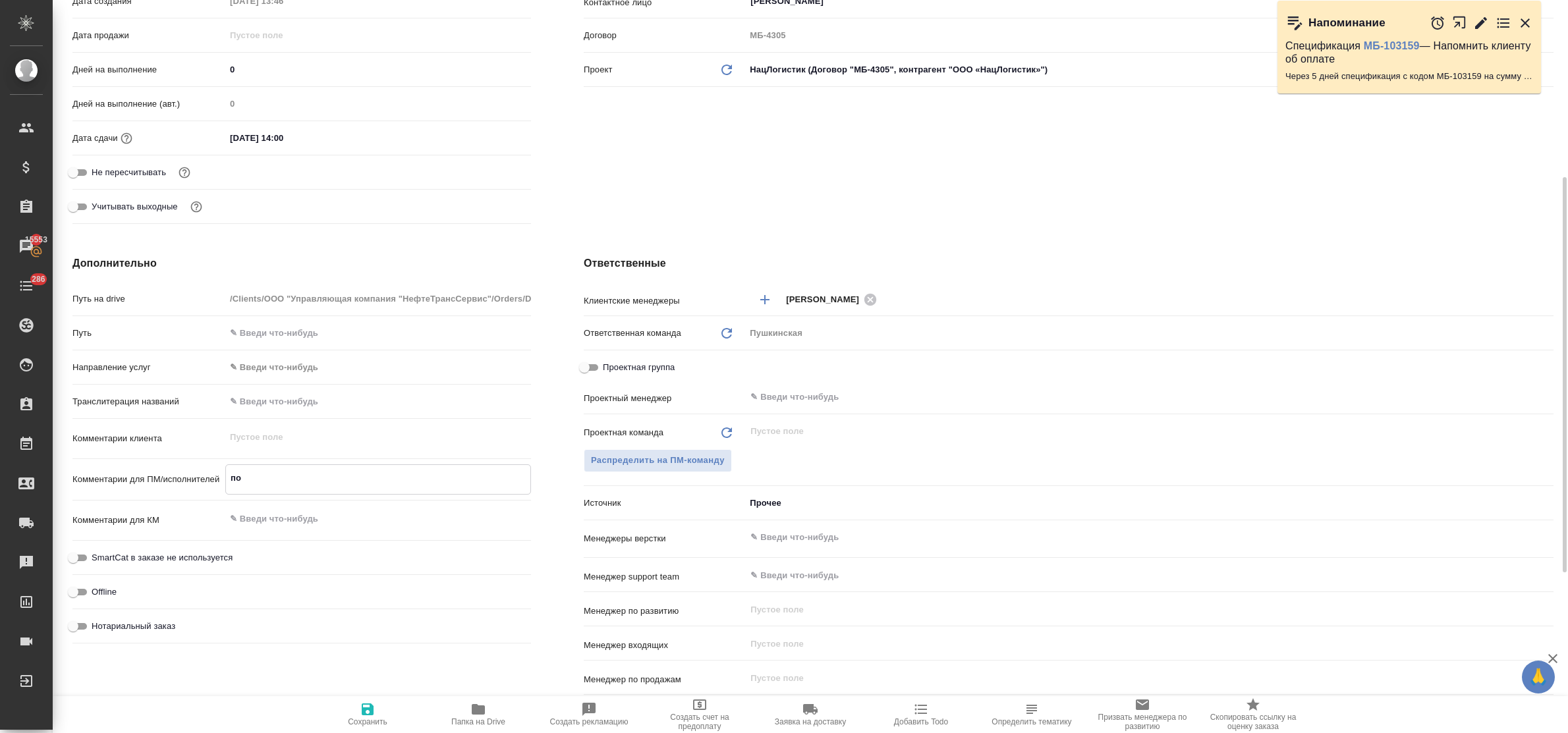
type textarea "по"
type textarea "x"
type textarea "по к"
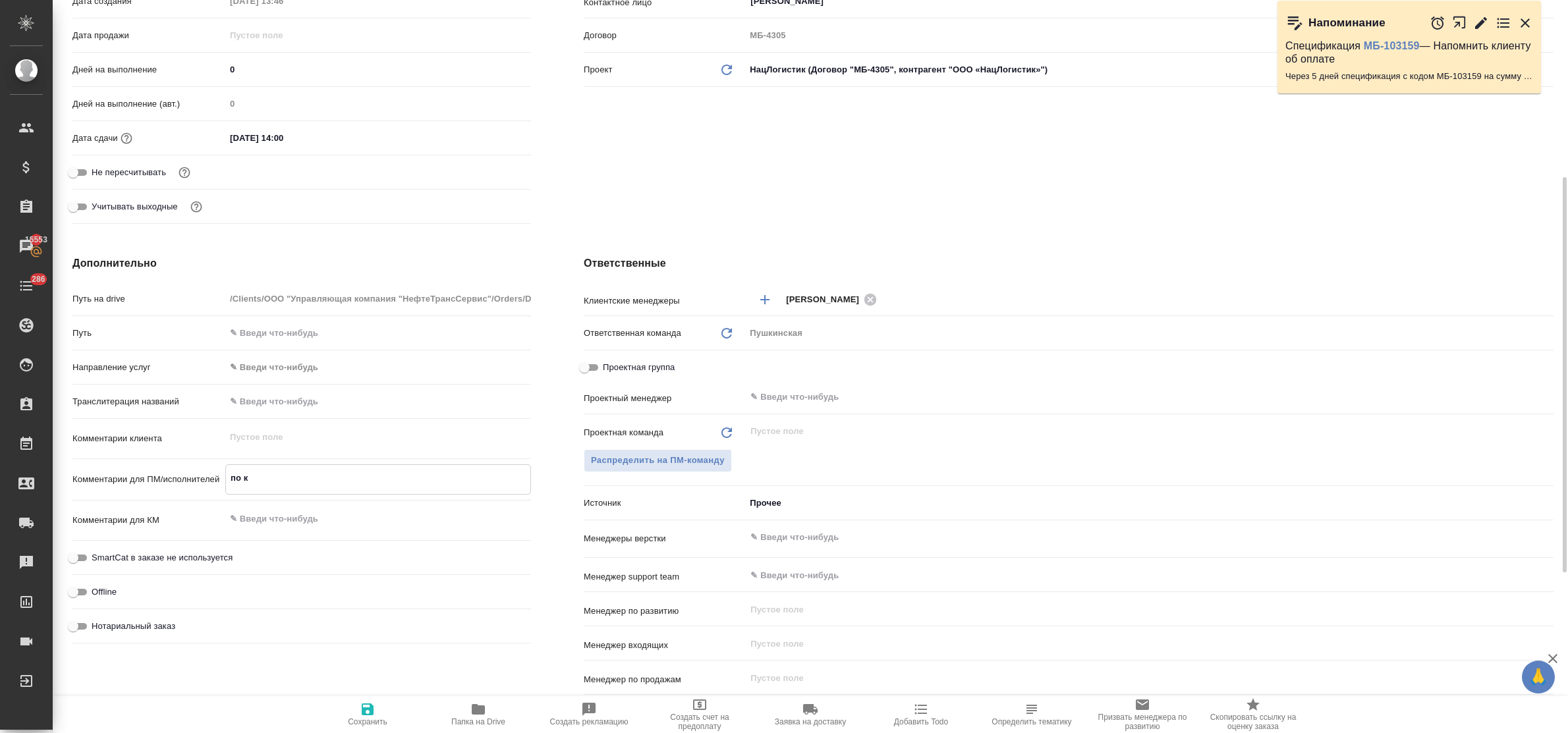
type textarea "x"
type textarea "по ка"
type textarea "x"
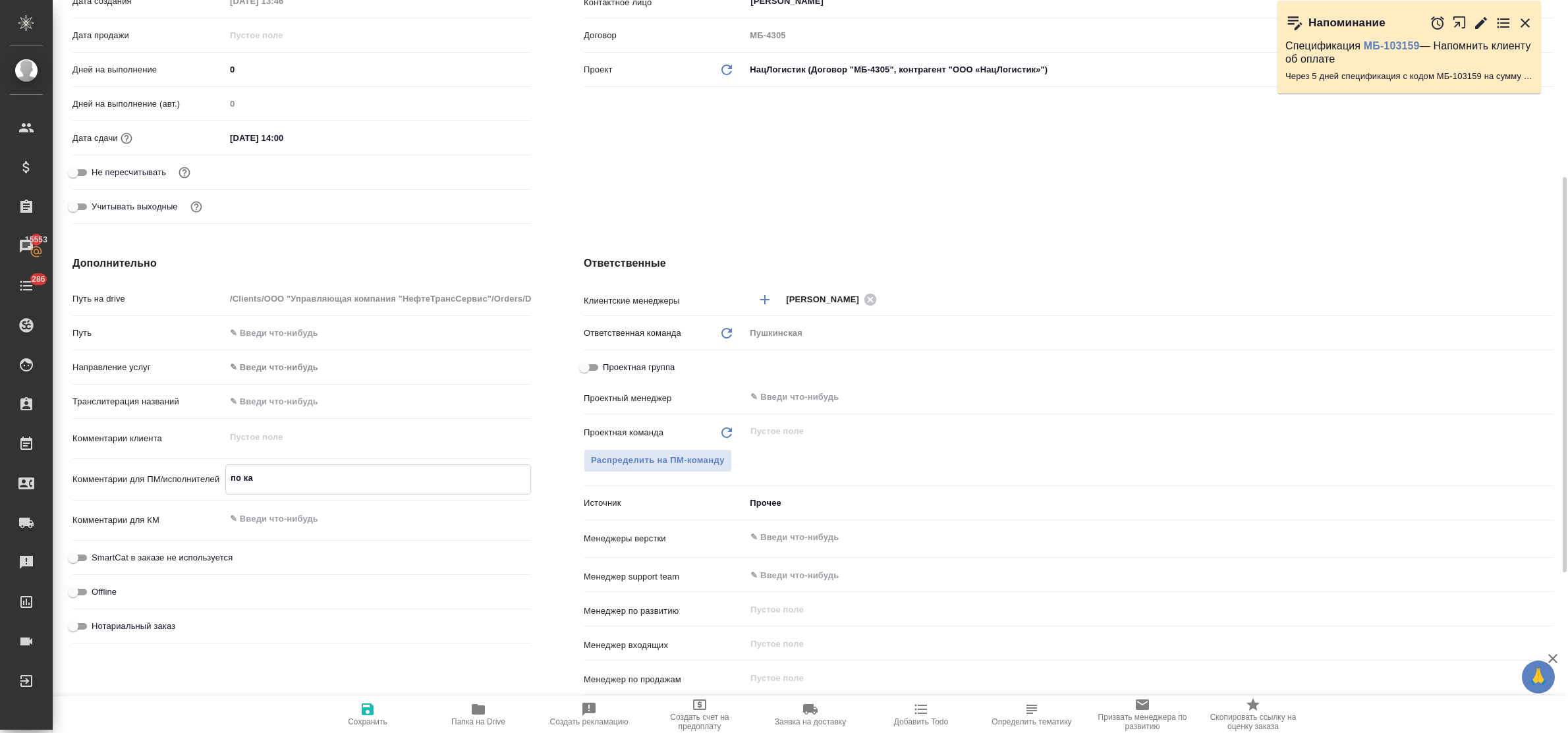
type textarea "x"
type textarea "по кал"
type textarea "x"
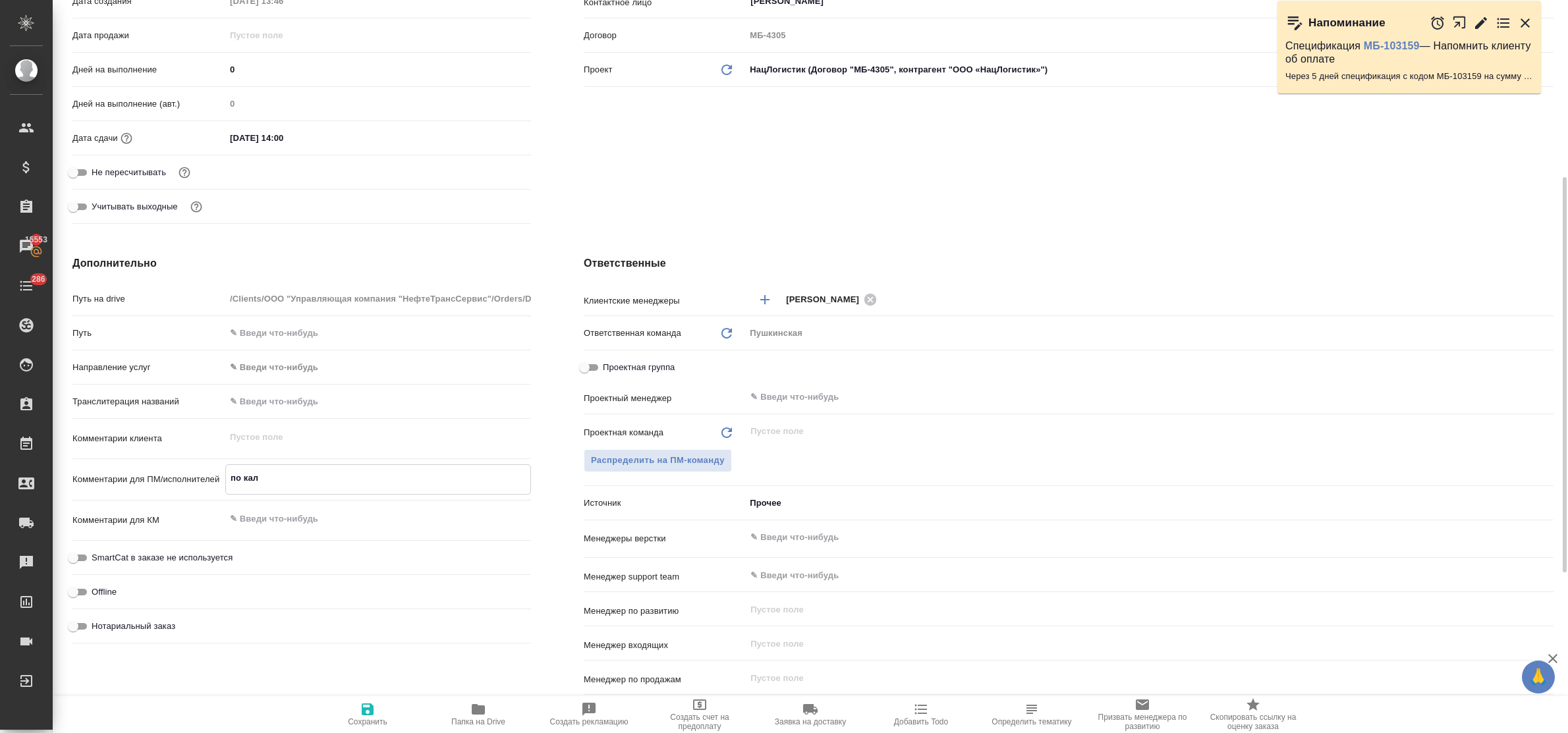
type textarea "x"
type textarea "по каль"
type textarea "x"
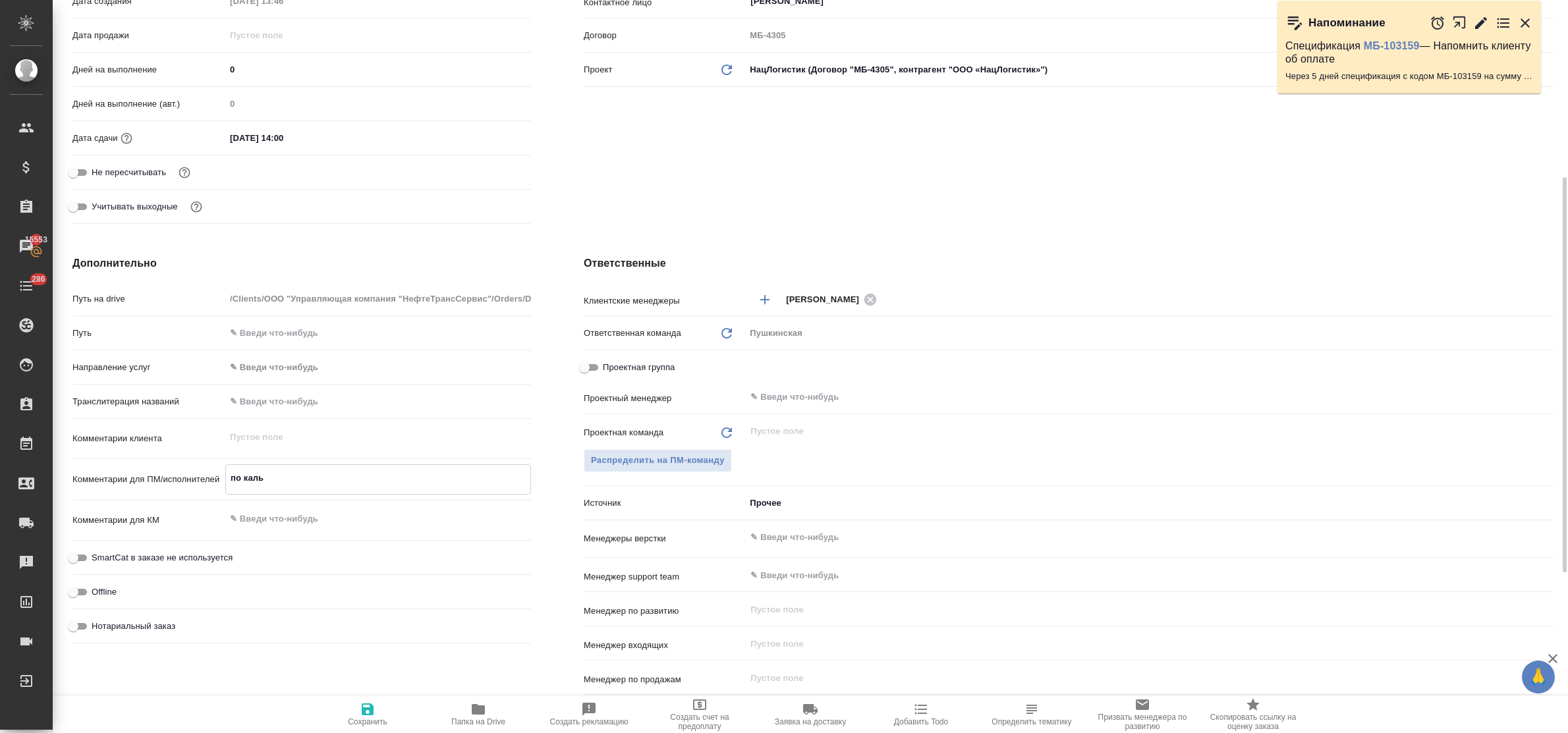
type textarea "x"
type textarea "по кальк"
type textarea "x"
type textarea "по кальку"
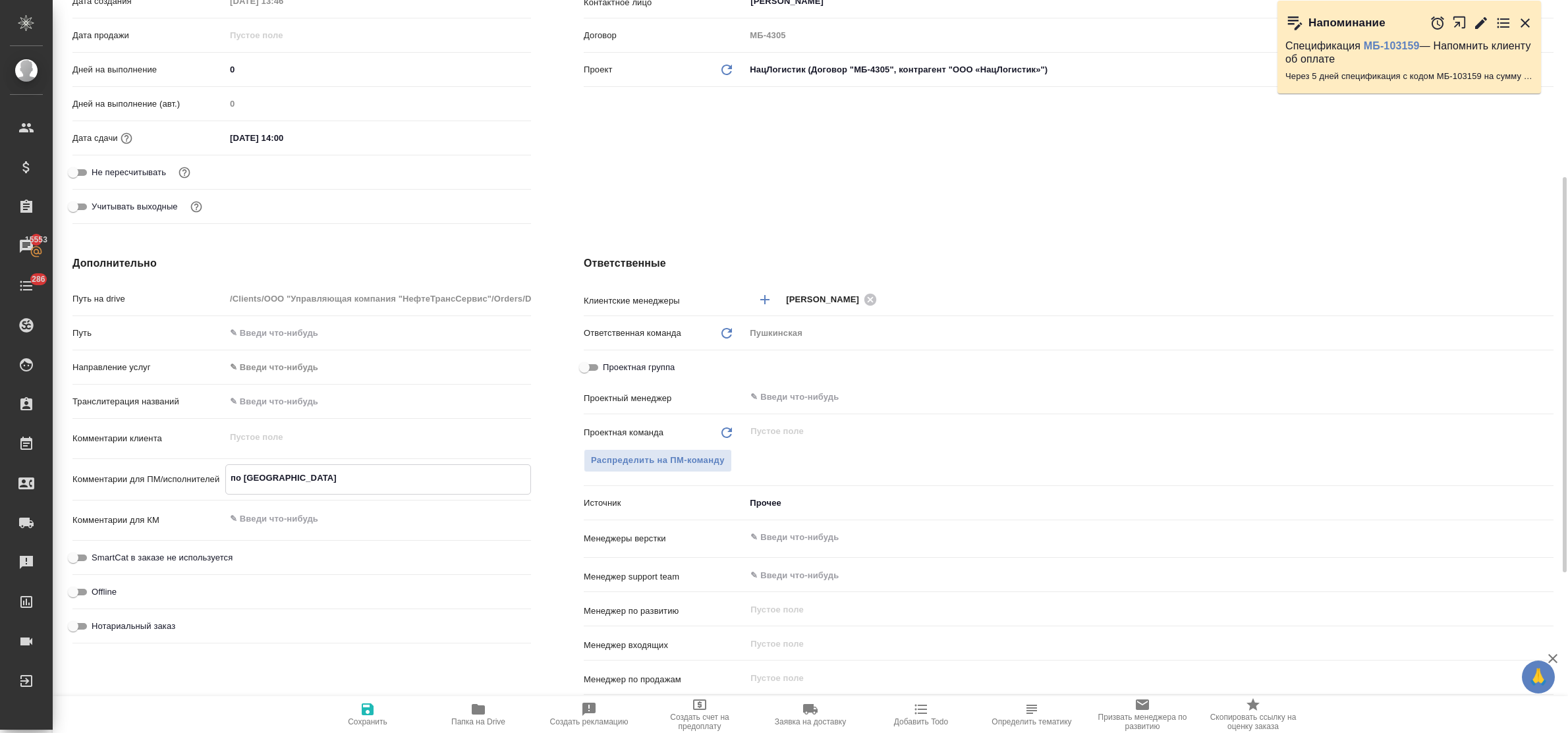
type textarea "x"
type textarea "по кальк"
type textarea "x"
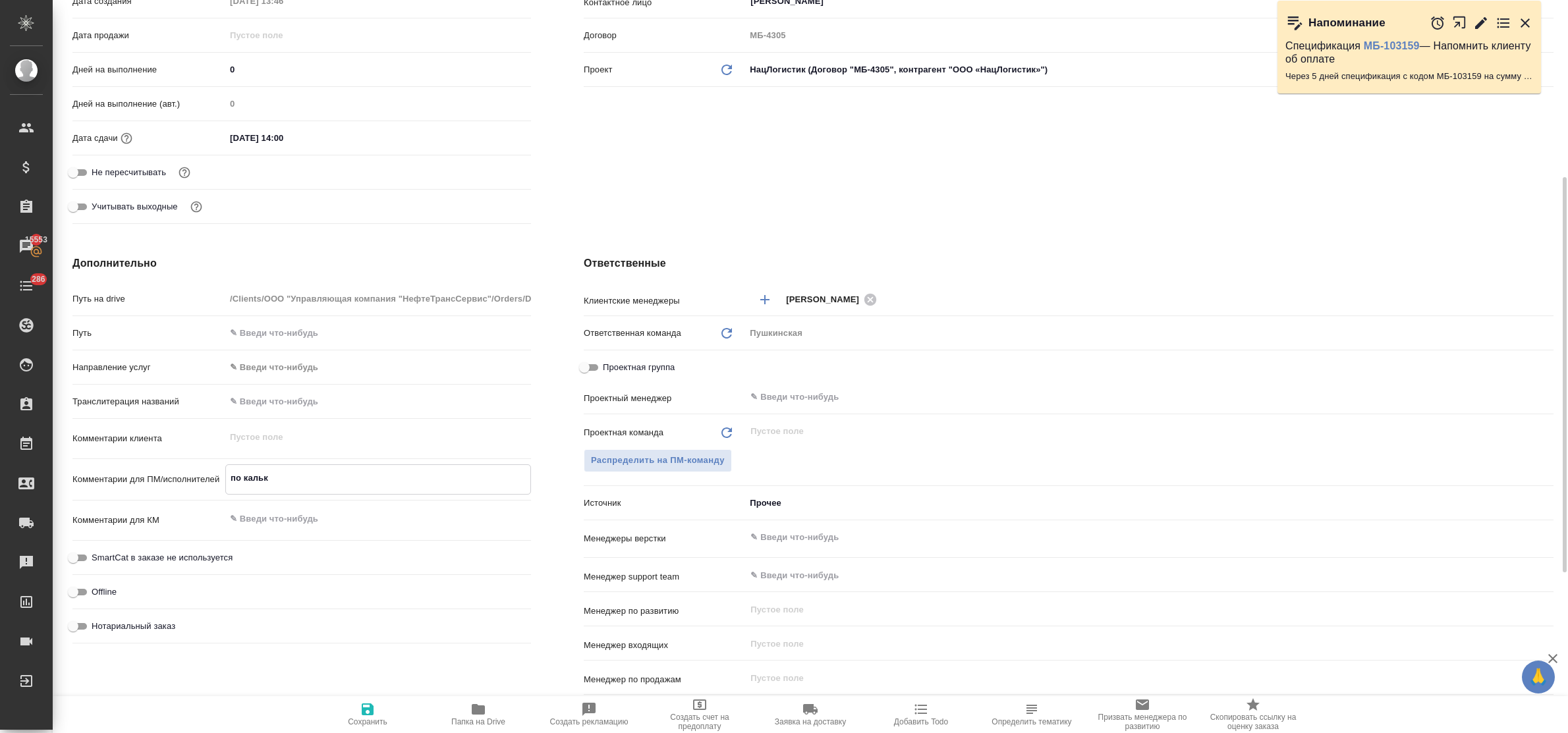
type textarea "x"
type textarea "по каль"
type textarea "x"
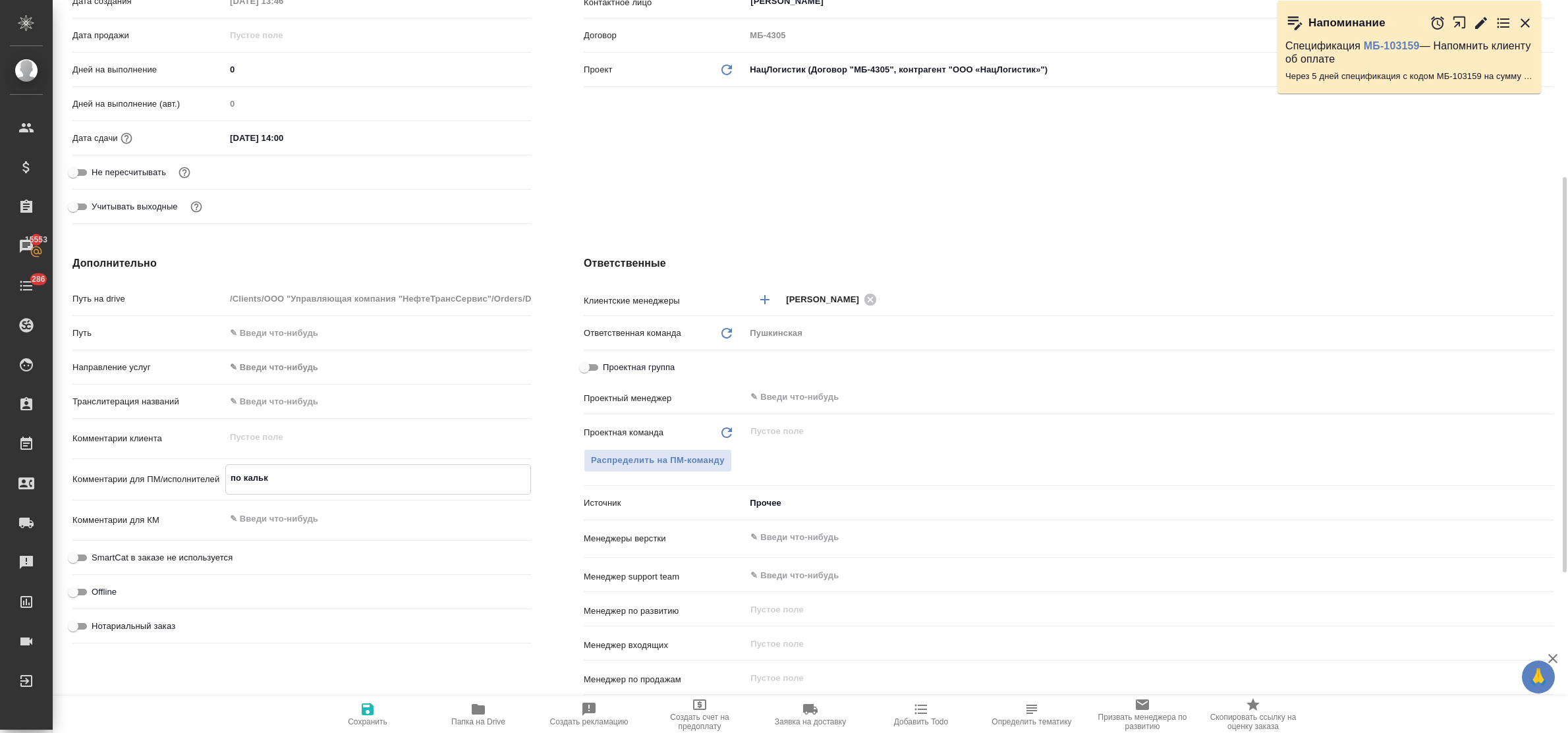
type textarea "x"
type textarea "по кальк"
type textarea "x"
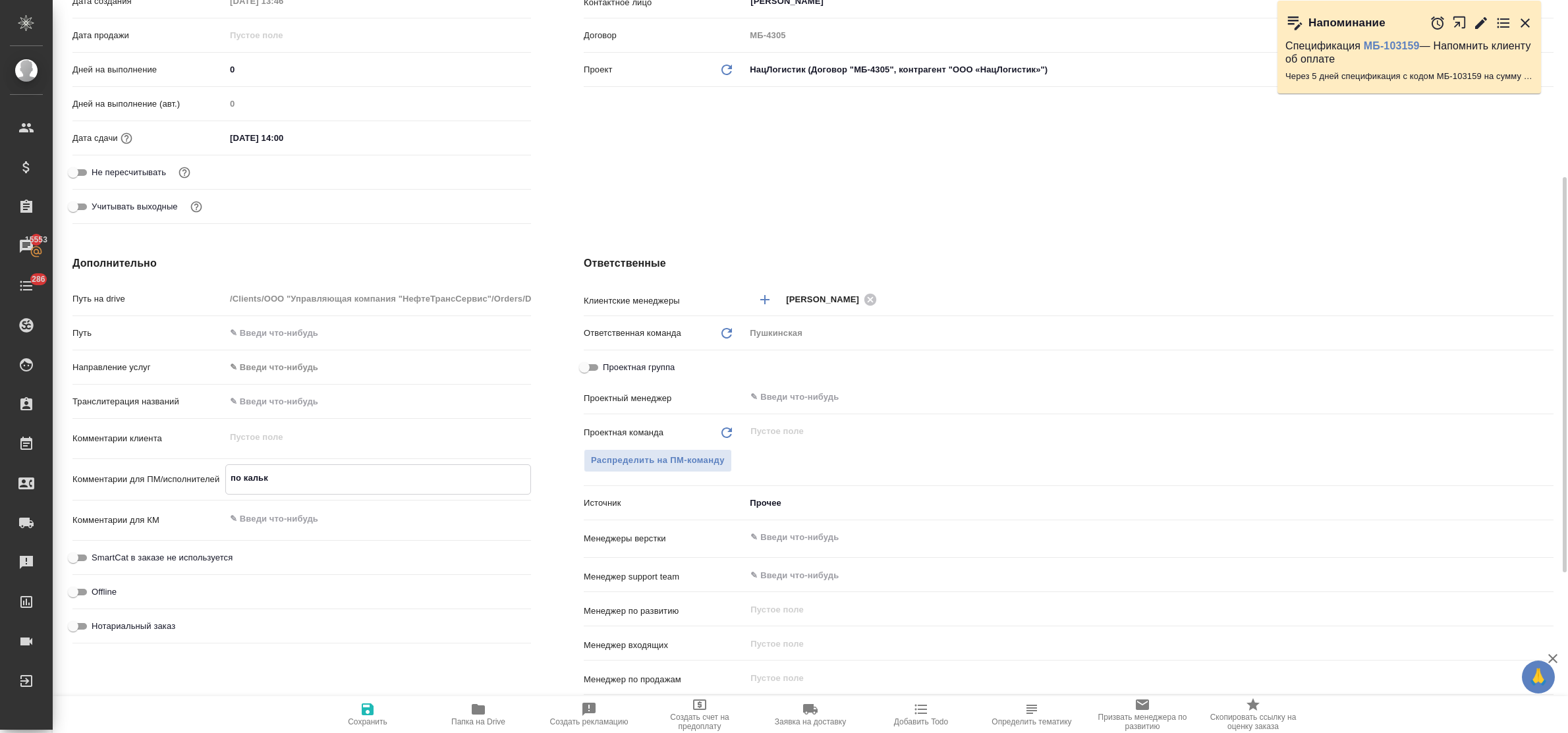
type textarea "по кальку"
type textarea "x"
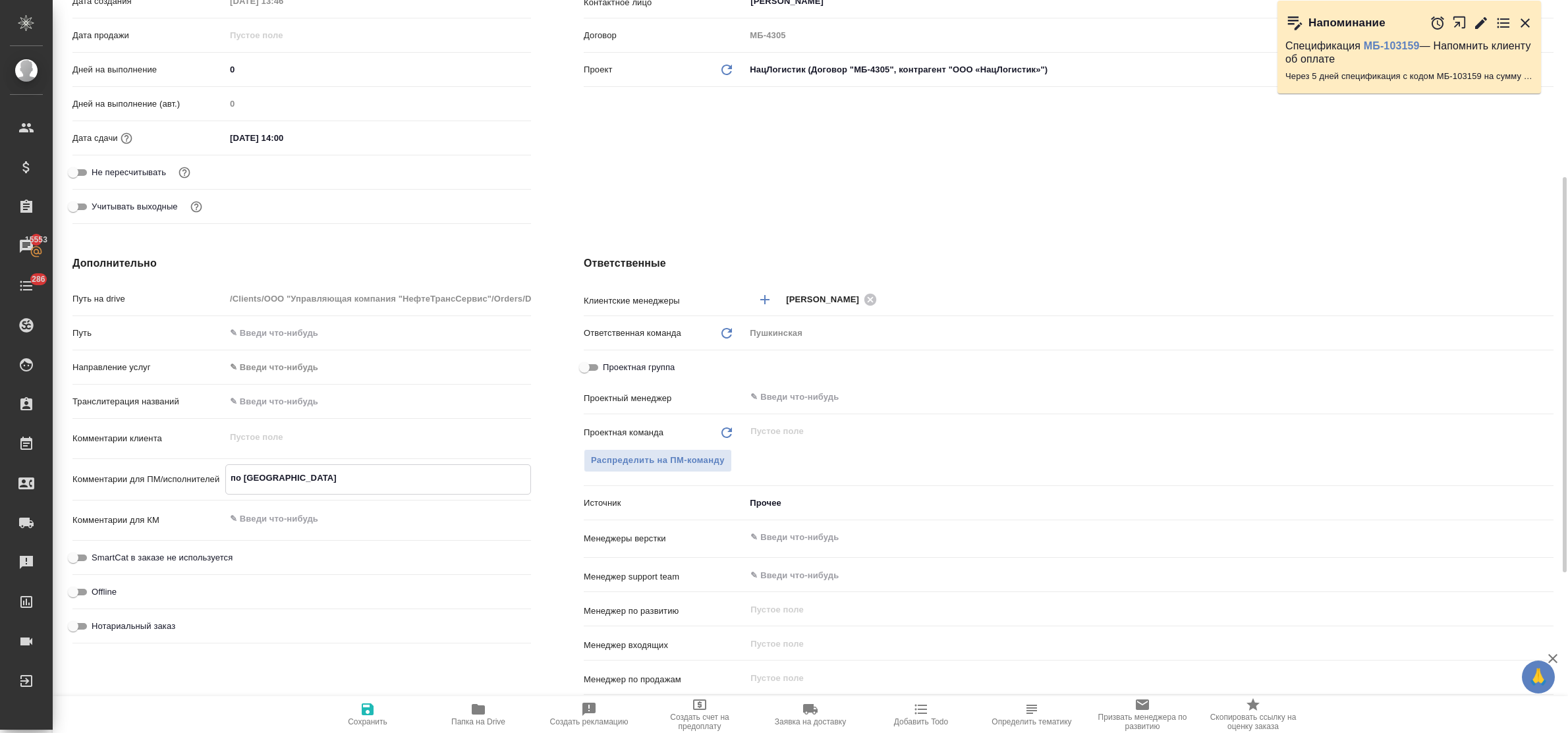
type textarea "по калькул"
type textarea "x"
type textarea "по калькуля"
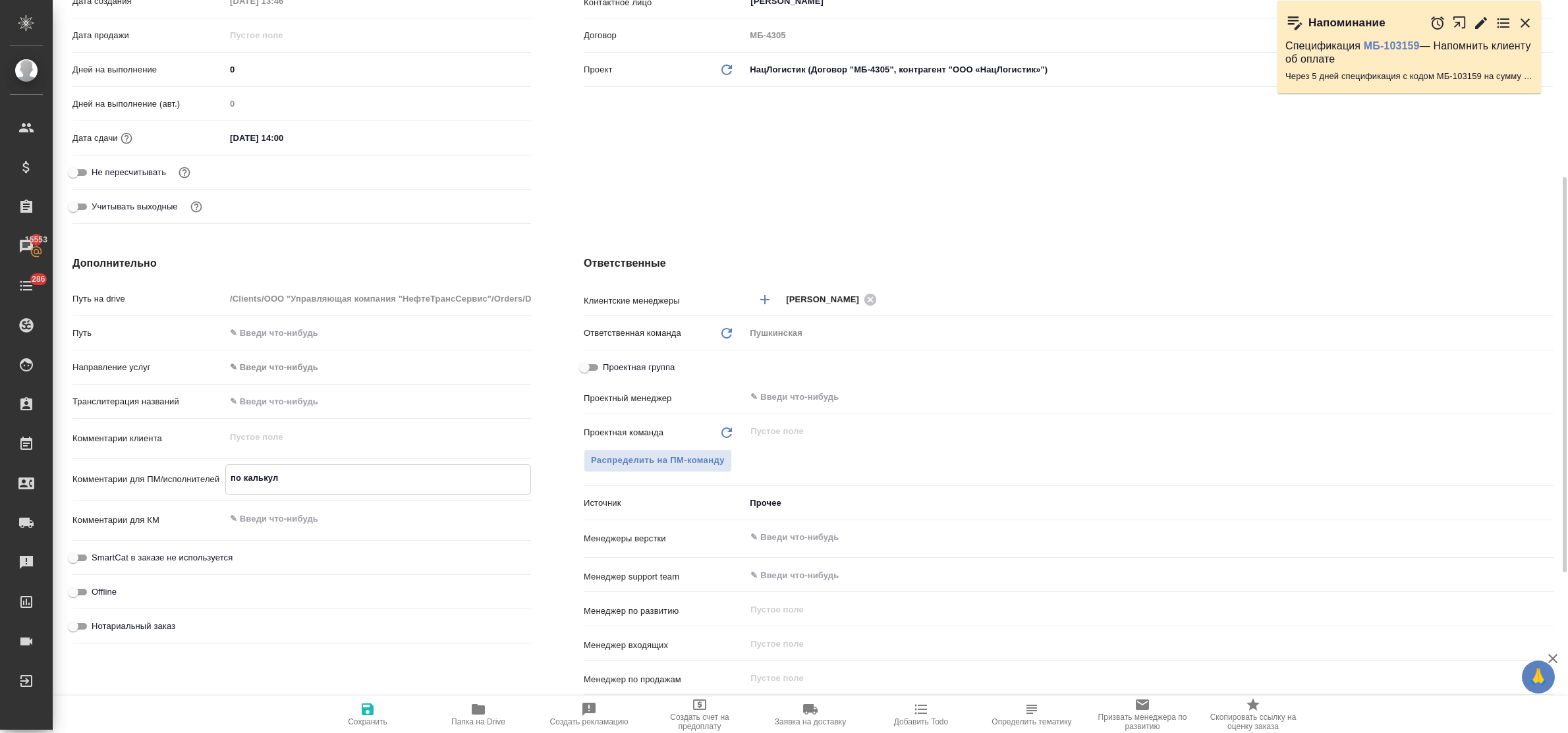
type textarea "x"
type textarea "по калькулят"
type textarea "x"
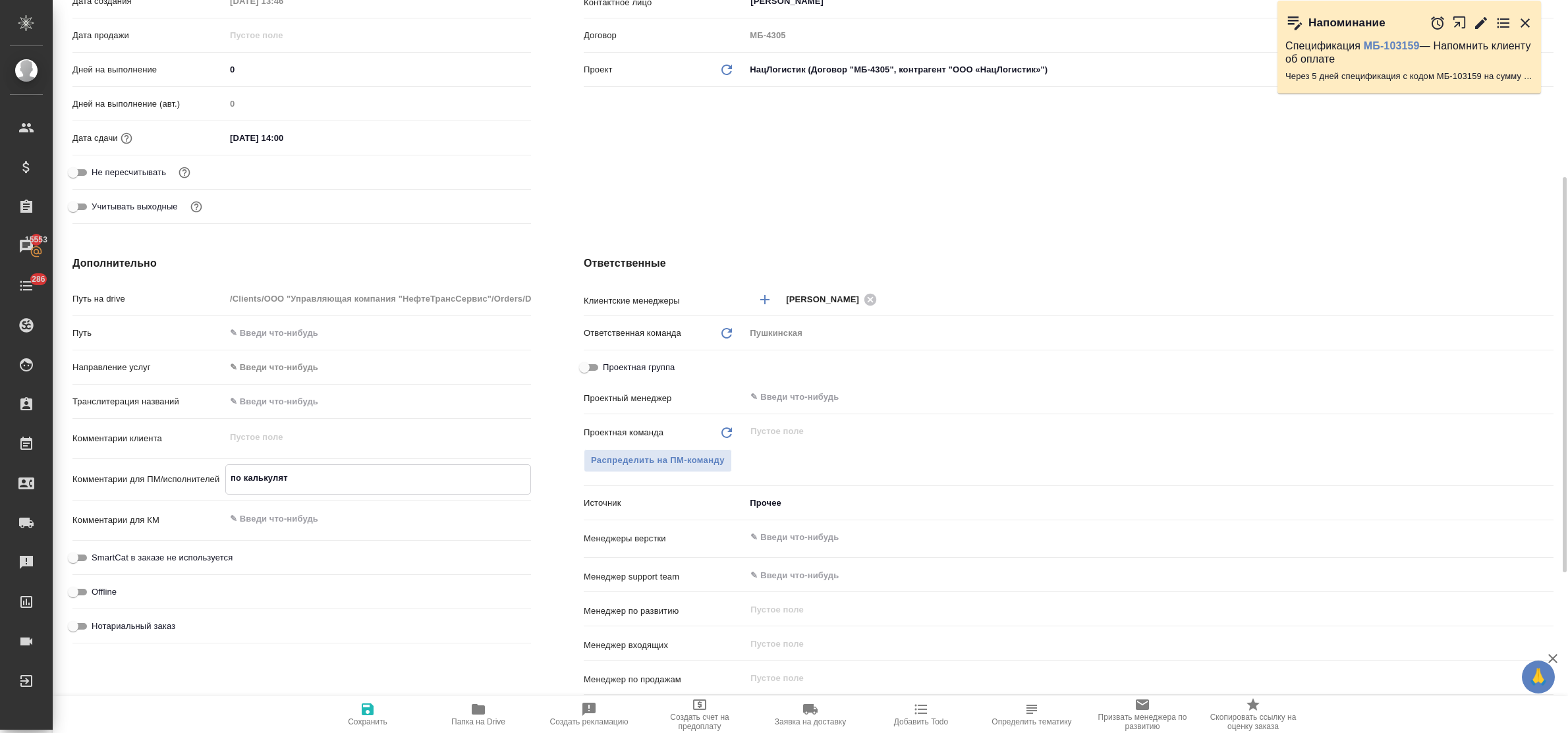
type textarea "x"
type textarea "по калькулято"
type textarea "x"
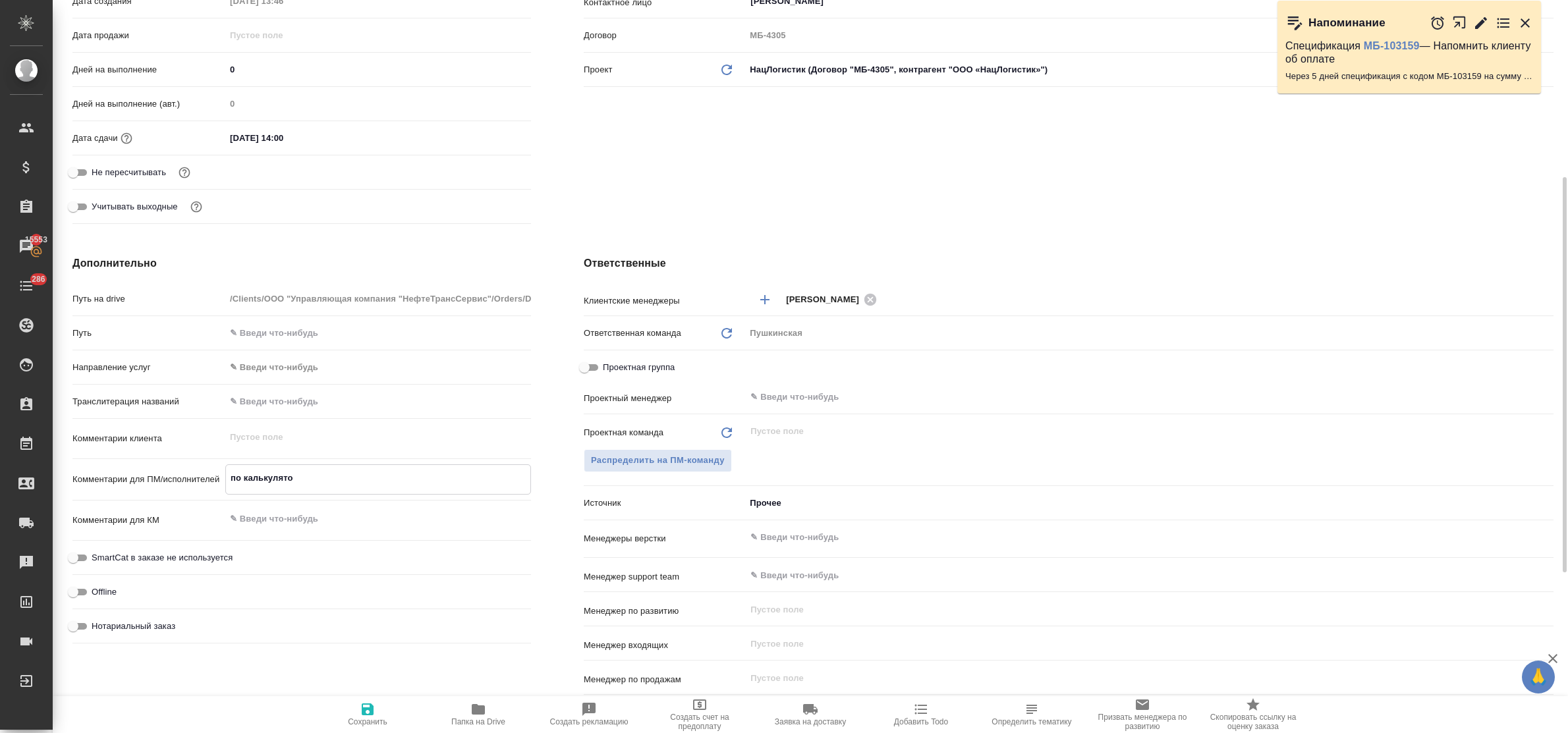
type textarea "x"
type textarea "по калькулятор"
type textarea "x"
type textarea "по калькулятору"
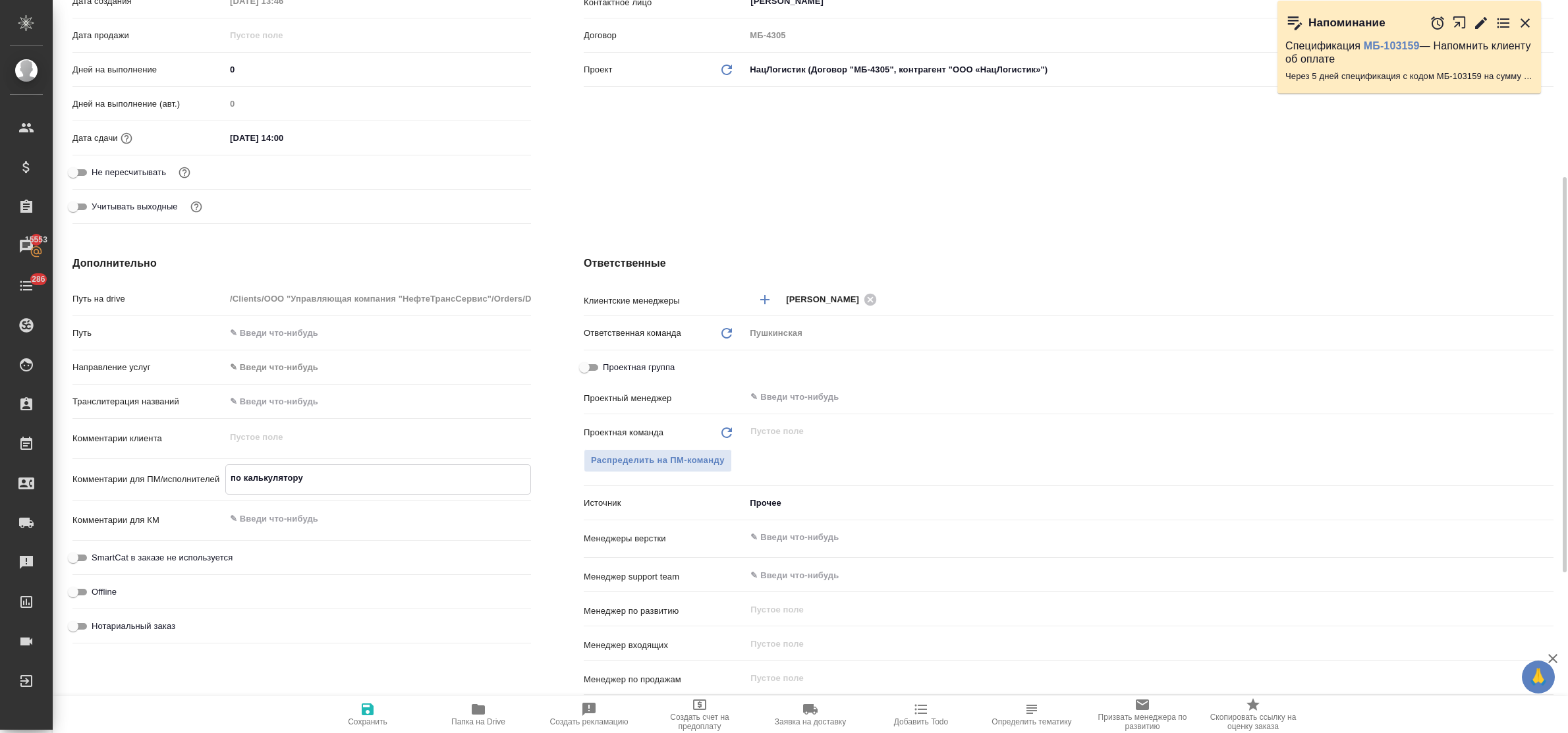
type textarea "x"
type textarea "по калькулятору"
type textarea "x"
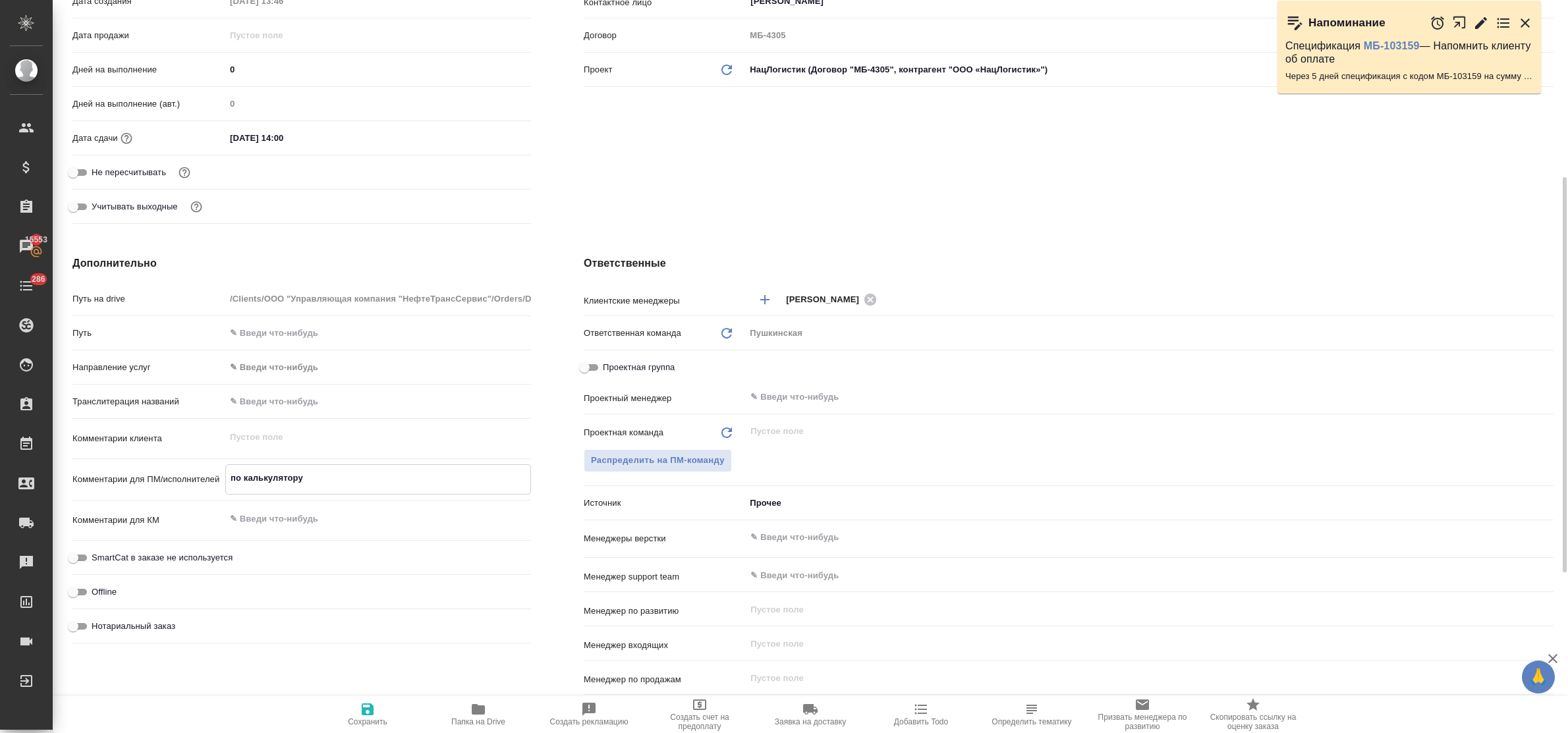
type textarea "x"
type textarea "по калькулятору п"
type textarea "x"
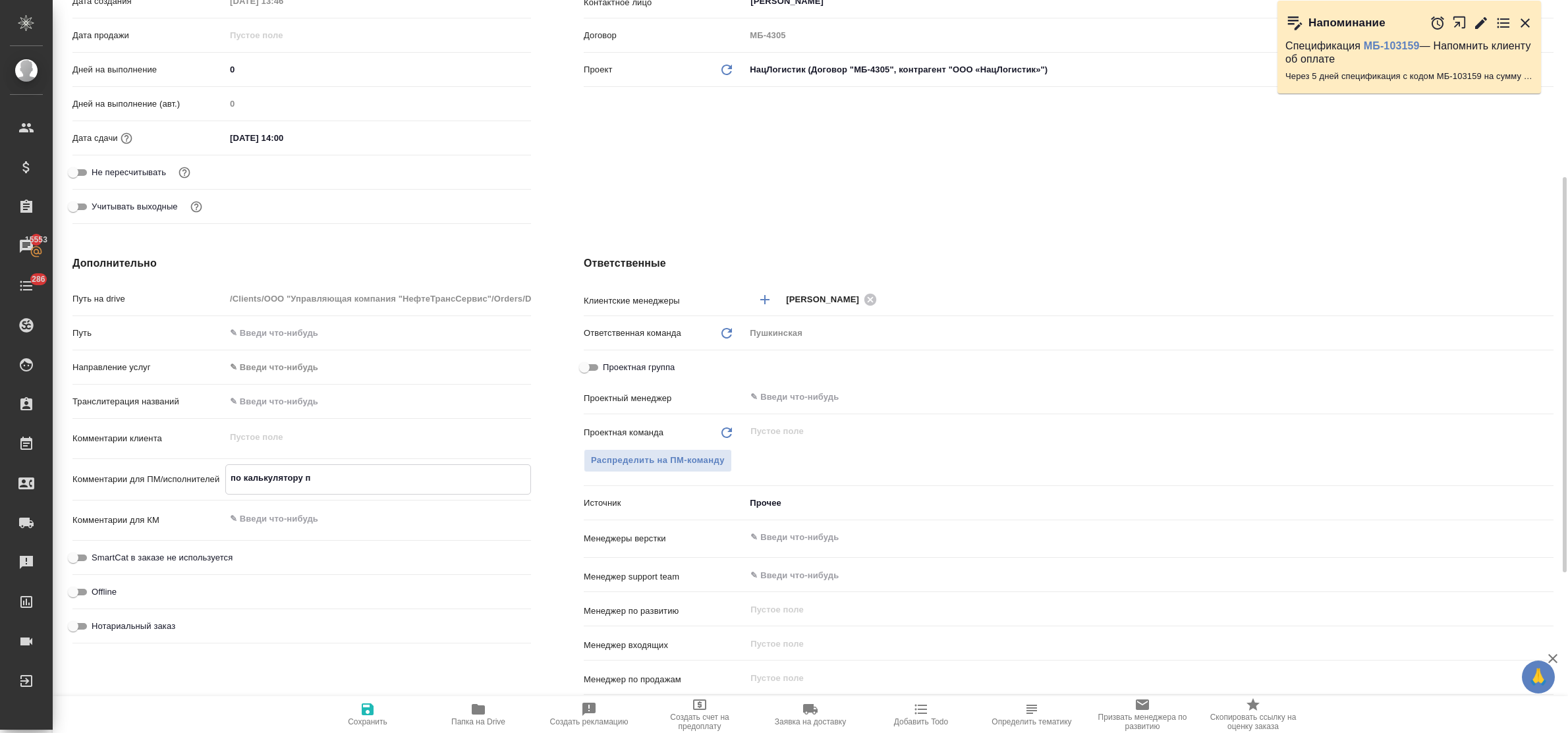
type textarea "x"
type textarea "по калькулятору по"
type textarea "x"
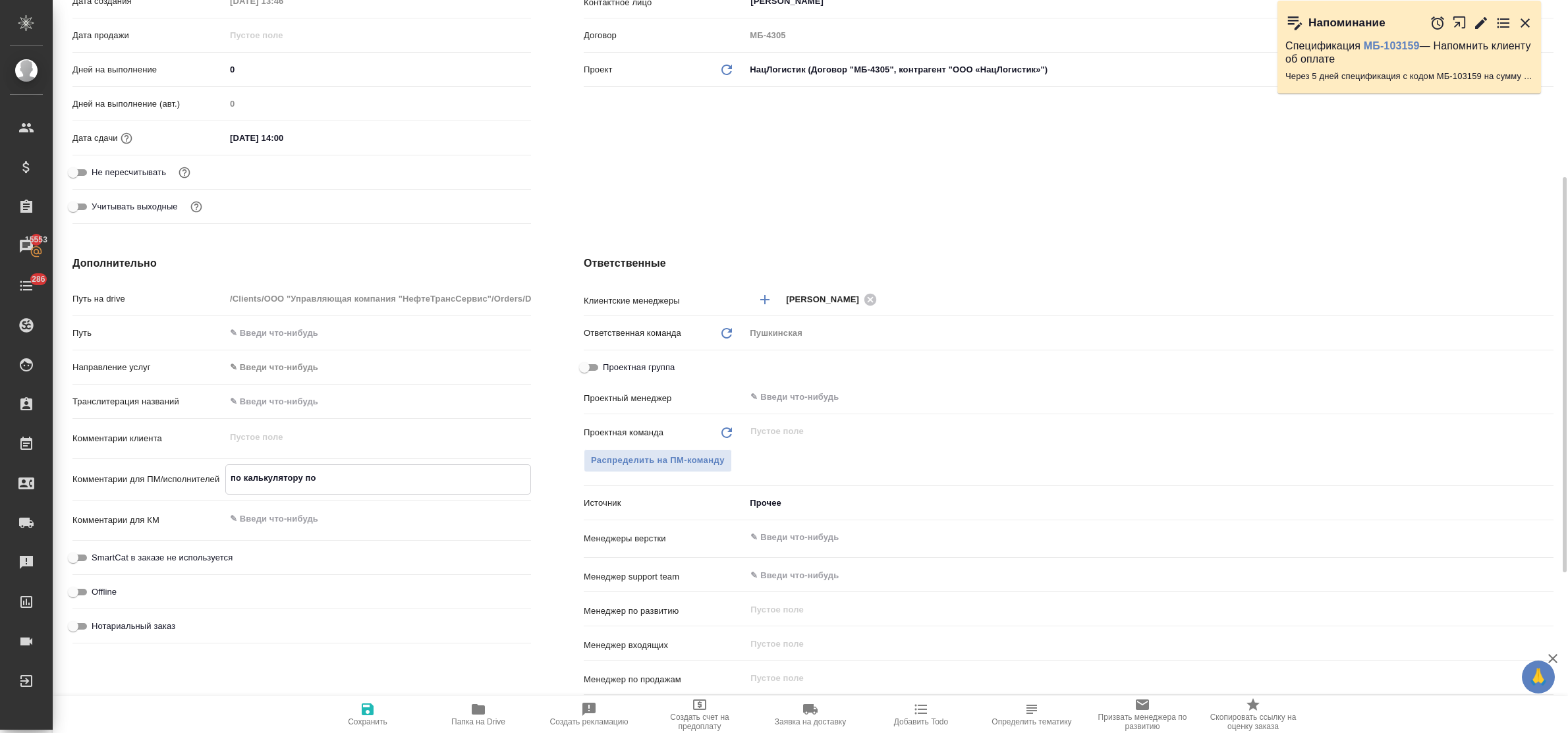
type textarea "по калькулятору под"
type textarea "x"
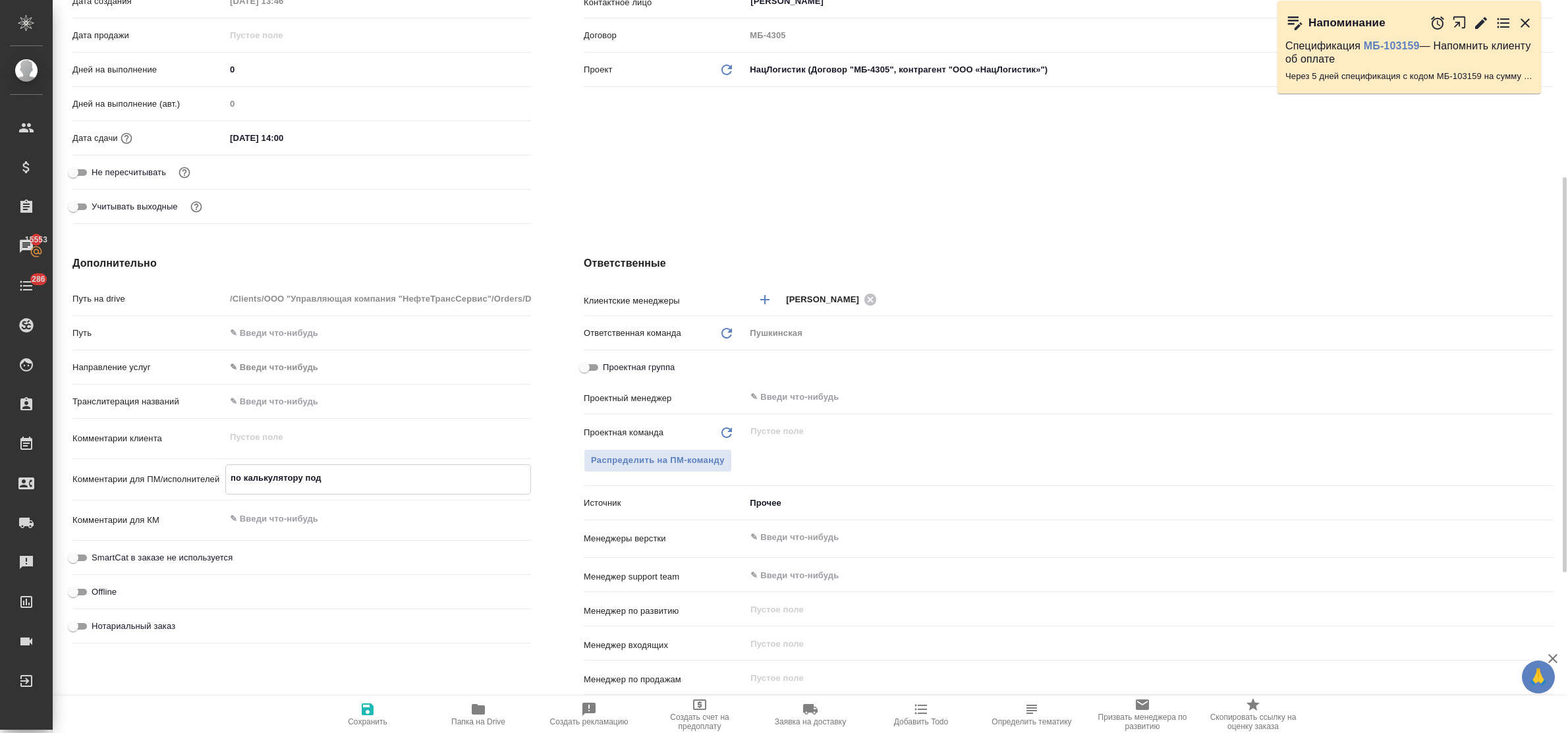
type textarea "по калькулятору подв"
type textarea "x"
type textarea "по калькулятору подве"
type textarea "x"
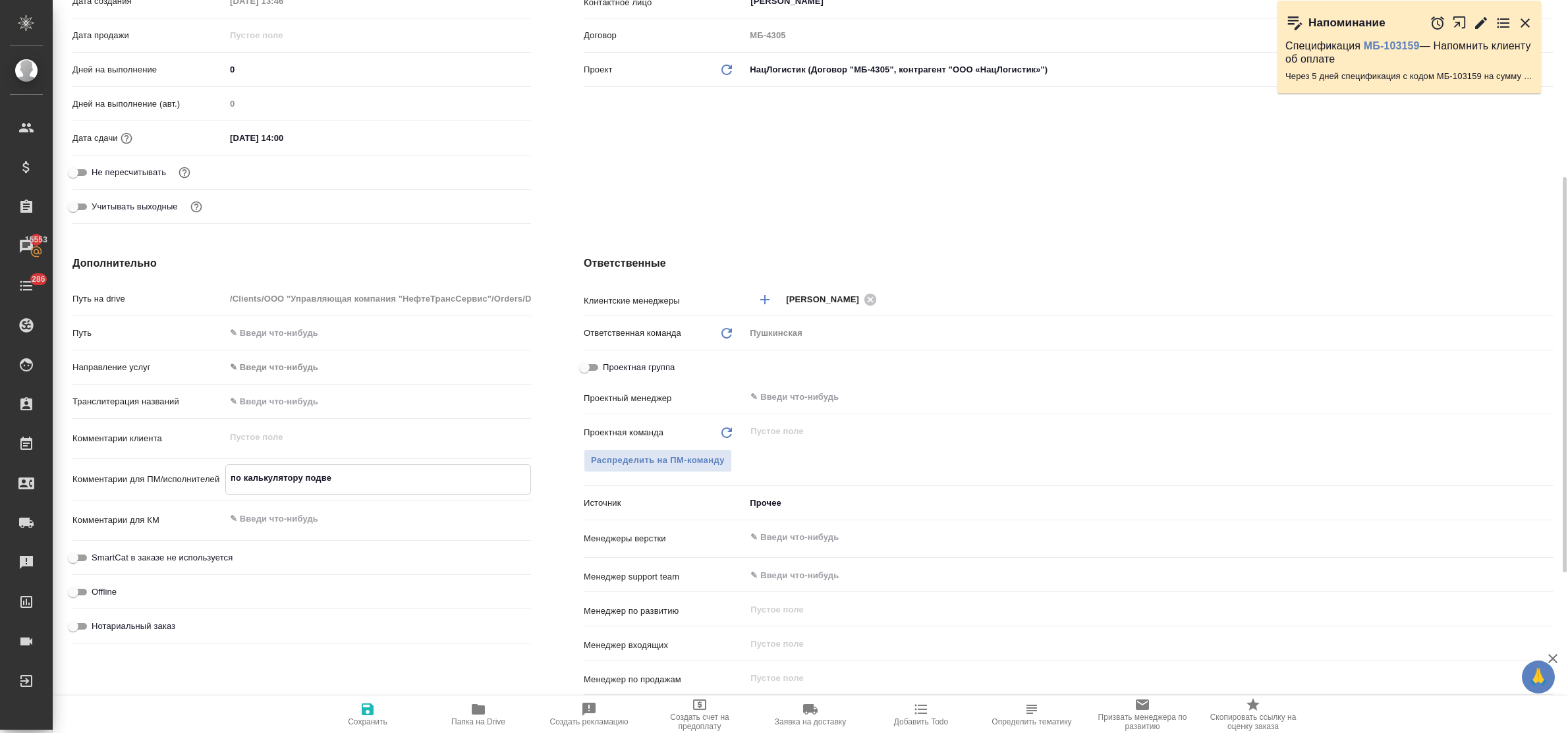
type textarea "x"
type textarea "по калькулятору подвет"
type textarea "x"
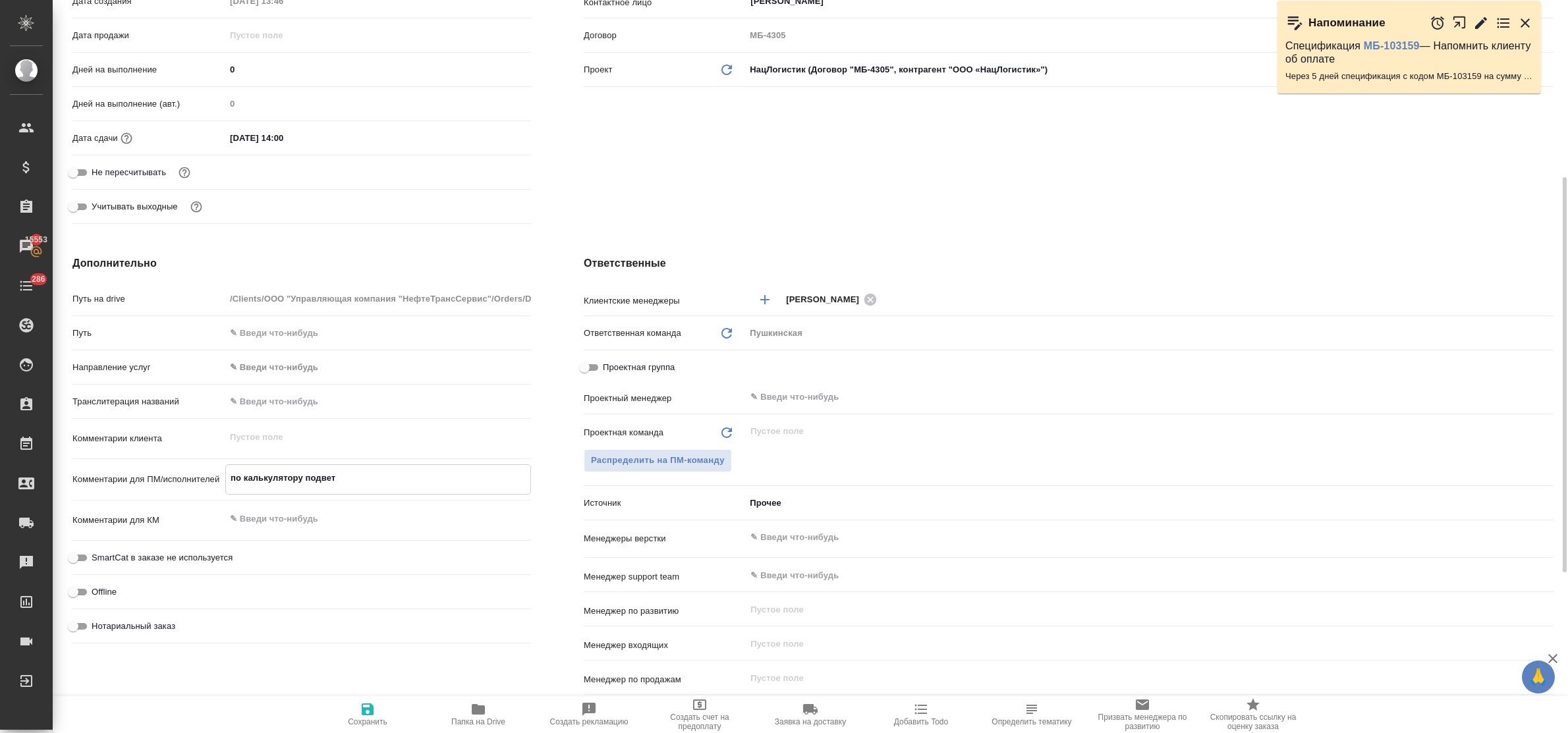
type textarea "x"
type textarea "по калькулятору подветс"
type textarea "x"
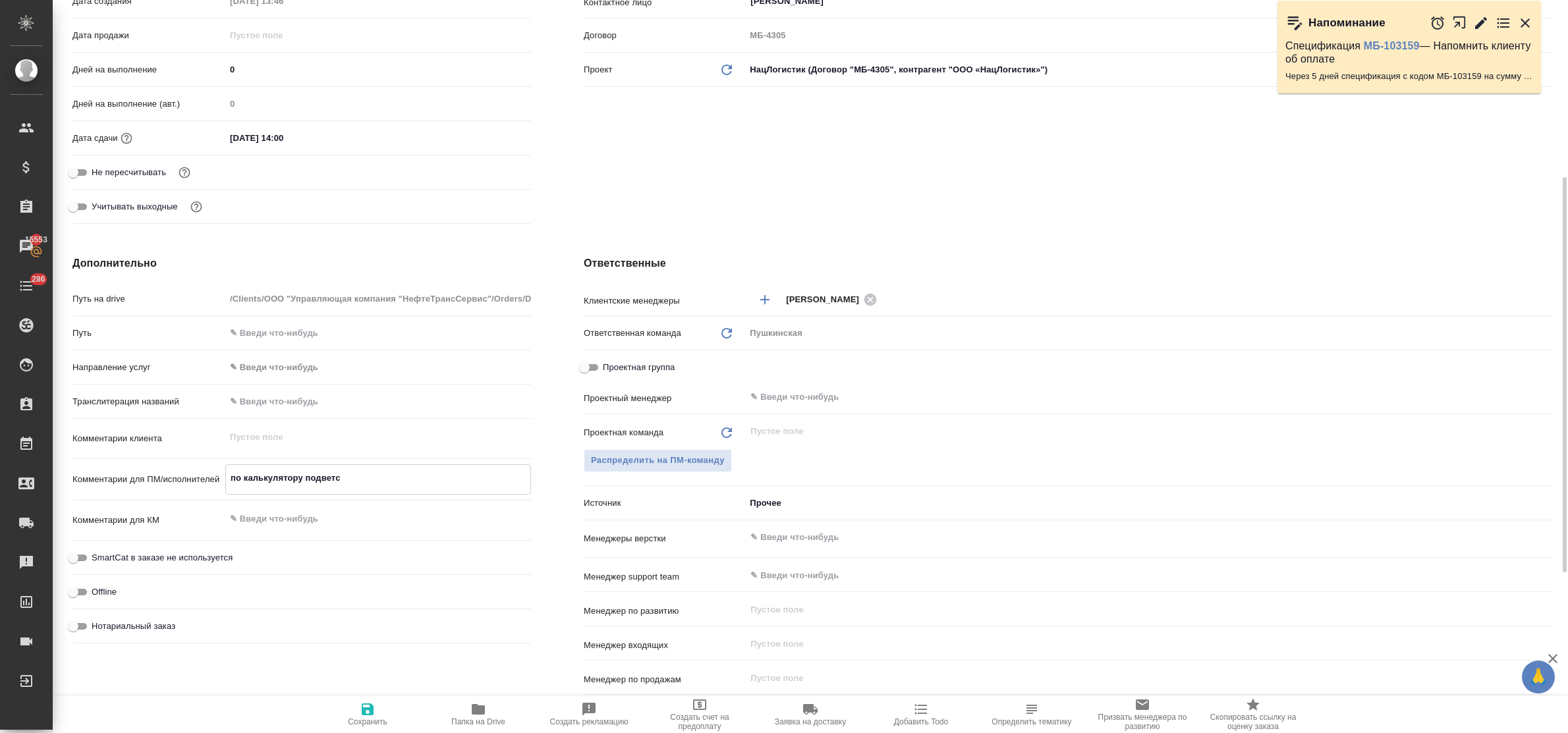
type textarea "по калькулятору подветск"
type textarea "x"
type textarea "по калькулятору подветска"
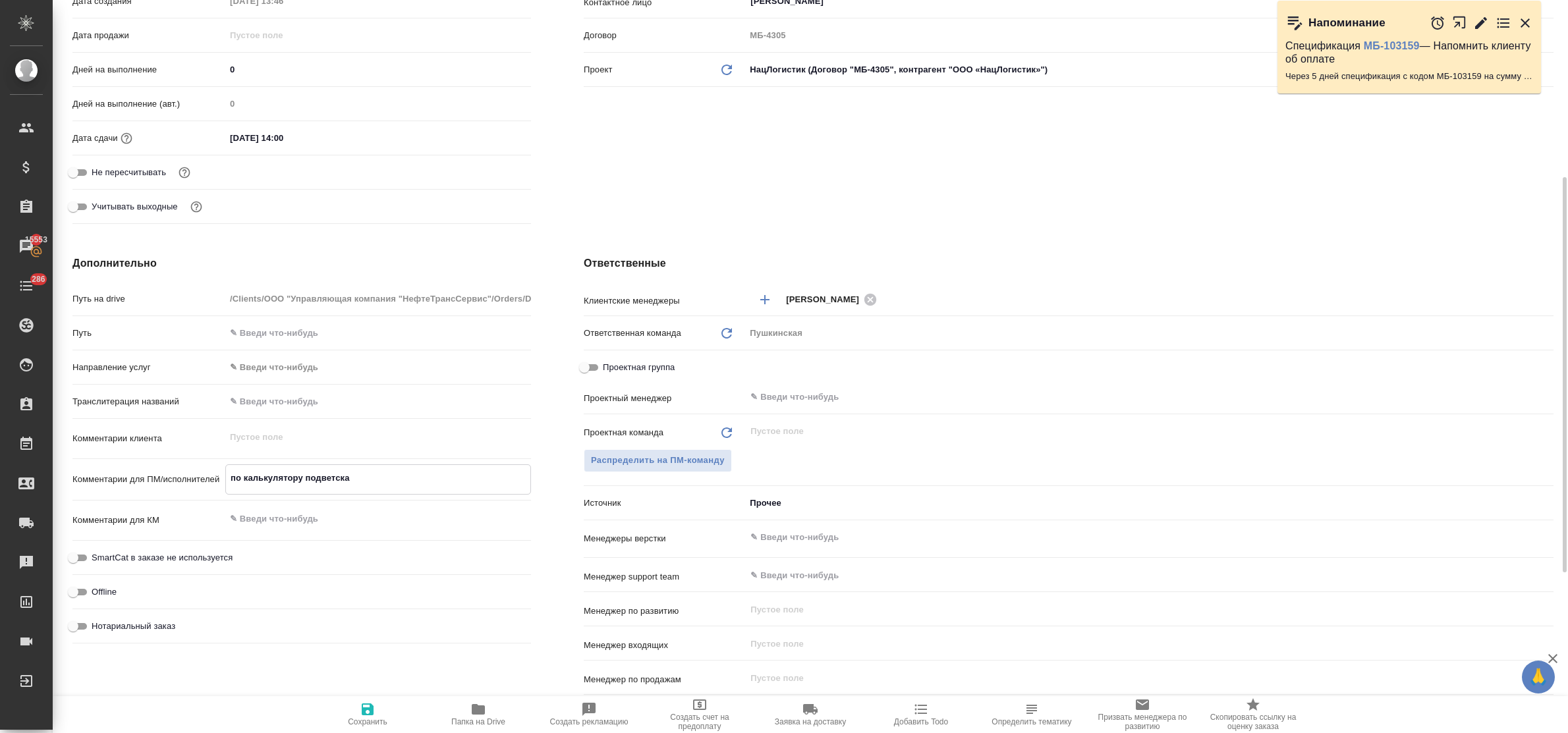
type textarea "x"
type textarea "по калькулятору подветска"
type textarea "x"
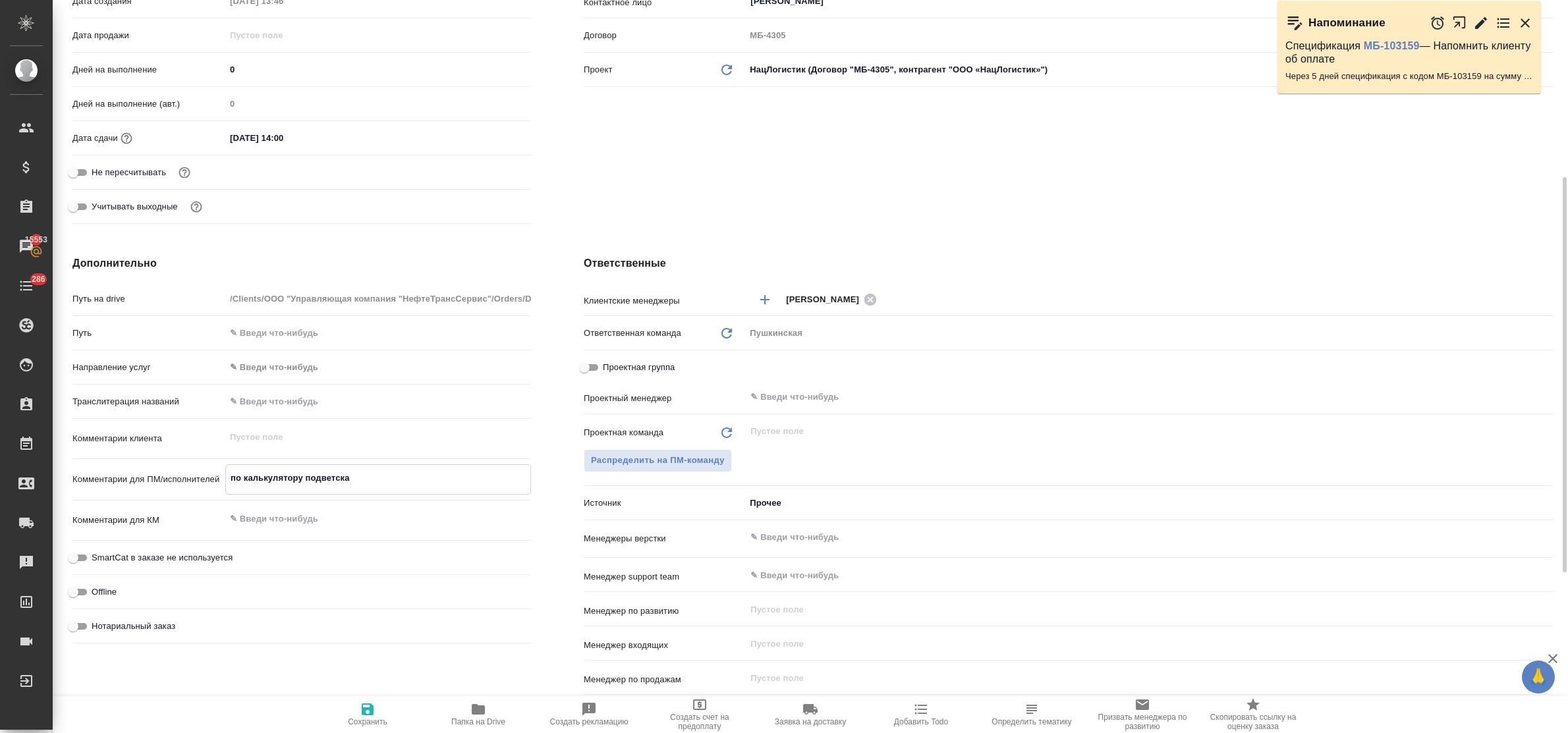
type textarea "x"
type textarea "по калькулятору подветска 1"
type textarea "x"
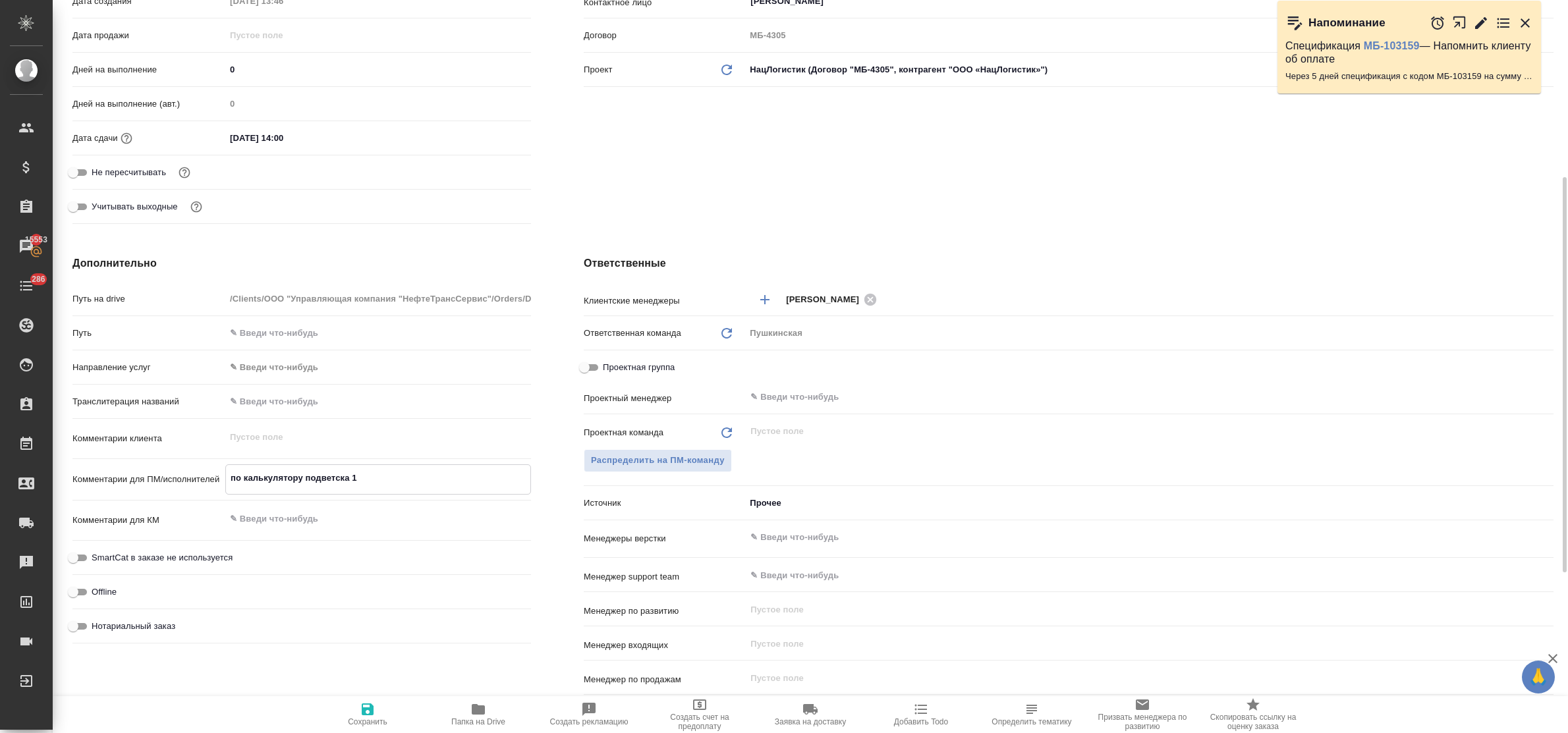
type textarea "x"
type textarea "по калькулятору подветска 1"
type textarea "x"
click at [331, 481] on textarea "по калькулятору подветска 1 час" at bounding box center [378, 478] width 305 height 23
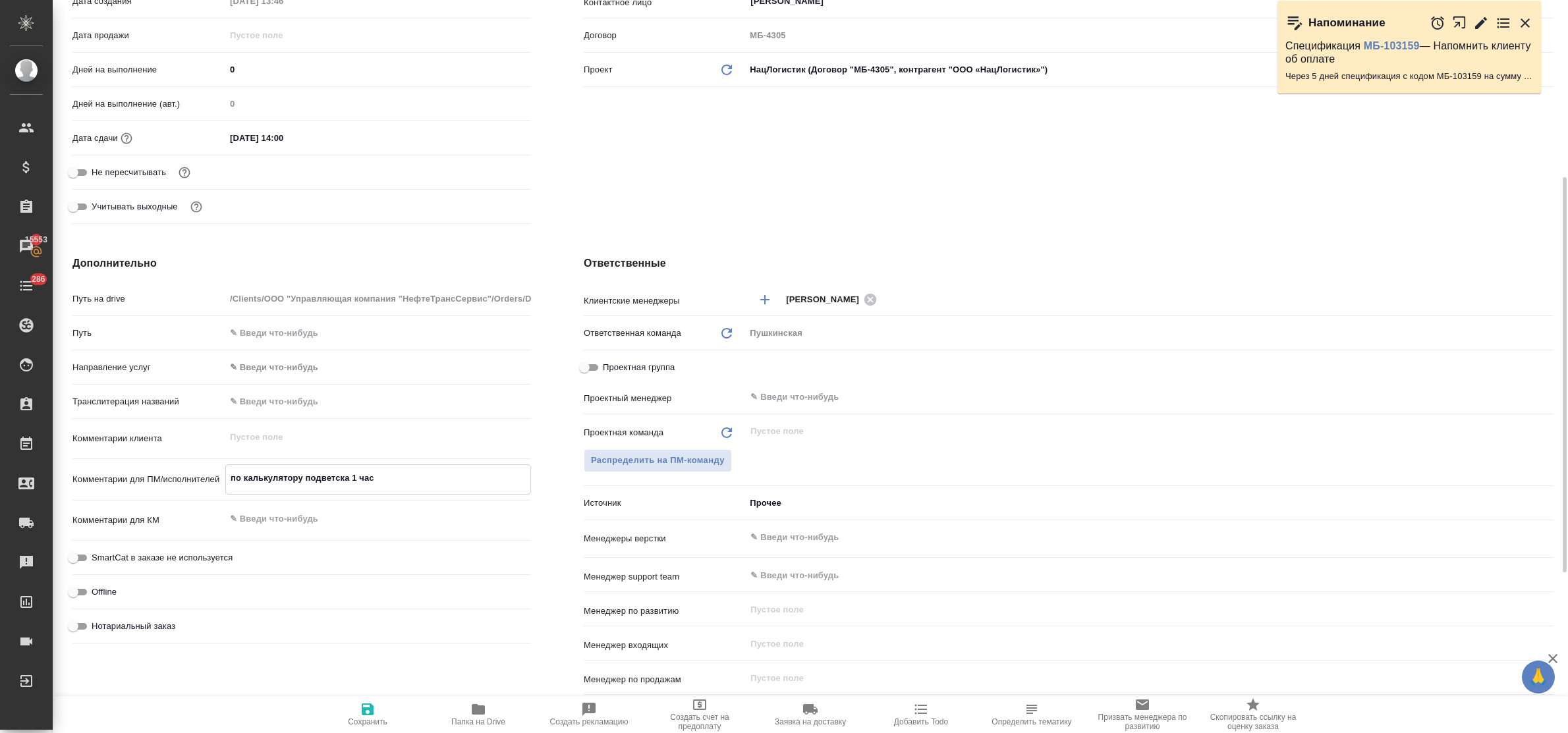
click at [331, 481] on textarea "по калькулятору подветска 1 час" at bounding box center [378, 478] width 305 height 23
click at [661, 453] on span "Распределить на ПМ-команду" at bounding box center [658, 460] width 133 height 15
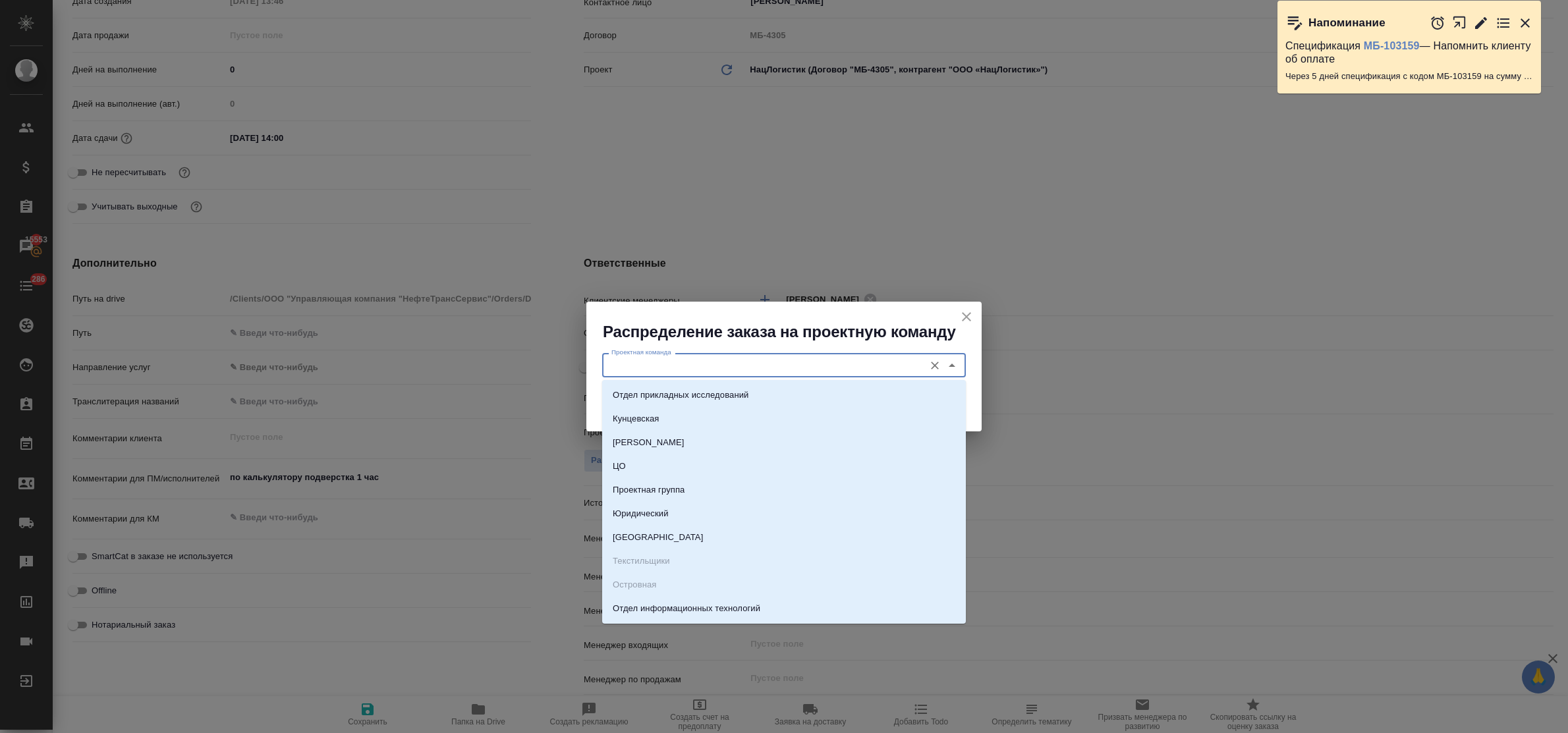
click at [667, 359] on input "Проектная команда" at bounding box center [762, 365] width 312 height 16
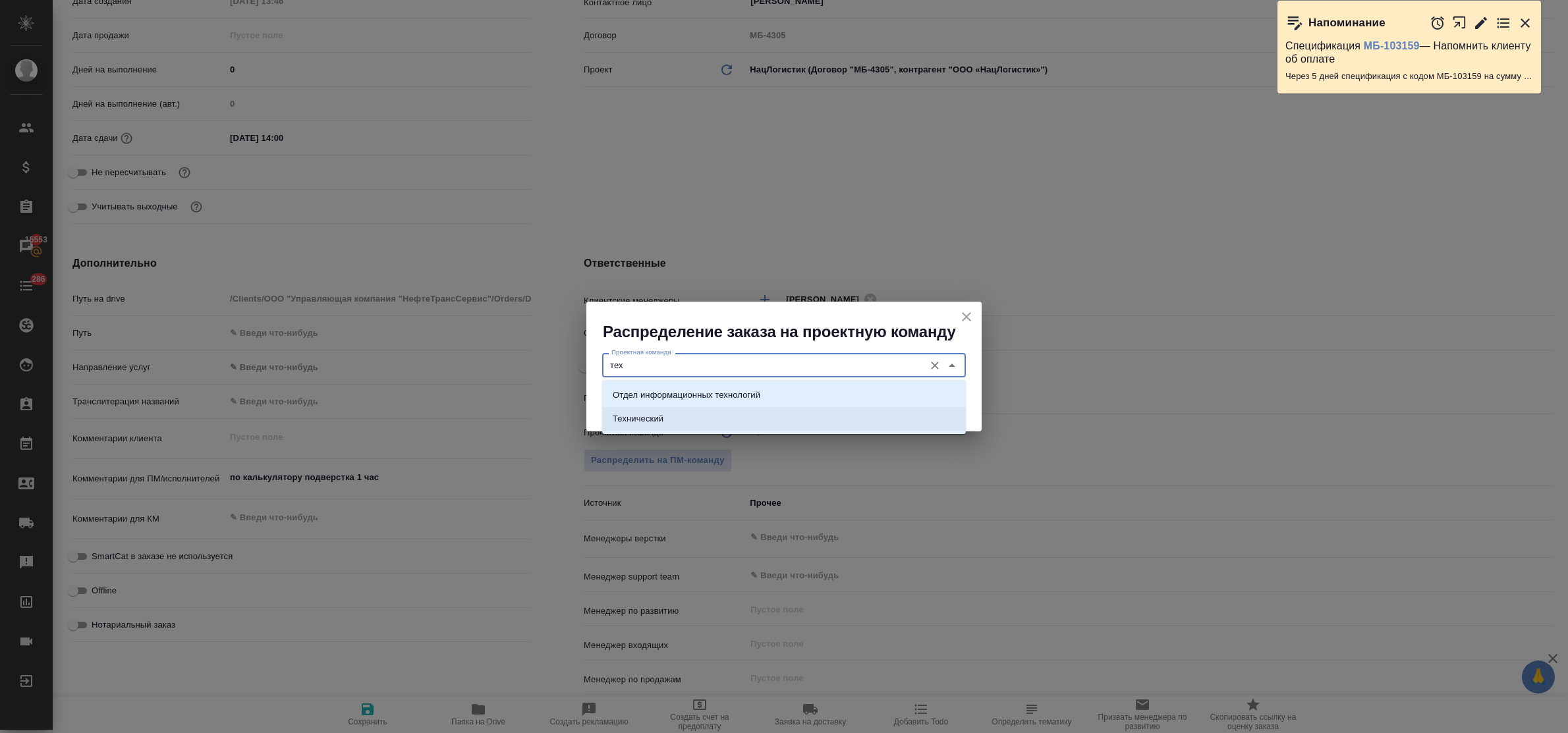
click at [676, 410] on li "Технический" at bounding box center [784, 419] width 364 height 24
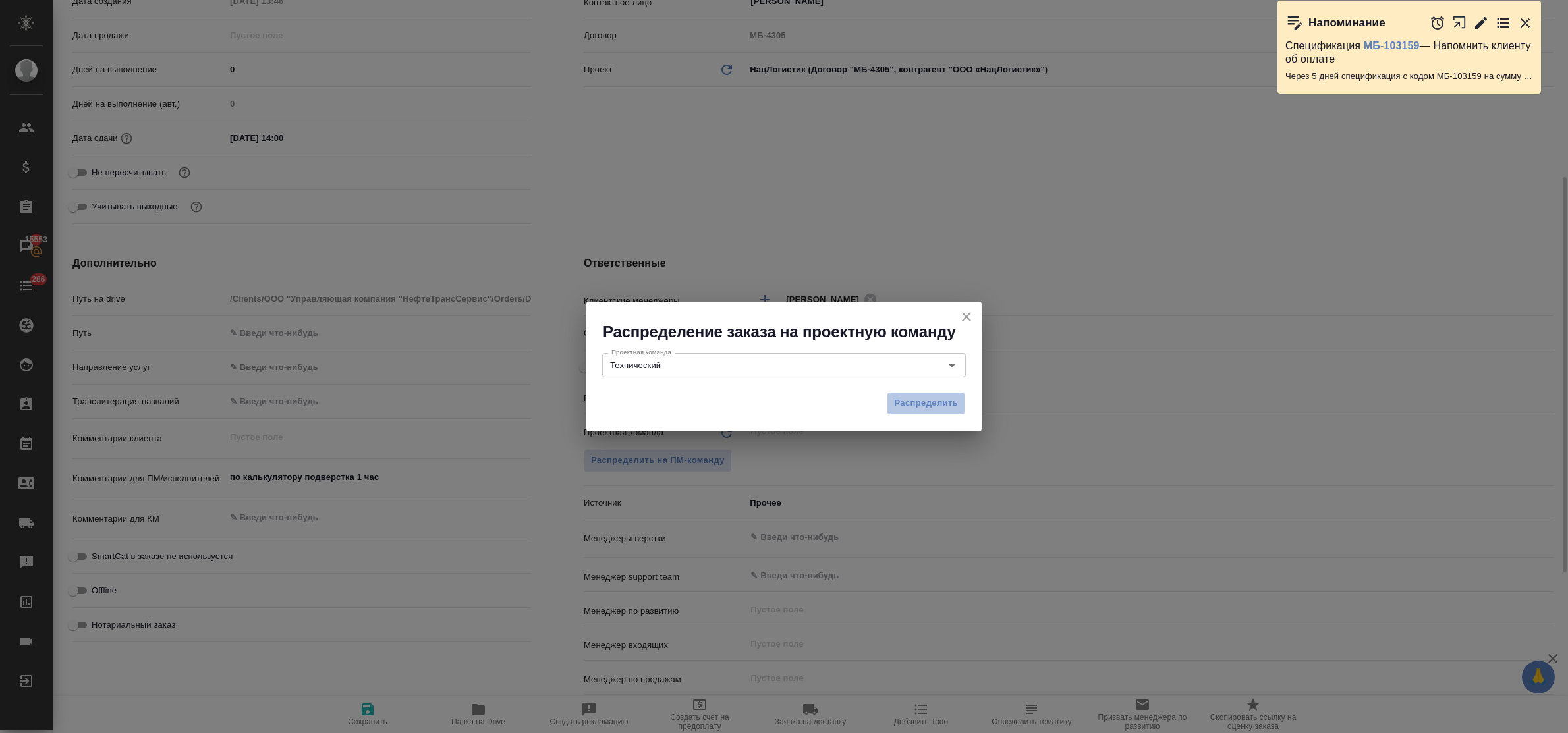
drag, startPoint x: 950, startPoint y: 400, endPoint x: 940, endPoint y: 415, distance: 18.0
click at [948, 403] on span "Распределить" at bounding box center [926, 403] width 64 height 15
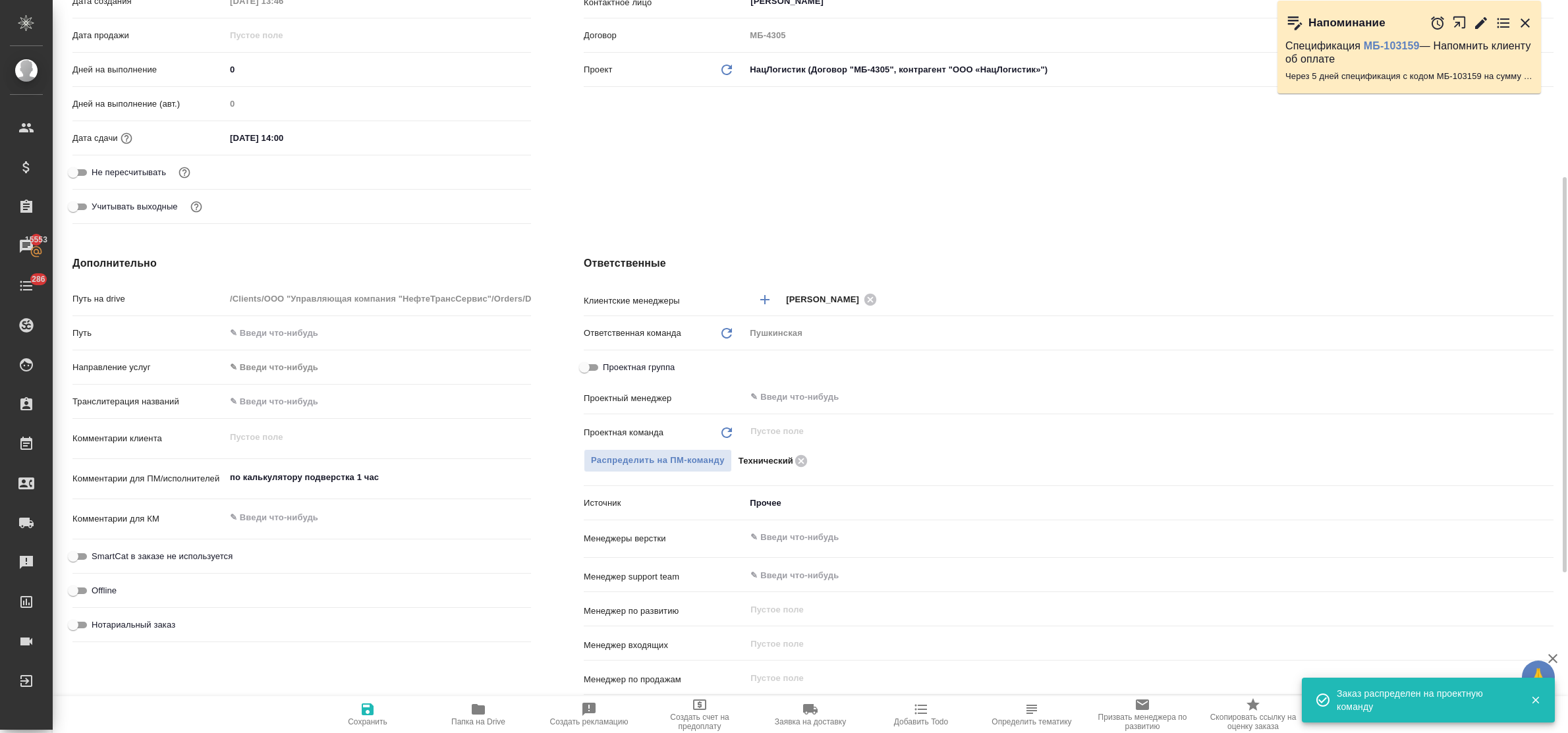
click at [366, 706] on icon "button" at bounding box center [367, 709] width 16 height 16
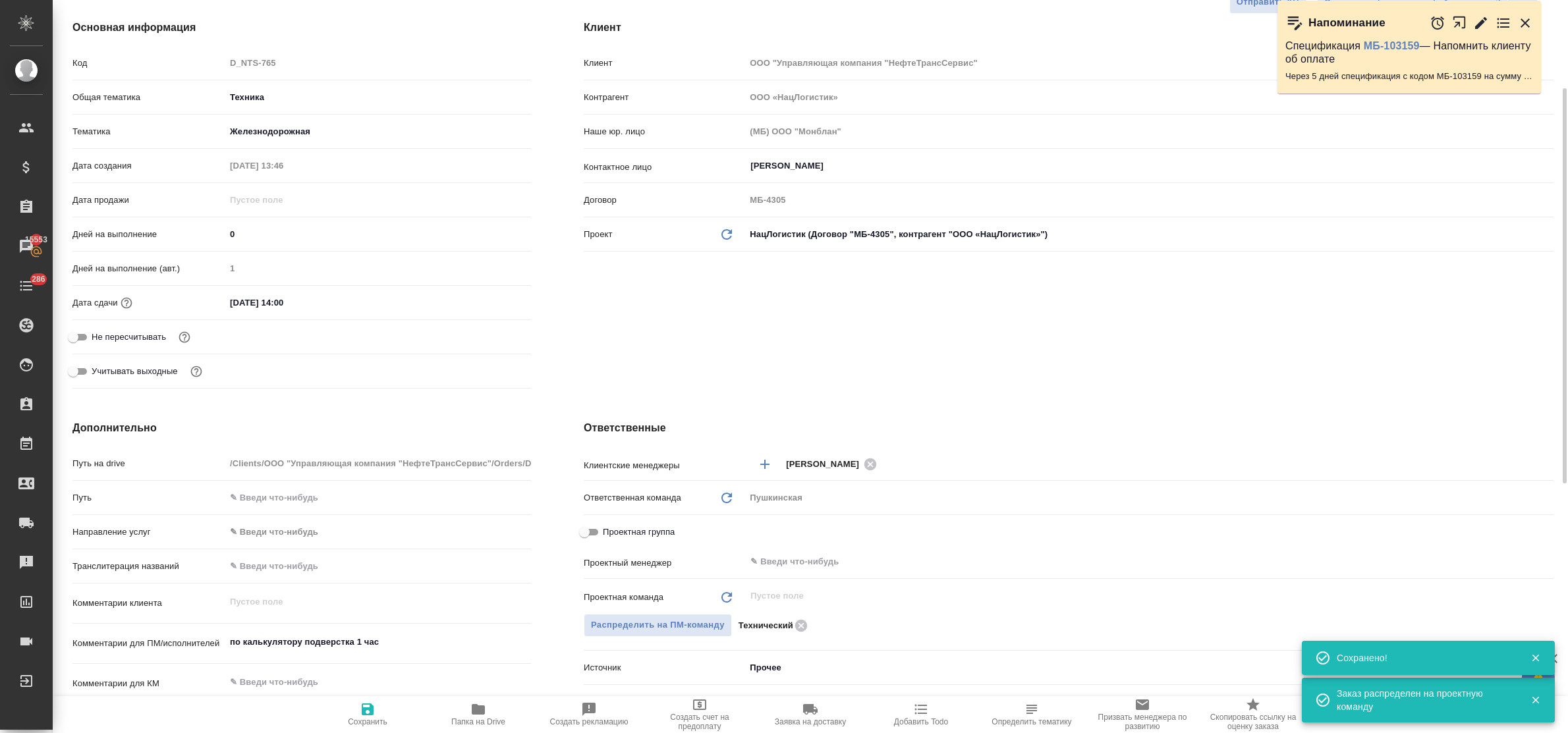
scroll to position [0, 0]
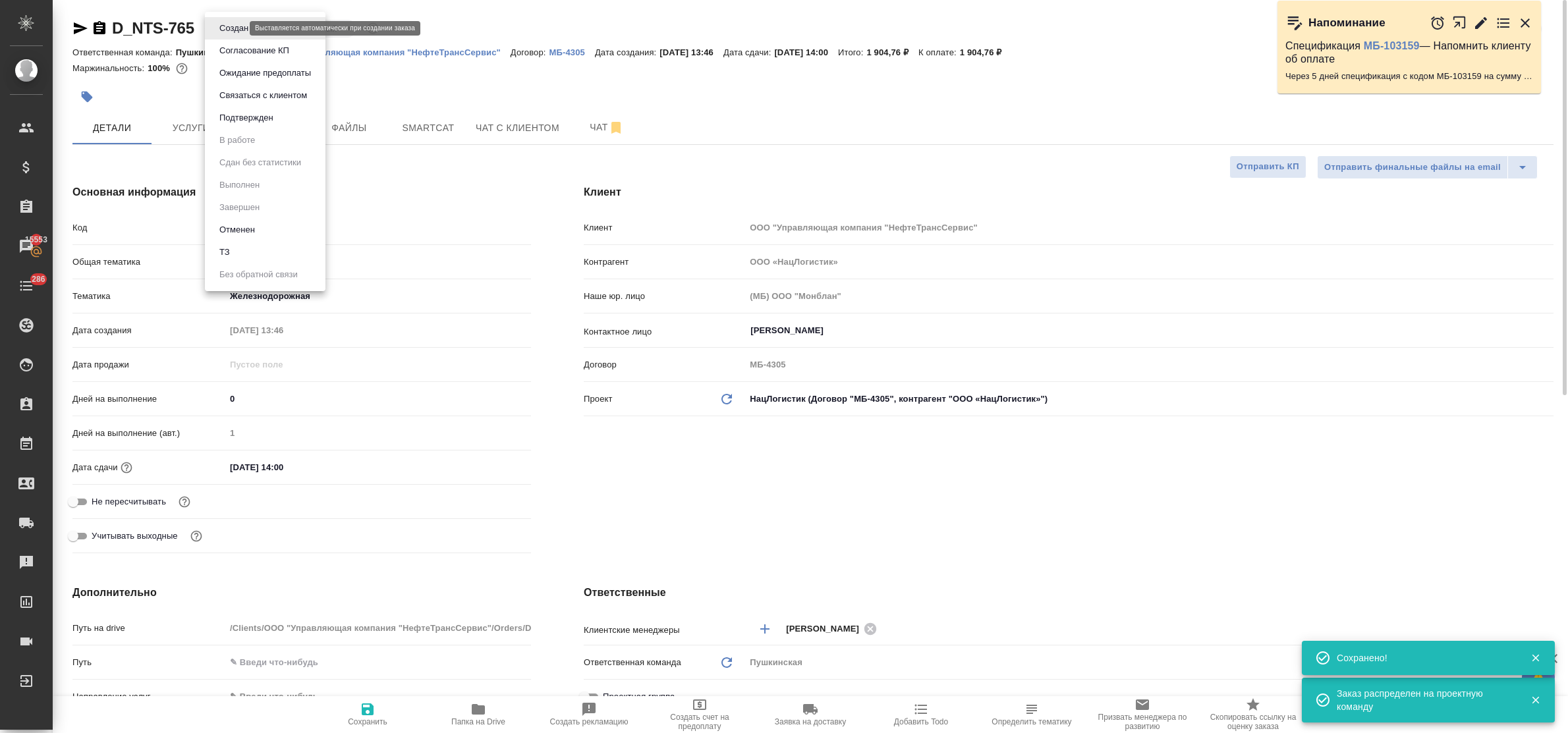
click at [234, 31] on body "🙏 .cls-1 fill:#fff; AWATERA Bulakhova Elena Клиенты Спецификации Заказы 15553 Ч…" at bounding box center [784, 366] width 1568 height 733
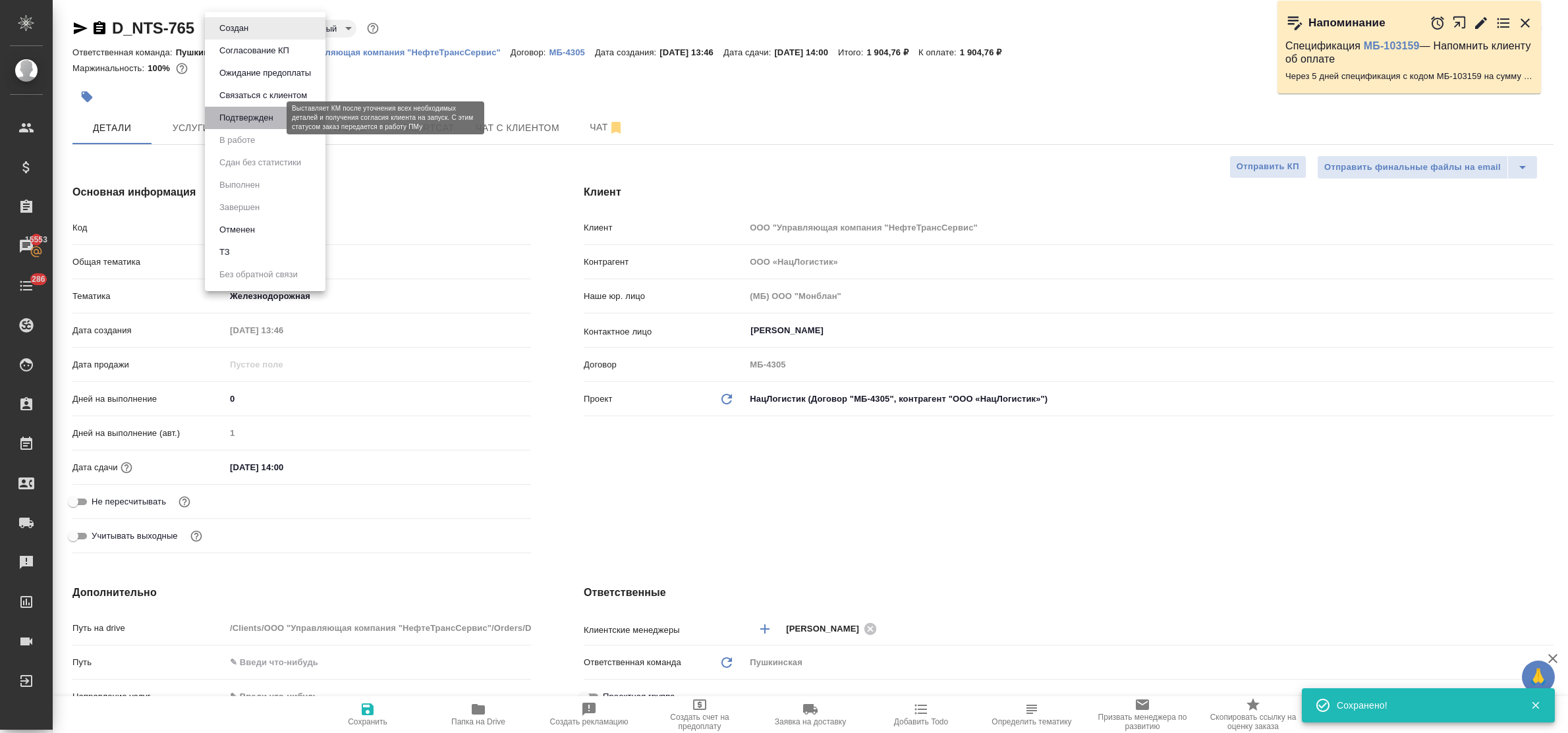
click at [247, 113] on button "Подтвержден" at bounding box center [246, 118] width 62 height 14
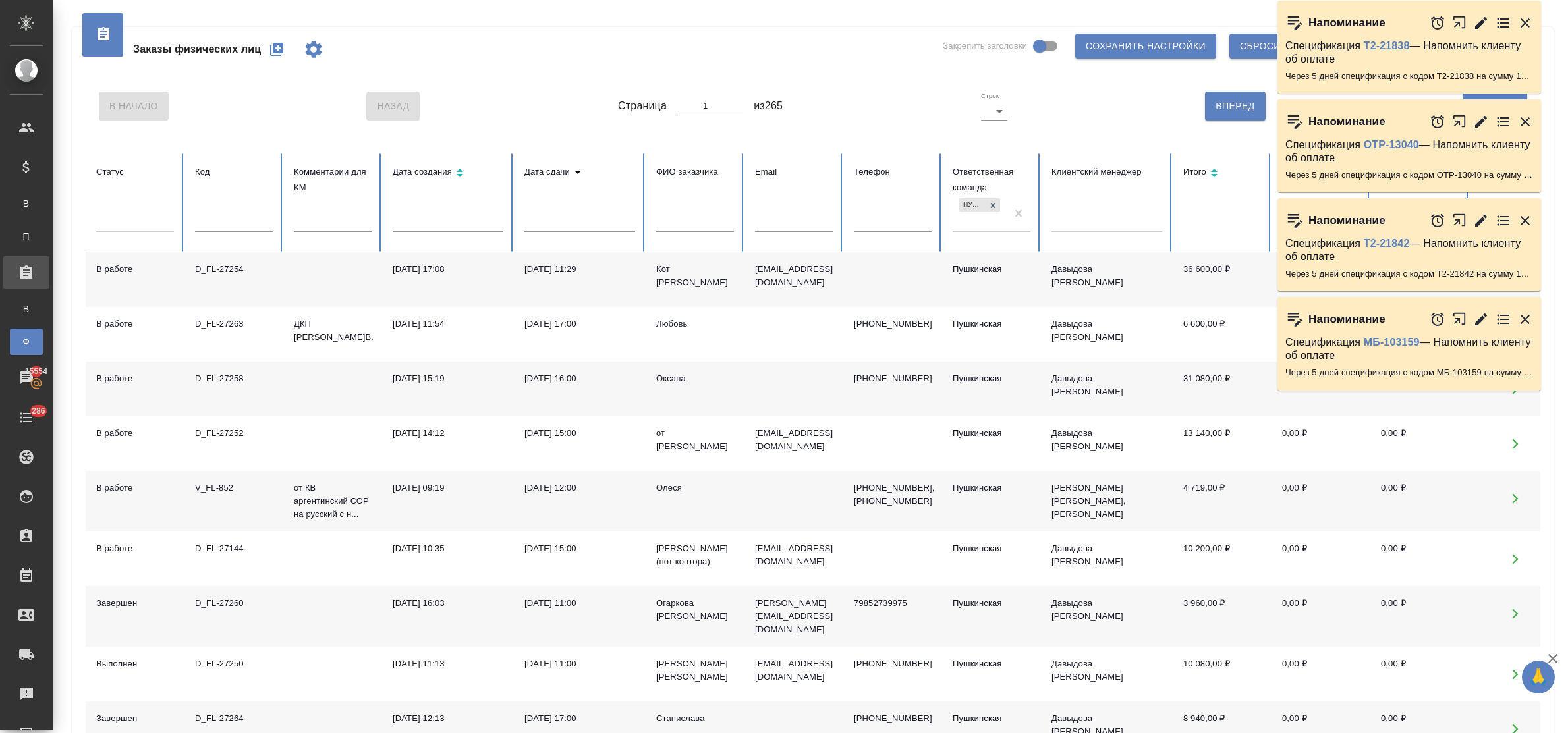
click at [543, 103] on div "В Начало Назад Страница 1 из 265 Строк ​ 20 Вперед В [GEOGRAPHIC_DATA]" at bounding box center [813, 106] width 1455 height 55
click at [272, 51] on icon "button" at bounding box center [276, 49] width 16 height 16
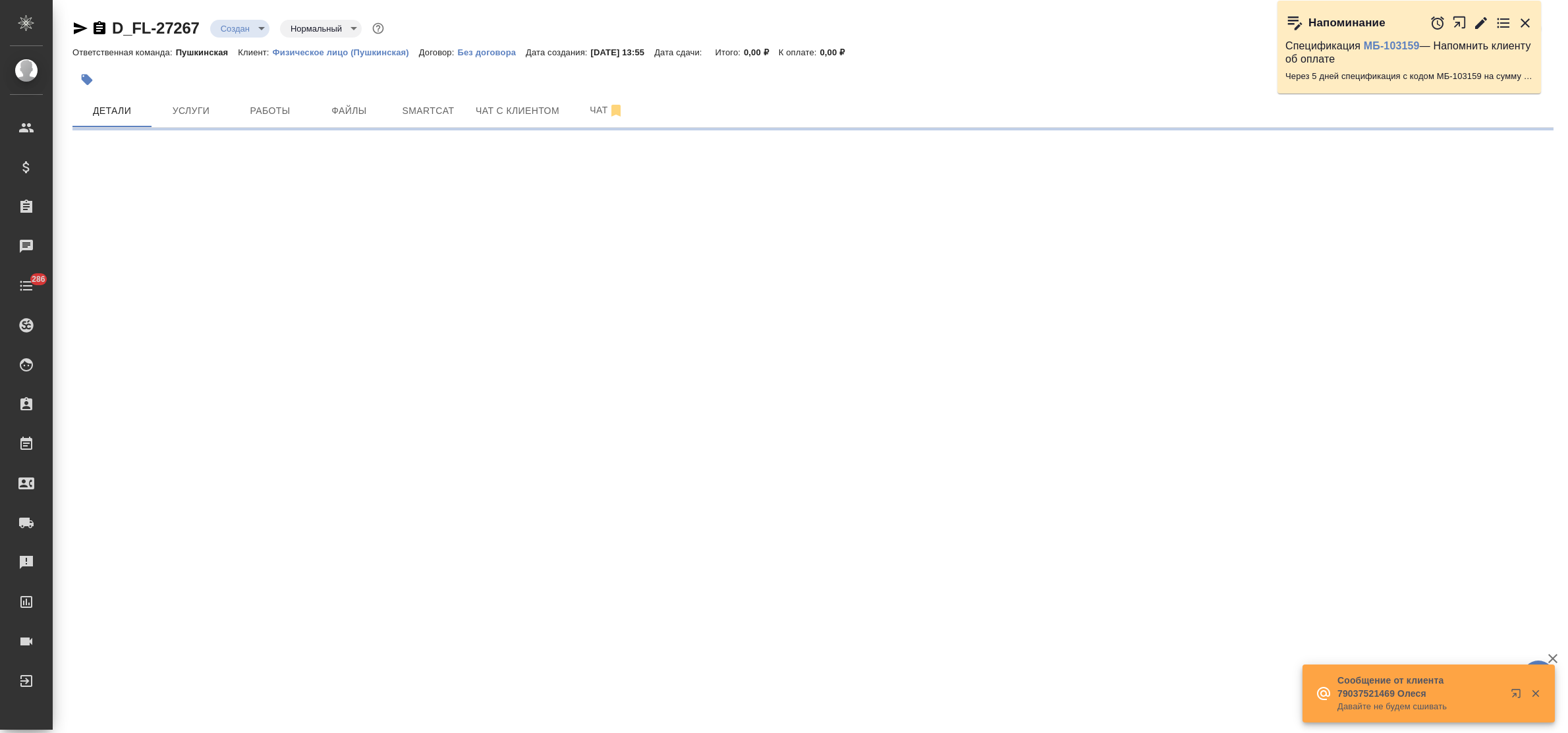
select select "RU"
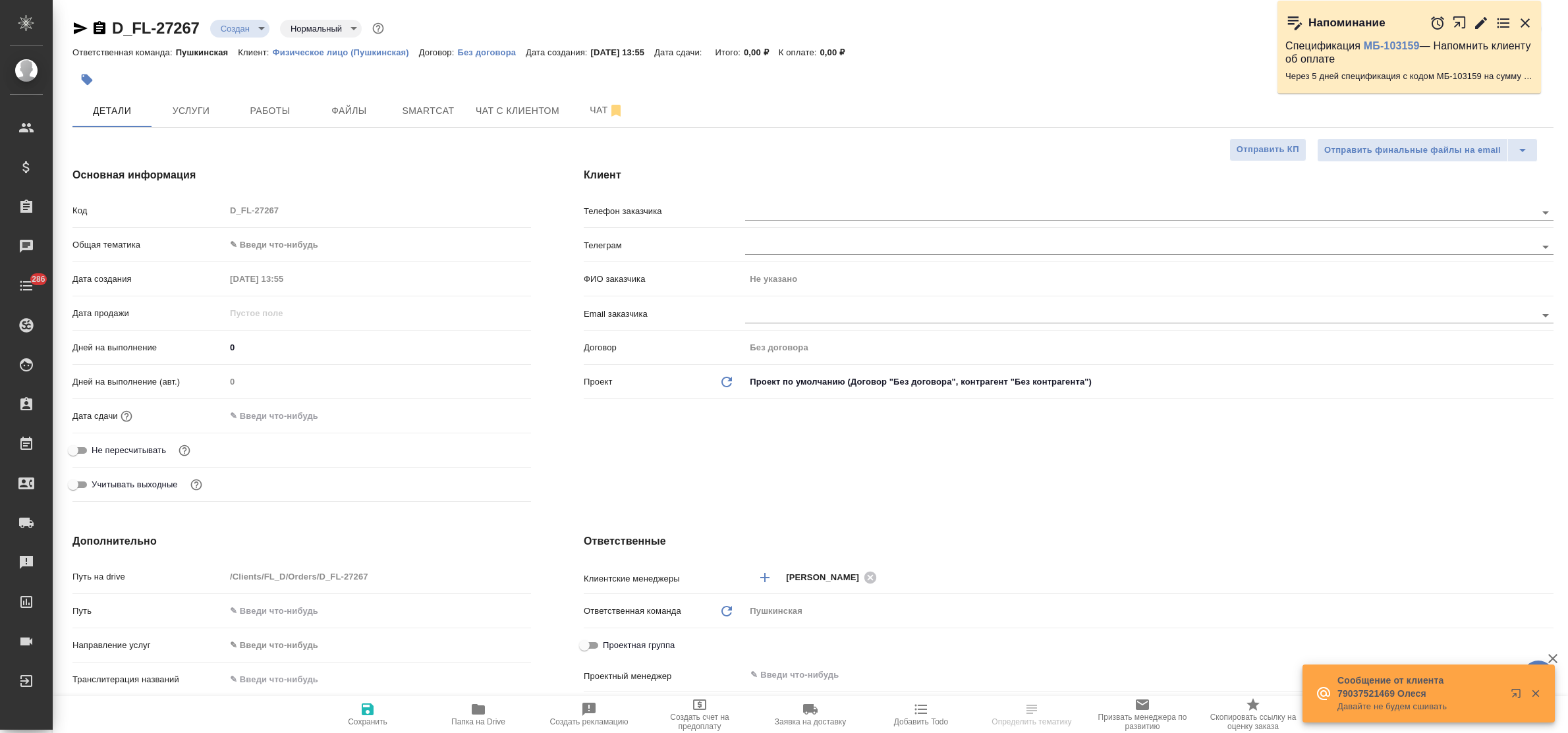
type textarea "x"
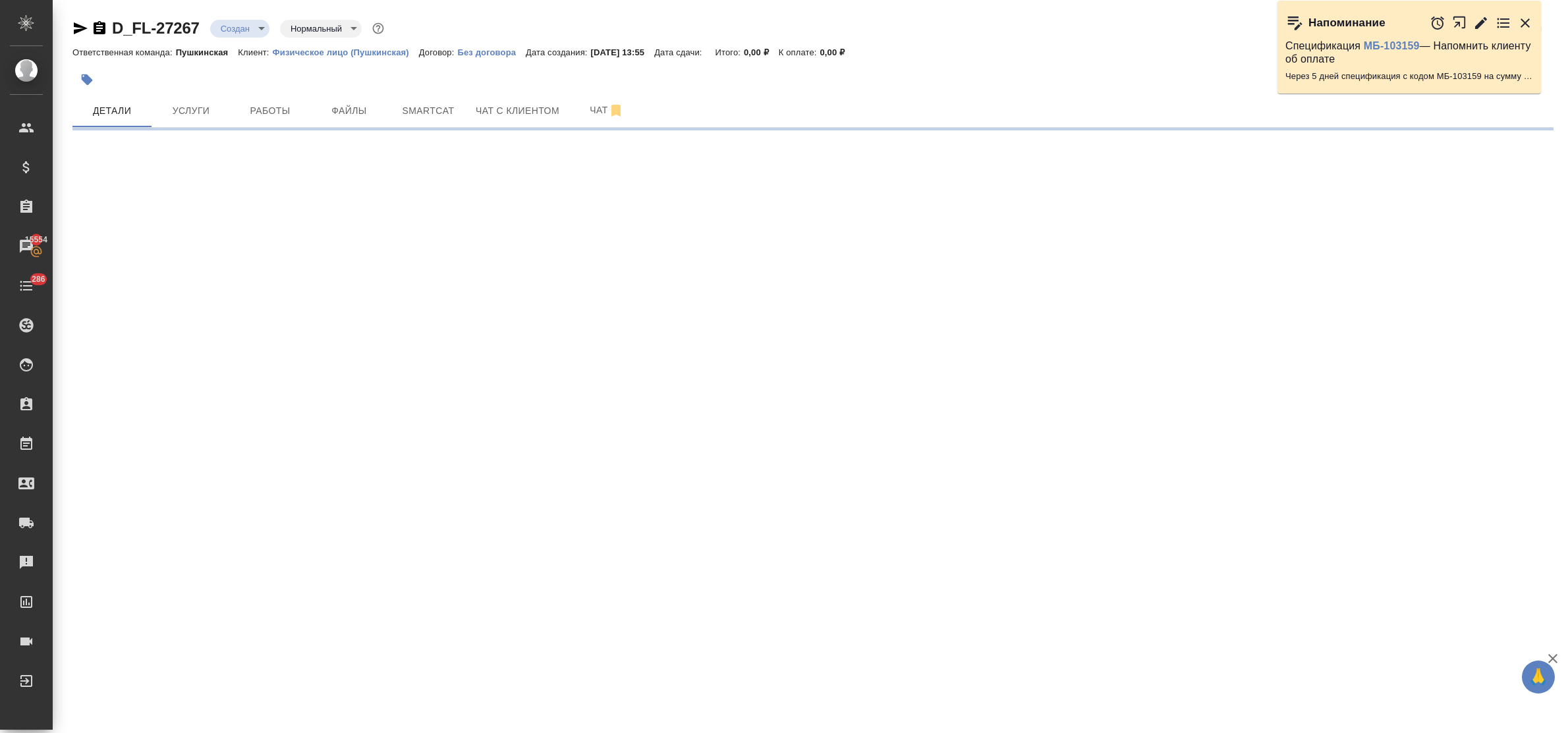
select select "RU"
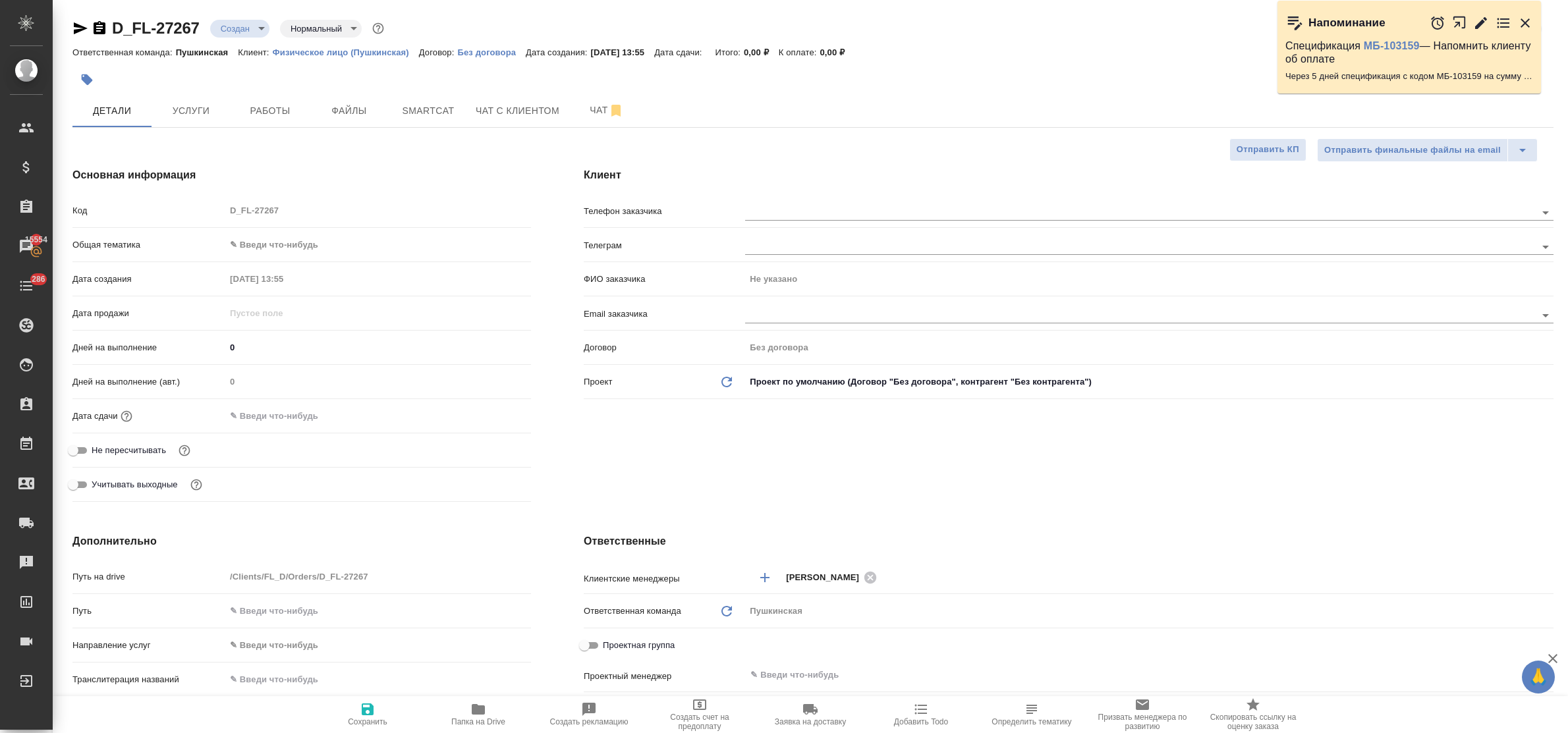
type textarea "x"
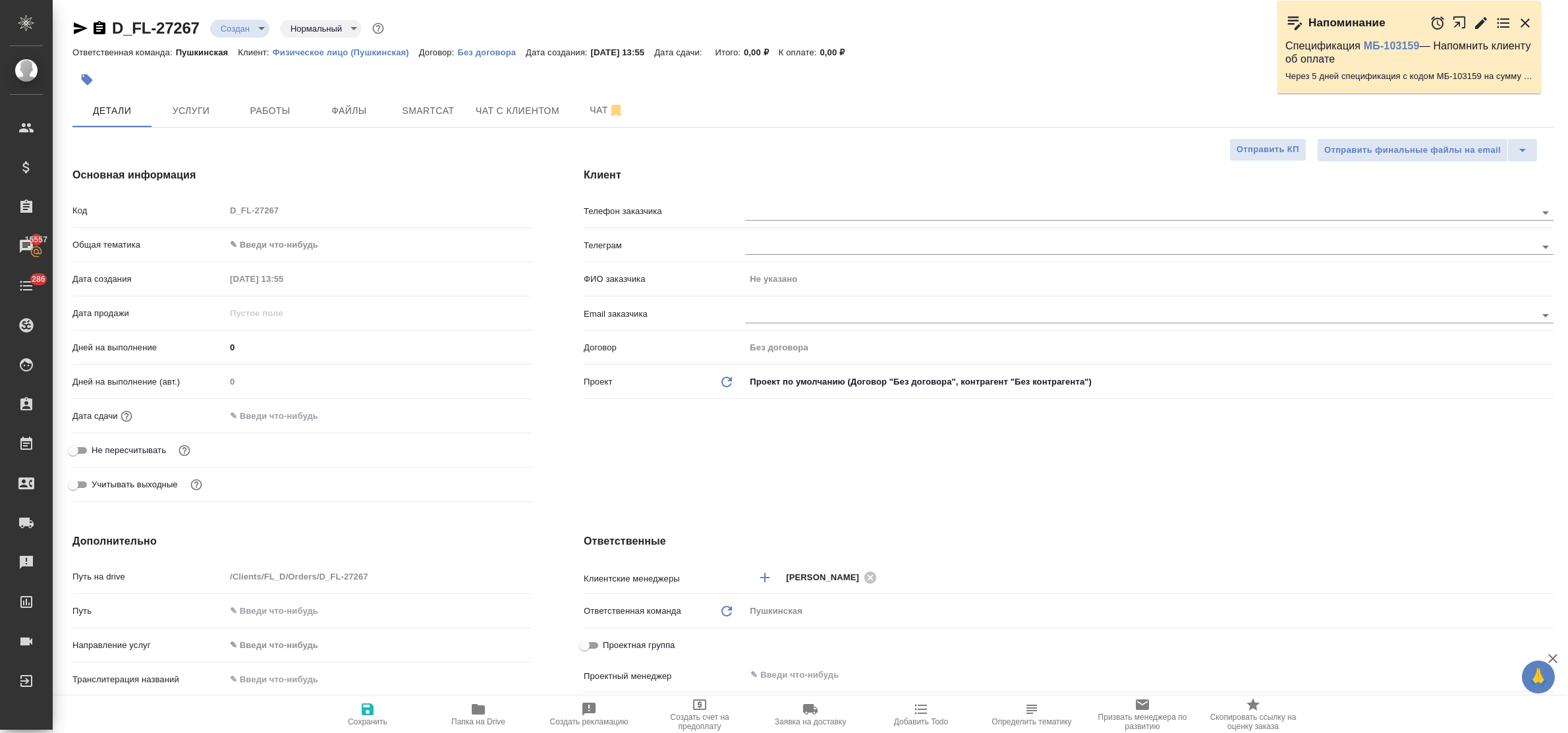
type textarea "x"
